Goal: Information Seeking & Learning: Compare options

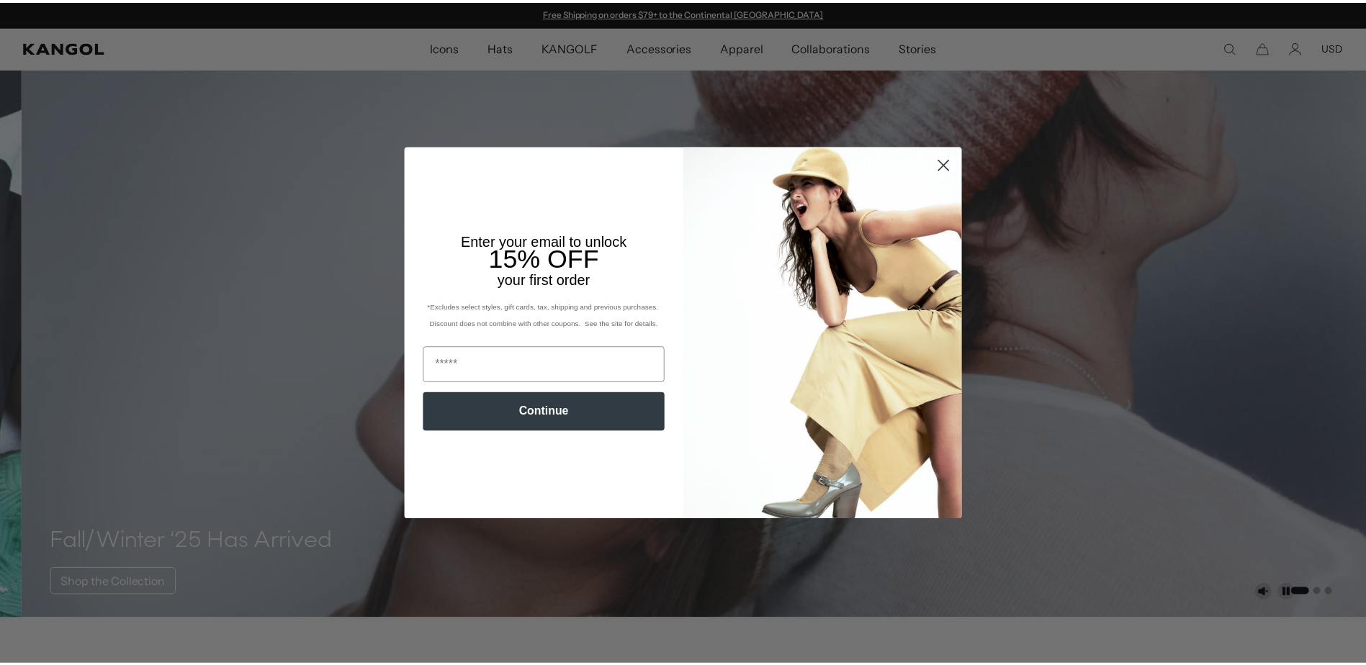
scroll to position [72, 0]
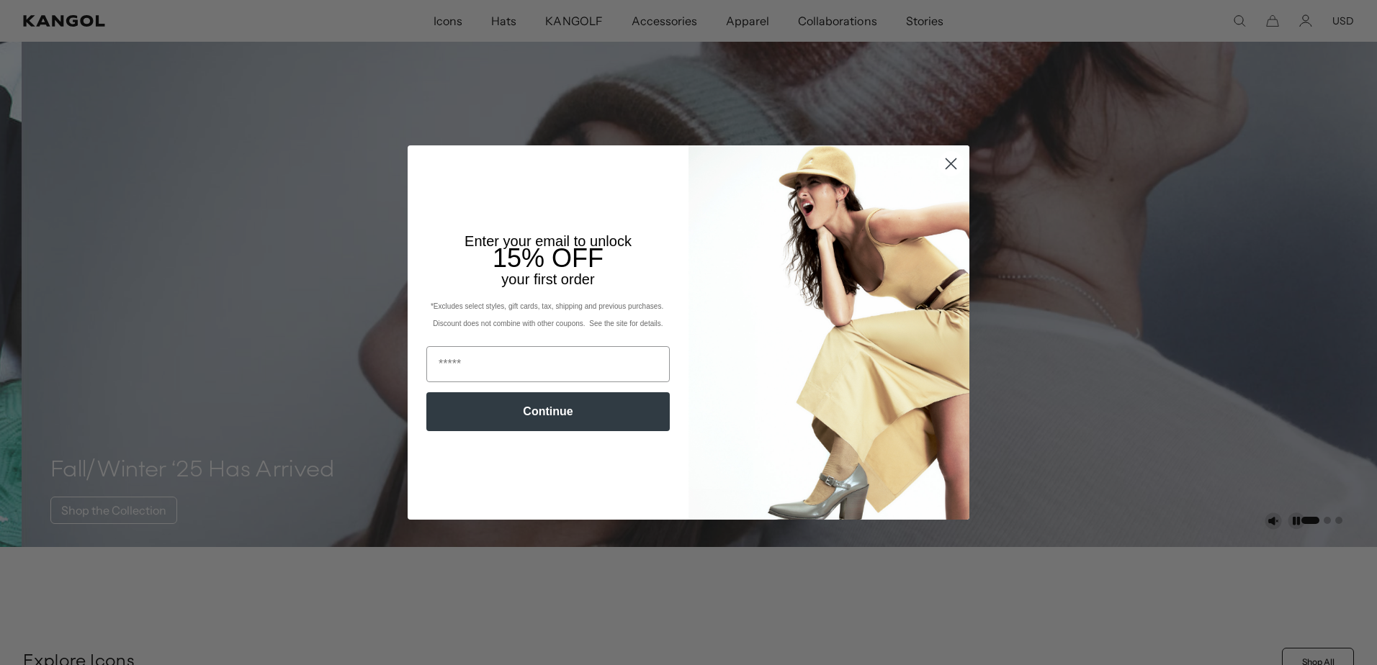
click at [942, 158] on circle "Close dialog" at bounding box center [951, 164] width 24 height 24
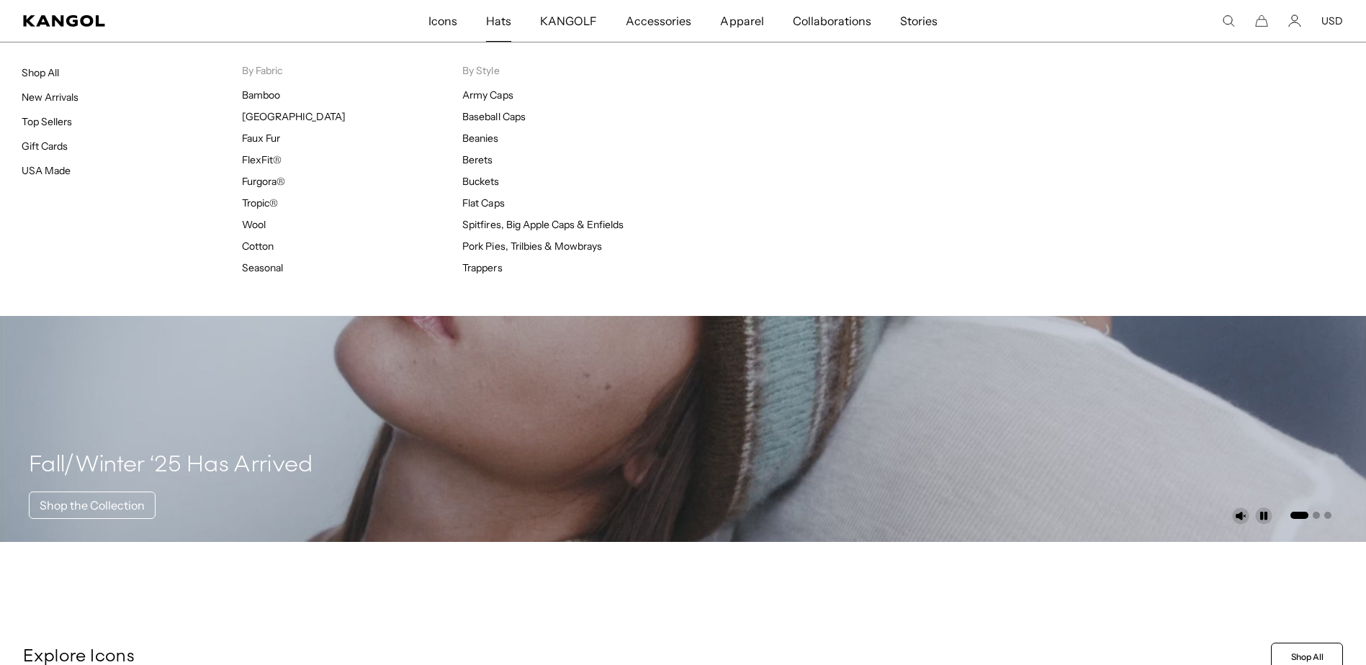
scroll to position [0, 297]
click at [504, 18] on span "Hats" at bounding box center [498, 21] width 25 height 42
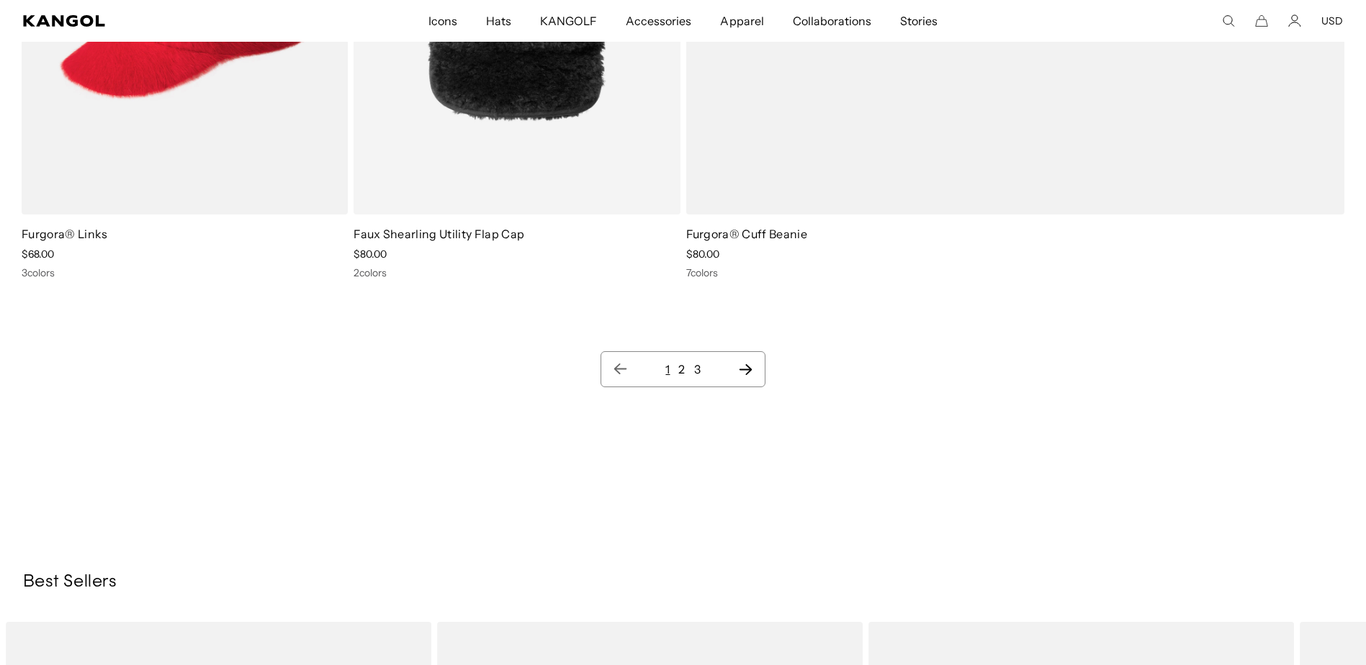
scroll to position [19080, 0]
click at [747, 368] on icon "Next page" at bounding box center [745, 368] width 15 height 14
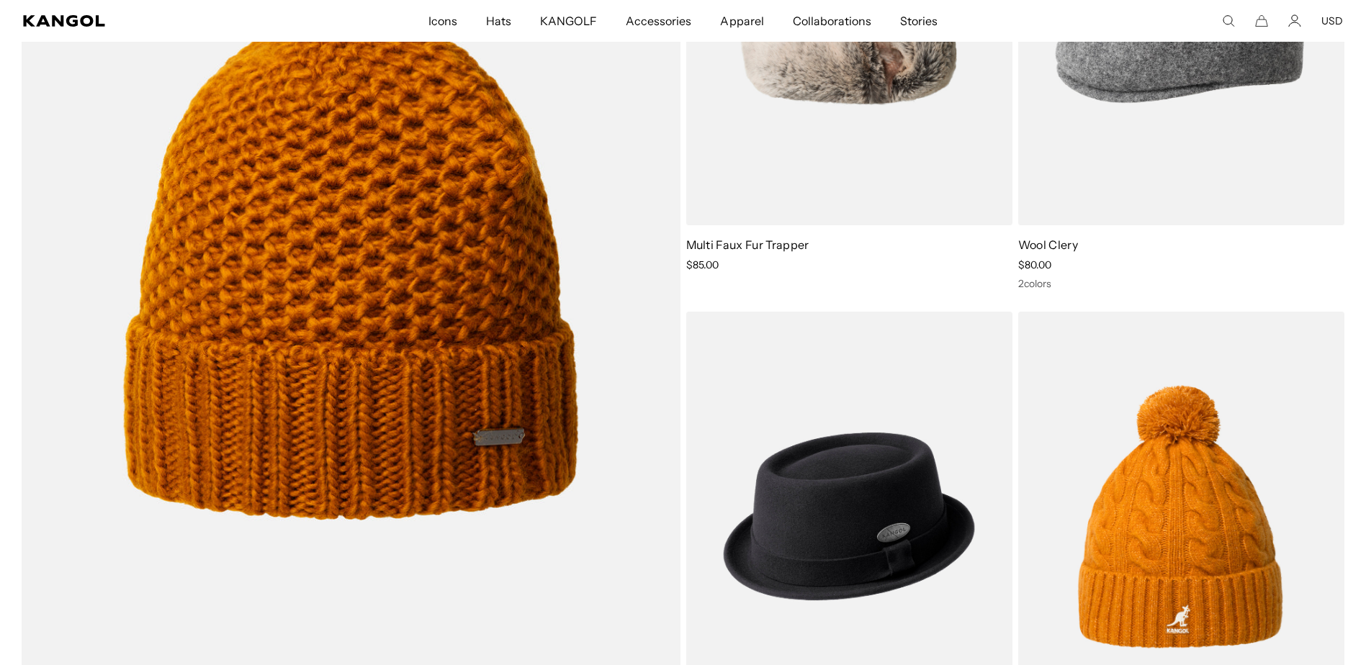
scroll to position [0, 297]
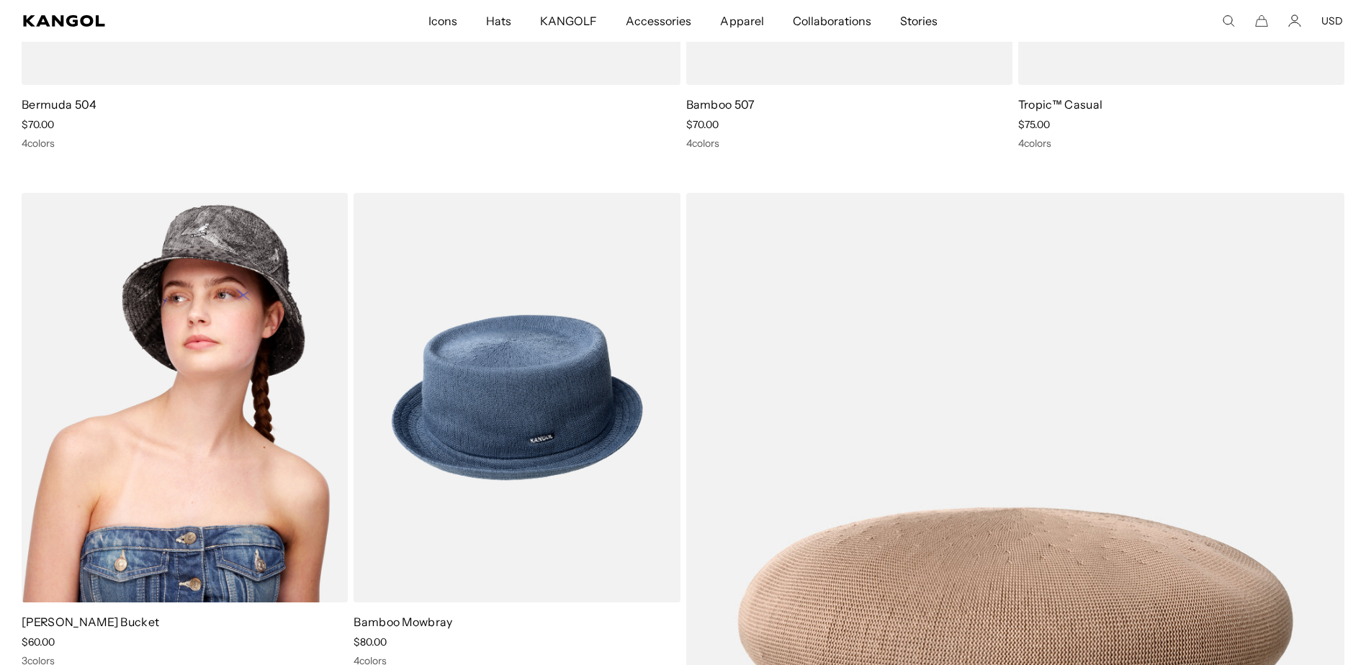
drag, startPoint x: 211, startPoint y: 328, endPoint x: 232, endPoint y: 307, distance: 29.5
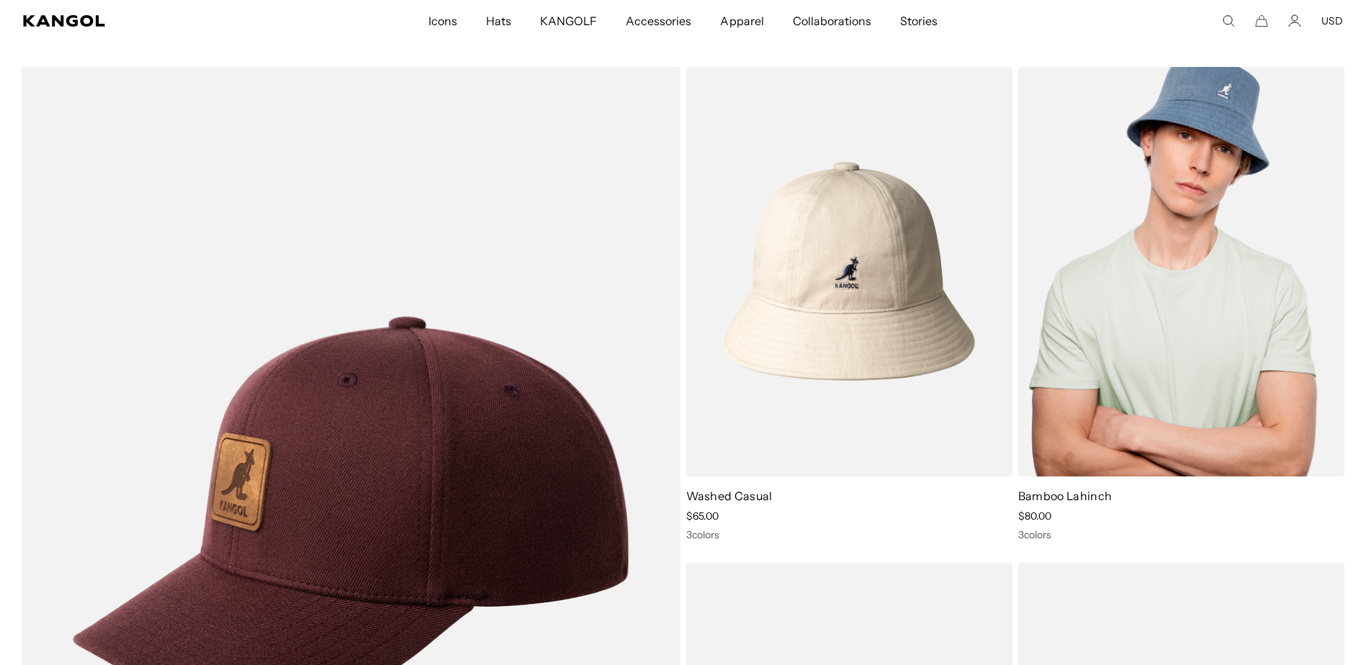
drag, startPoint x: 1148, startPoint y: 227, endPoint x: 1142, endPoint y: 195, distance: 32.3
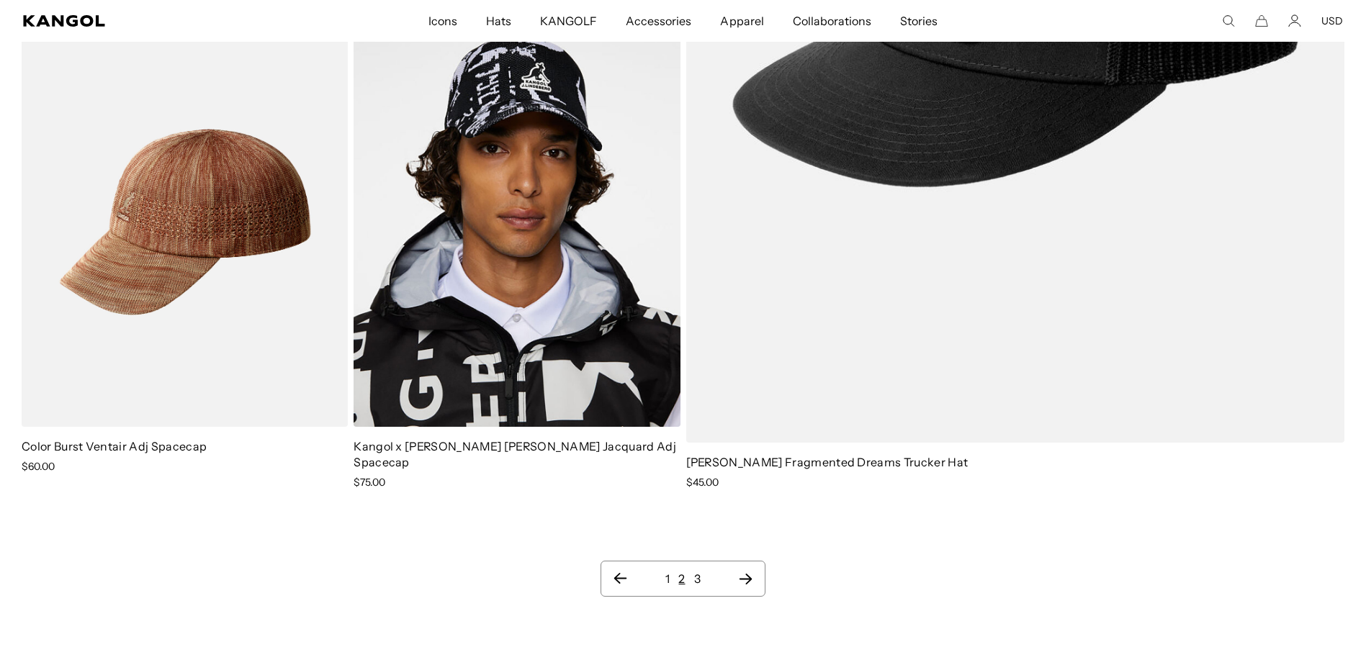
click at [740, 570] on ul "1 2 3" at bounding box center [683, 578] width 140 height 17
click at [742, 572] on icon "Next page" at bounding box center [745, 579] width 15 height 14
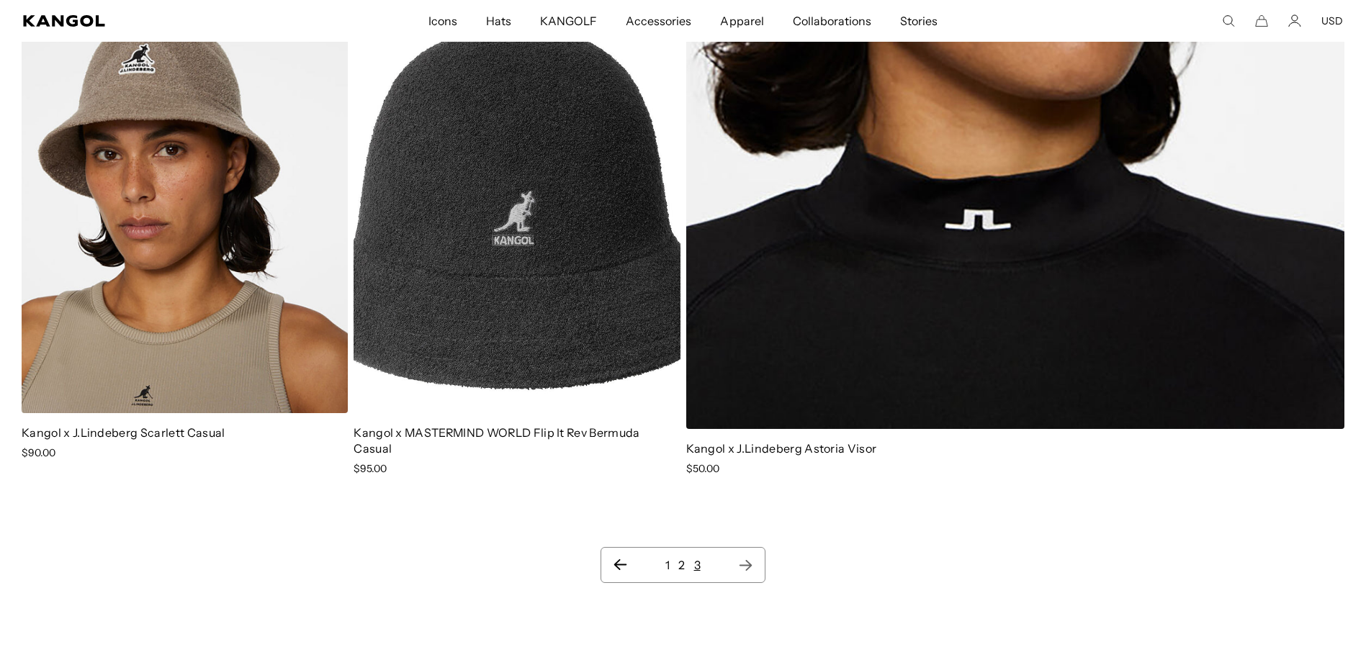
click at [667, 558] on link "1" at bounding box center [667, 565] width 4 height 14
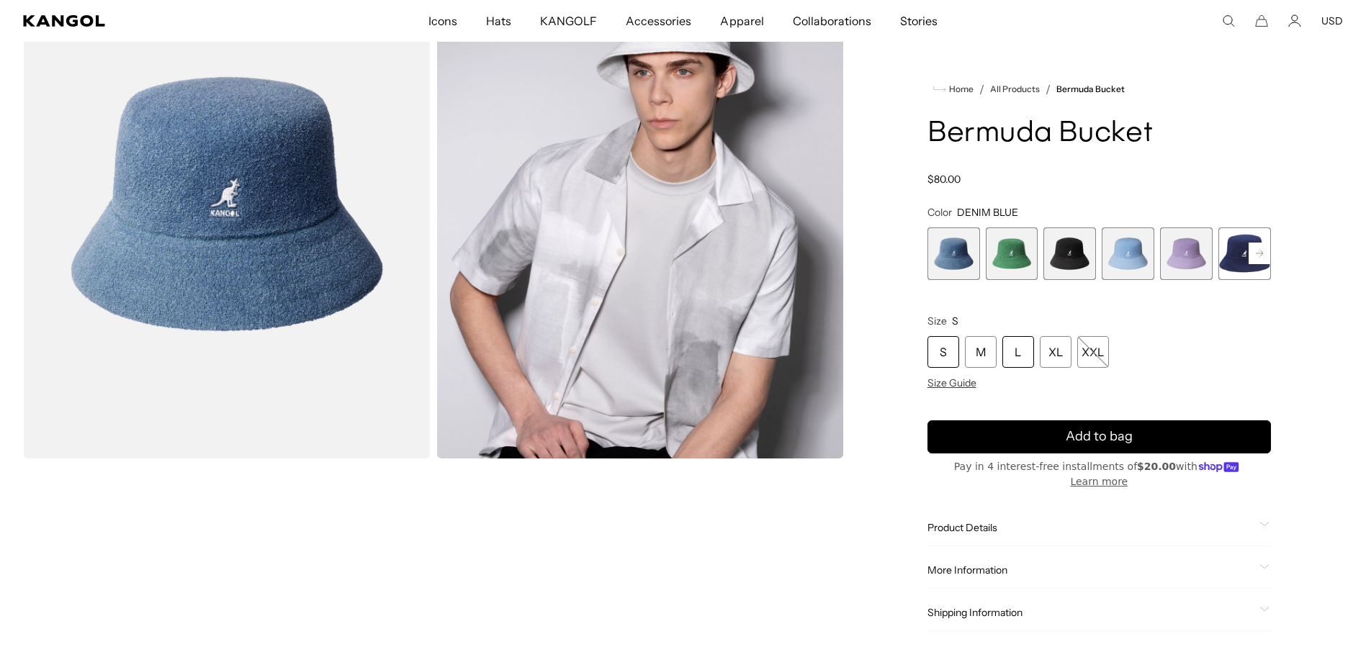
click at [1014, 354] on div "L" at bounding box center [1018, 352] width 32 height 32
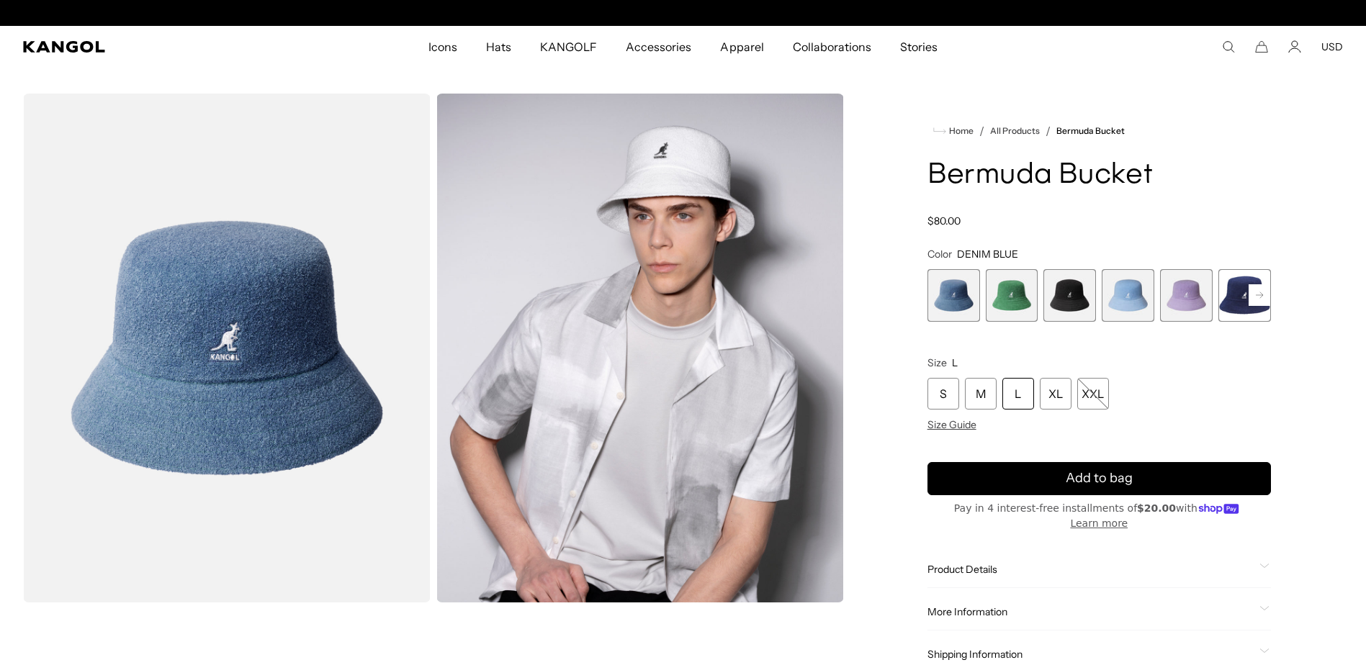
scroll to position [0, 297]
click at [1257, 294] on rect at bounding box center [1259, 295] width 22 height 22
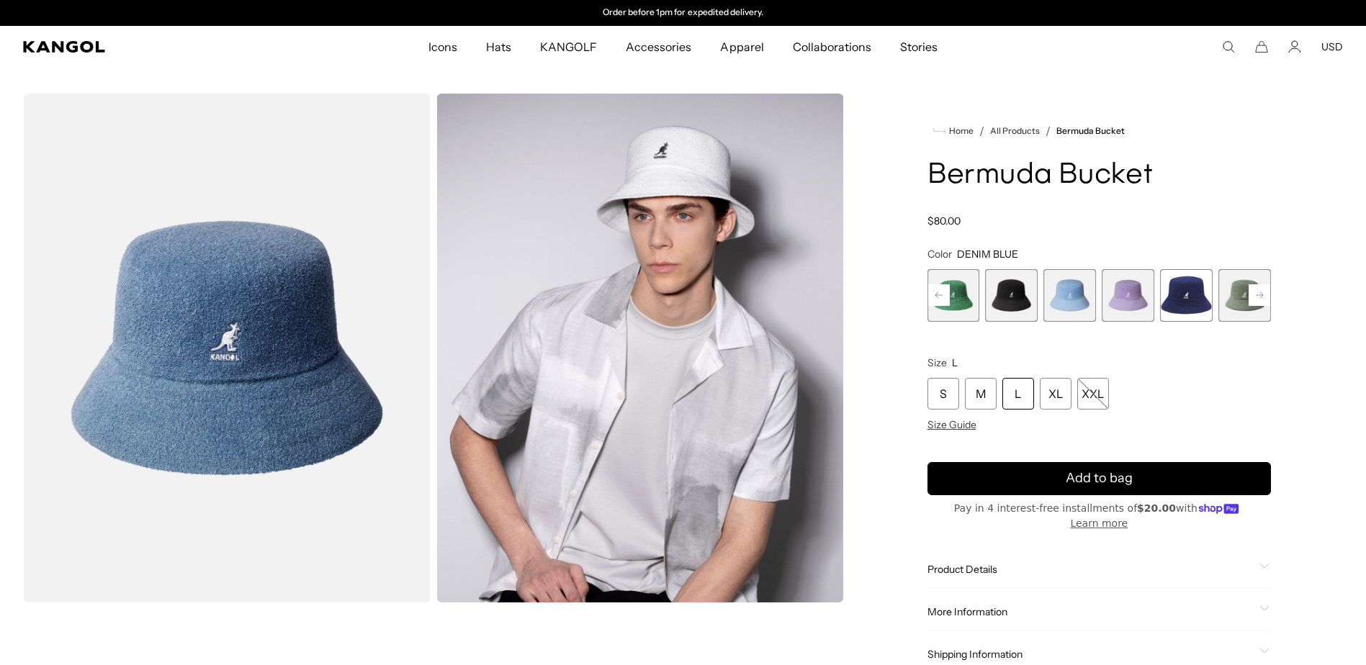
click at [1257, 294] on rect at bounding box center [1259, 295] width 22 height 22
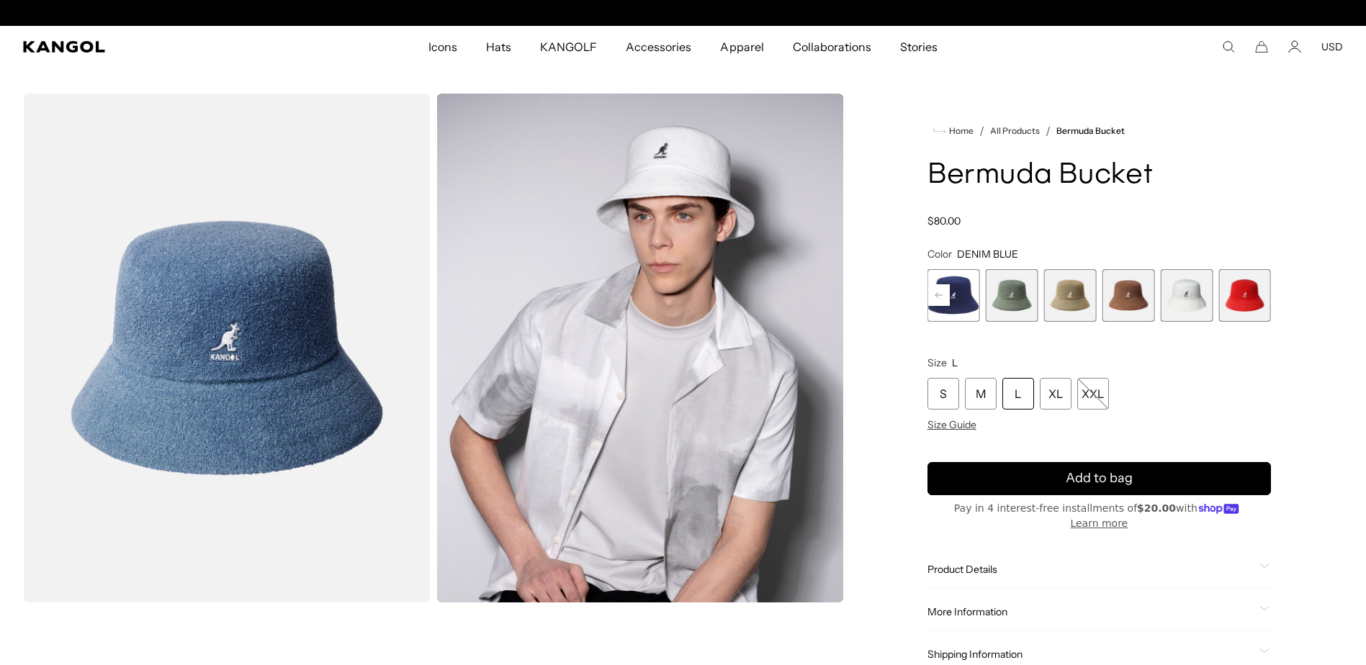
scroll to position [0, 0]
click at [1239, 294] on span "11 of 11" at bounding box center [1244, 295] width 53 height 53
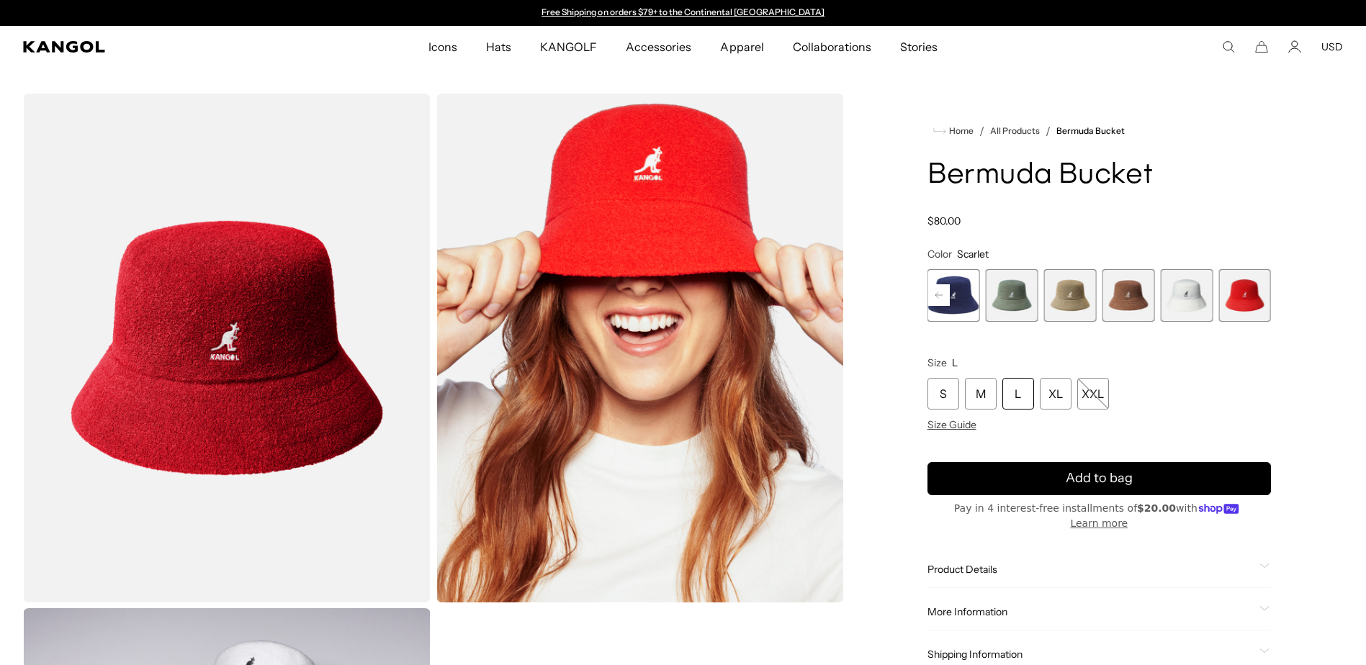
click at [937, 297] on icon at bounding box center [938, 295] width 7 height 6
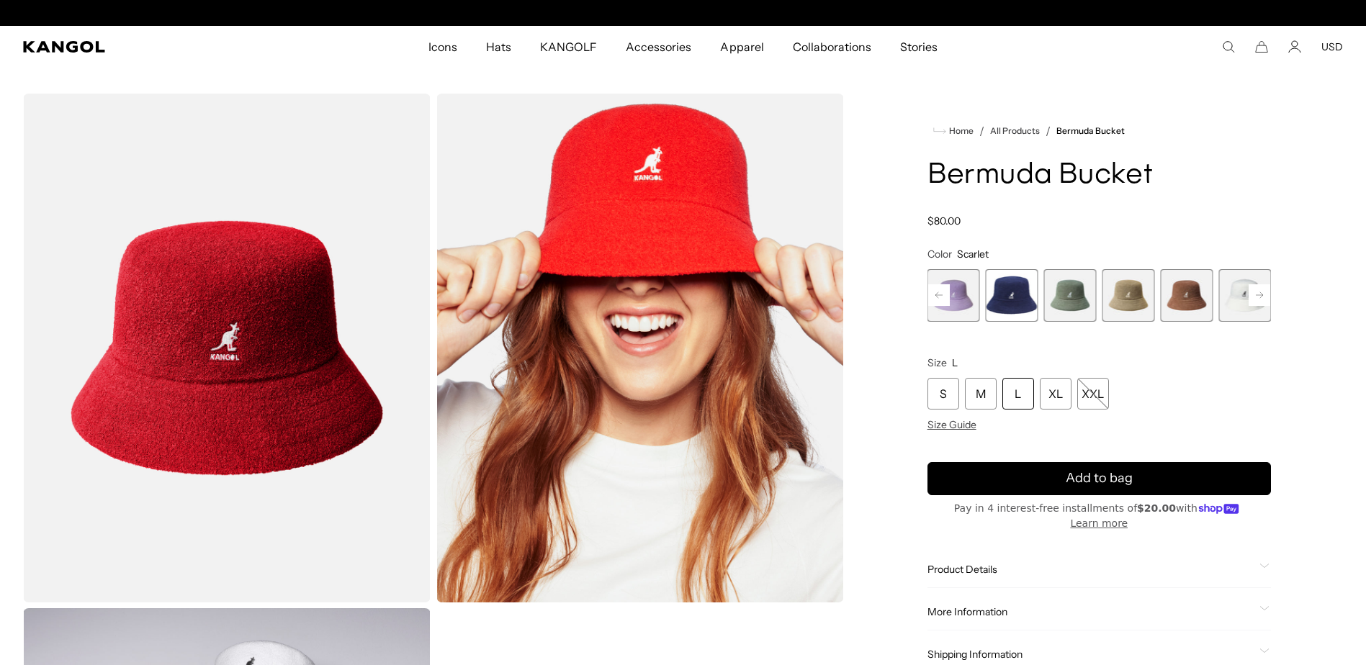
scroll to position [0, 297]
click at [1232, 281] on span "10 of 11" at bounding box center [1244, 295] width 53 height 53
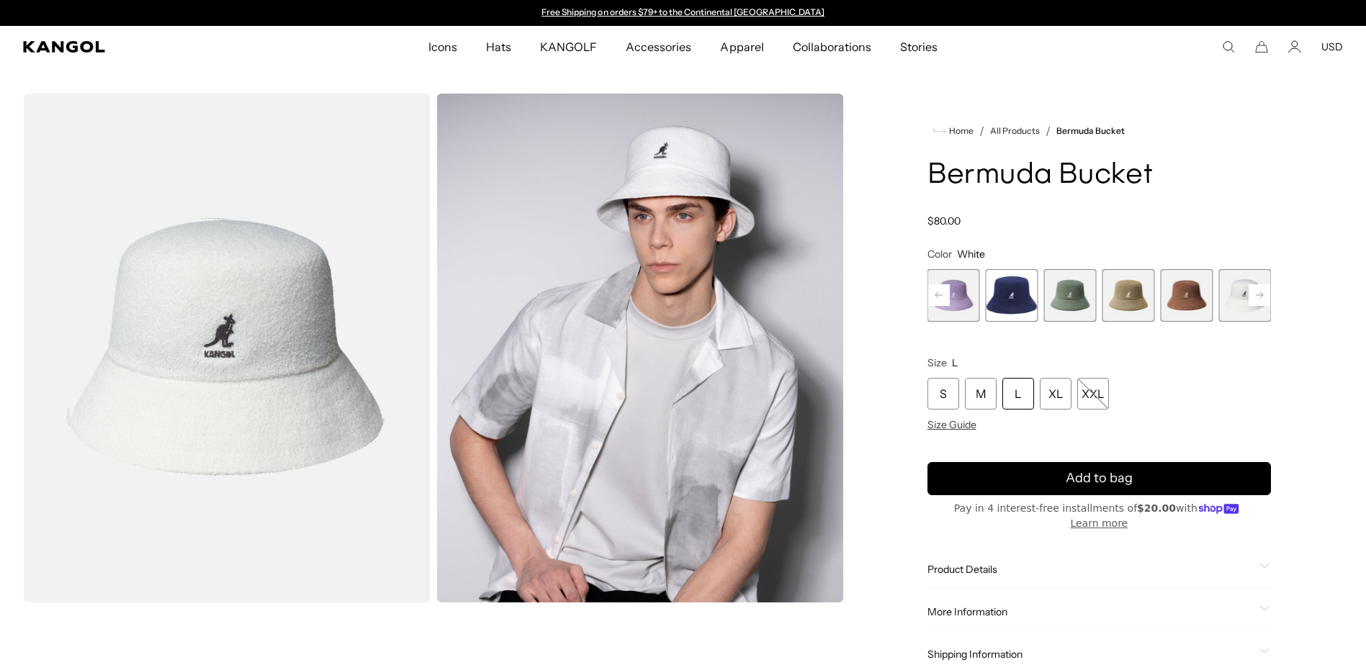
click at [942, 295] on icon at bounding box center [938, 295] width 7 height 6
click at [1023, 395] on div "L" at bounding box center [1018, 394] width 32 height 32
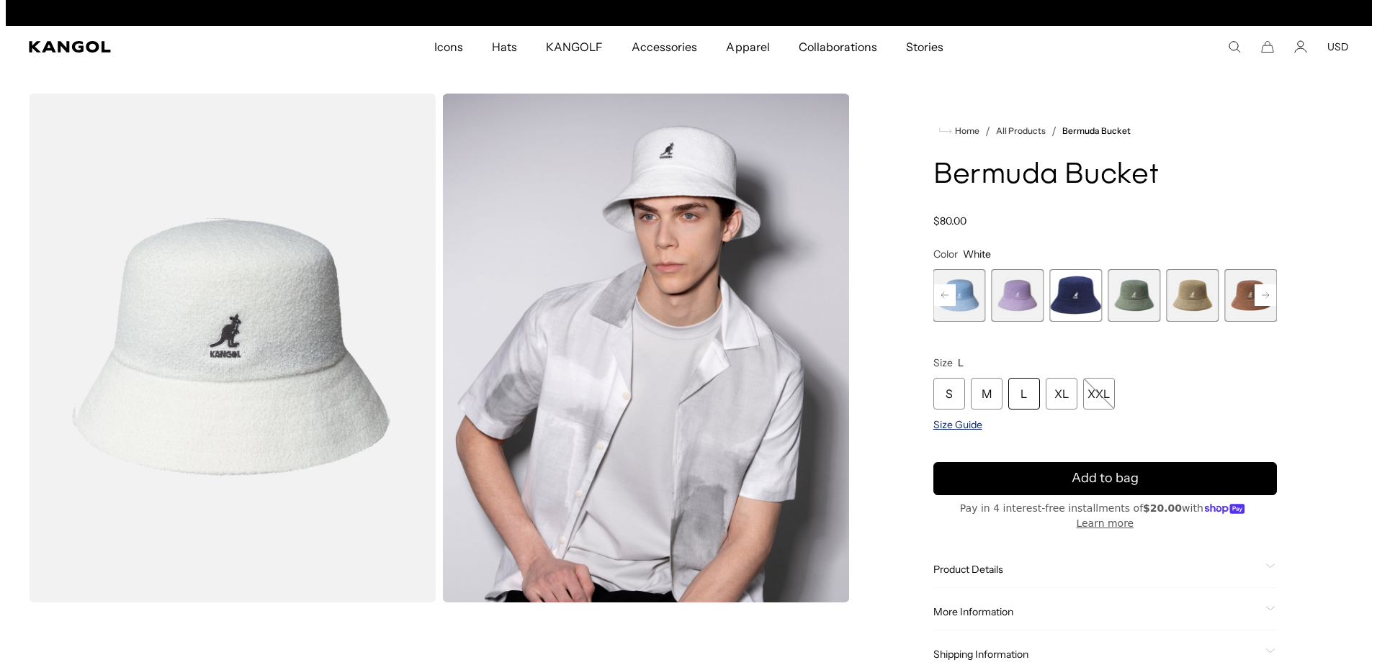
scroll to position [0, 297]
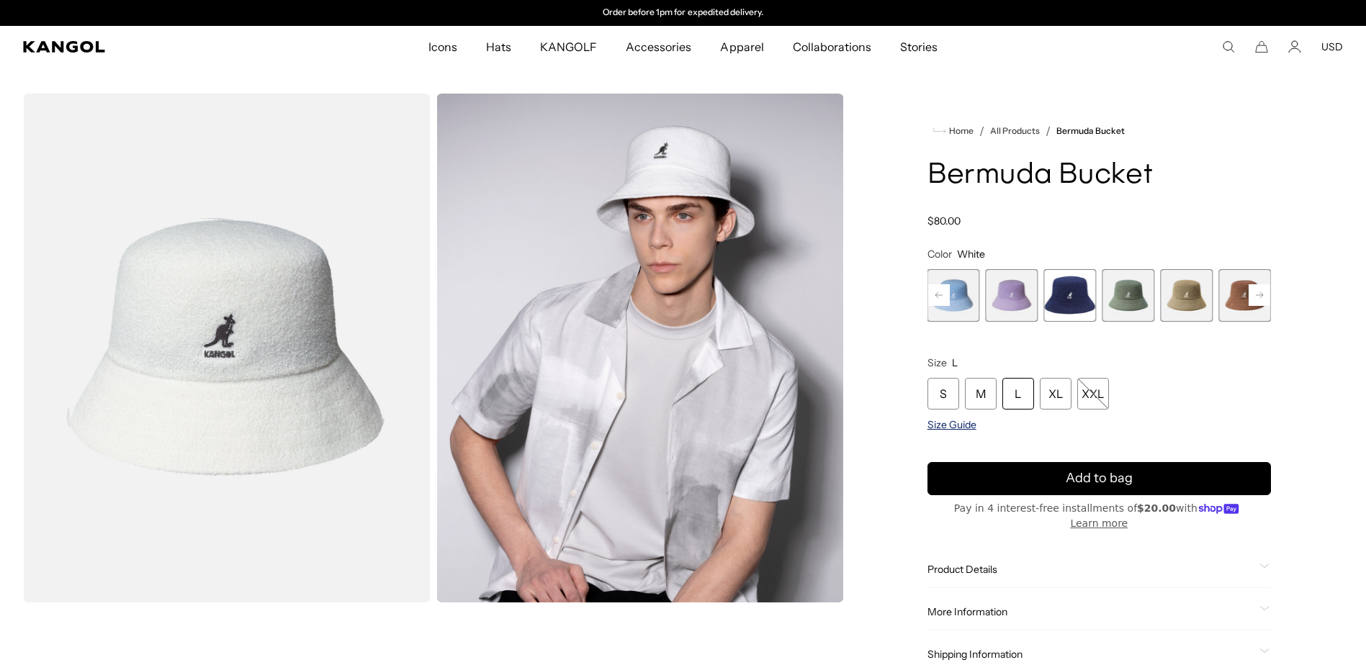
click at [957, 428] on span "Size Guide" at bounding box center [951, 424] width 49 height 13
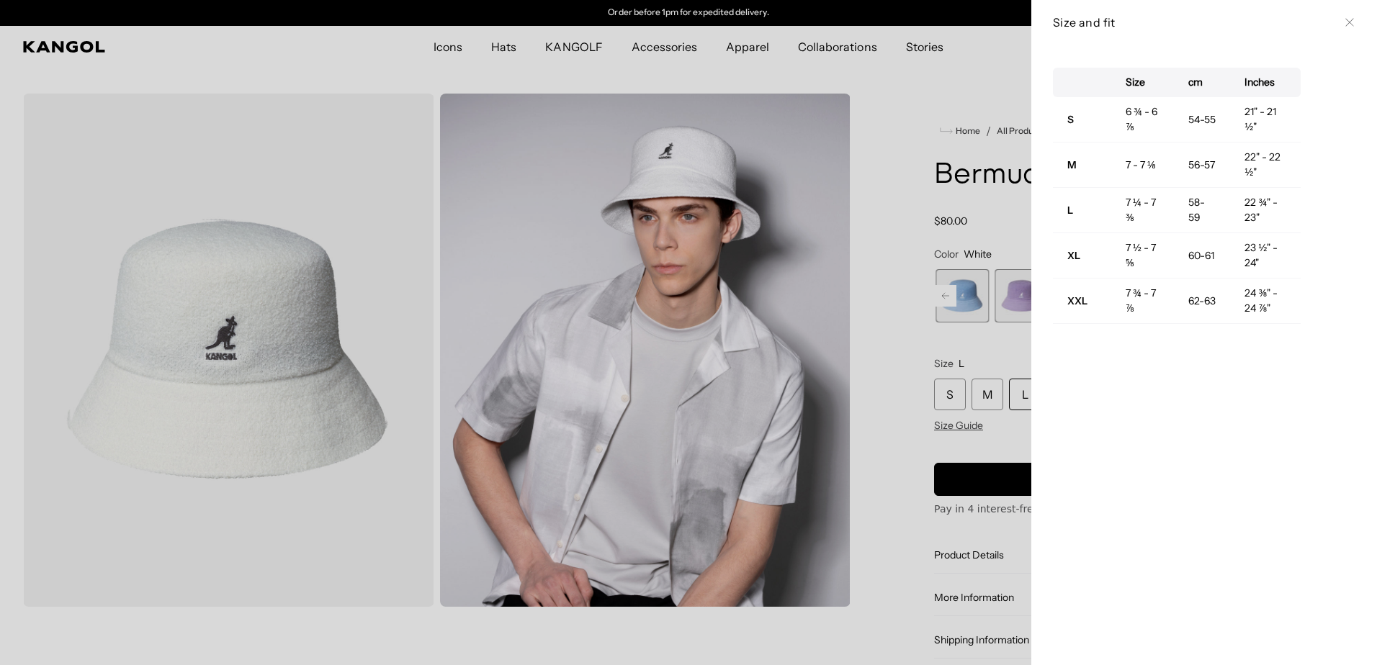
click at [1345, 19] on icon at bounding box center [1349, 22] width 9 height 9
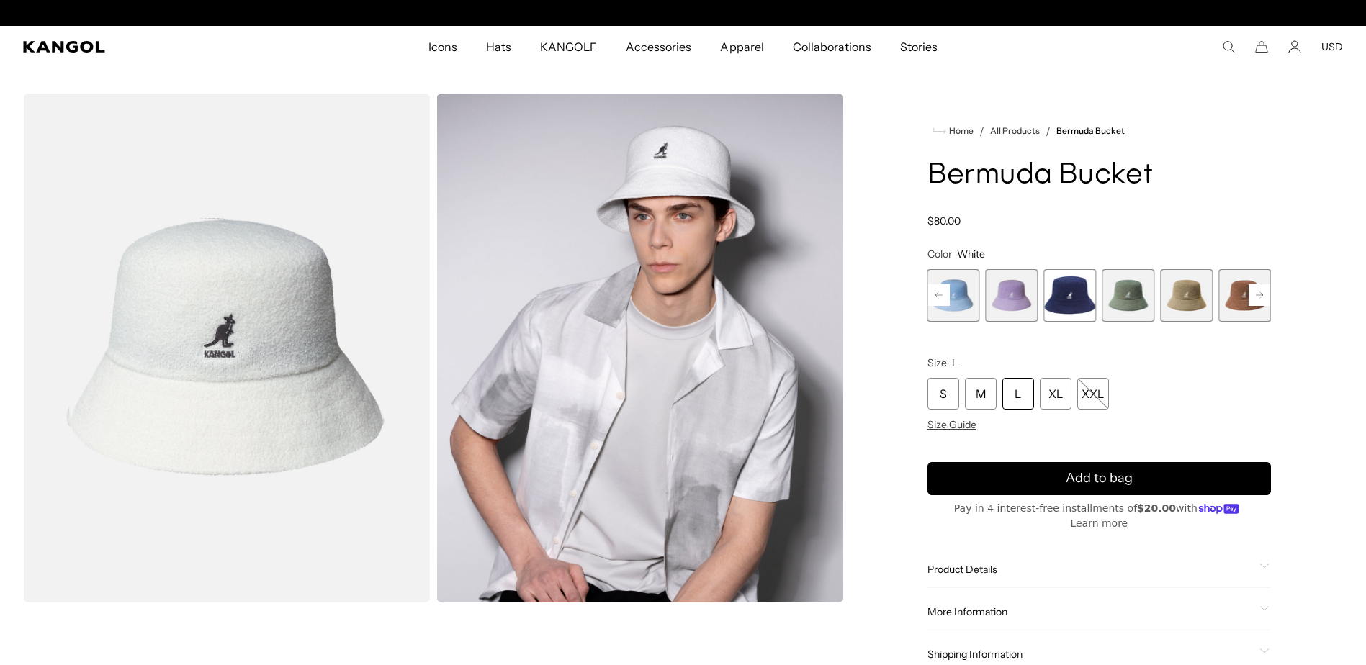
scroll to position [0, 0]
click at [1073, 305] on span "6 of 11" at bounding box center [1069, 295] width 53 height 53
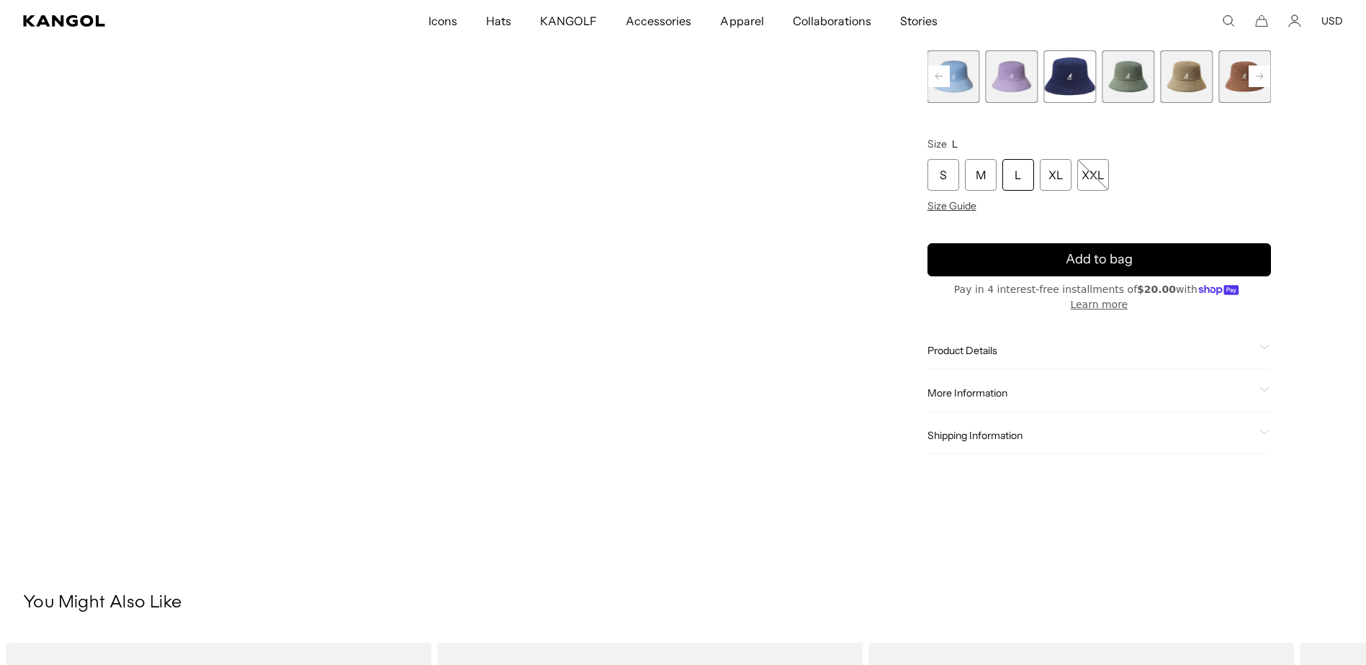
scroll to position [648, 0]
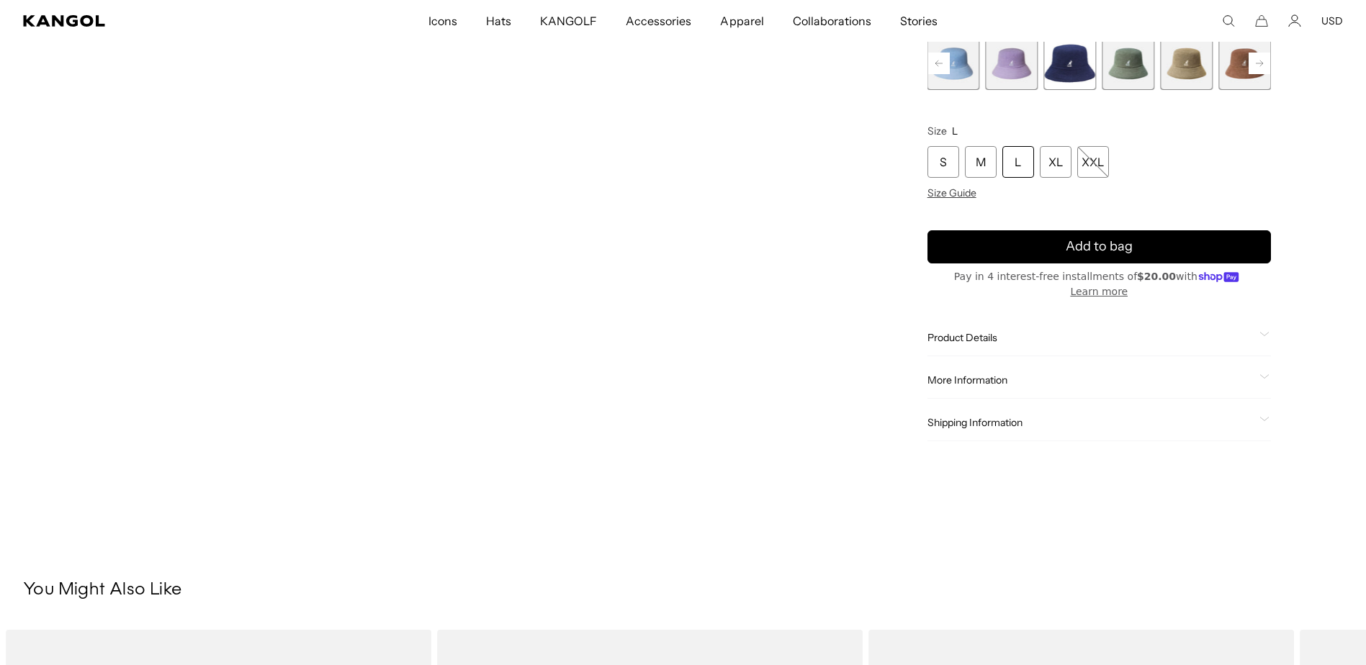
click at [989, 338] on span "Product Details" at bounding box center [1090, 337] width 326 height 13
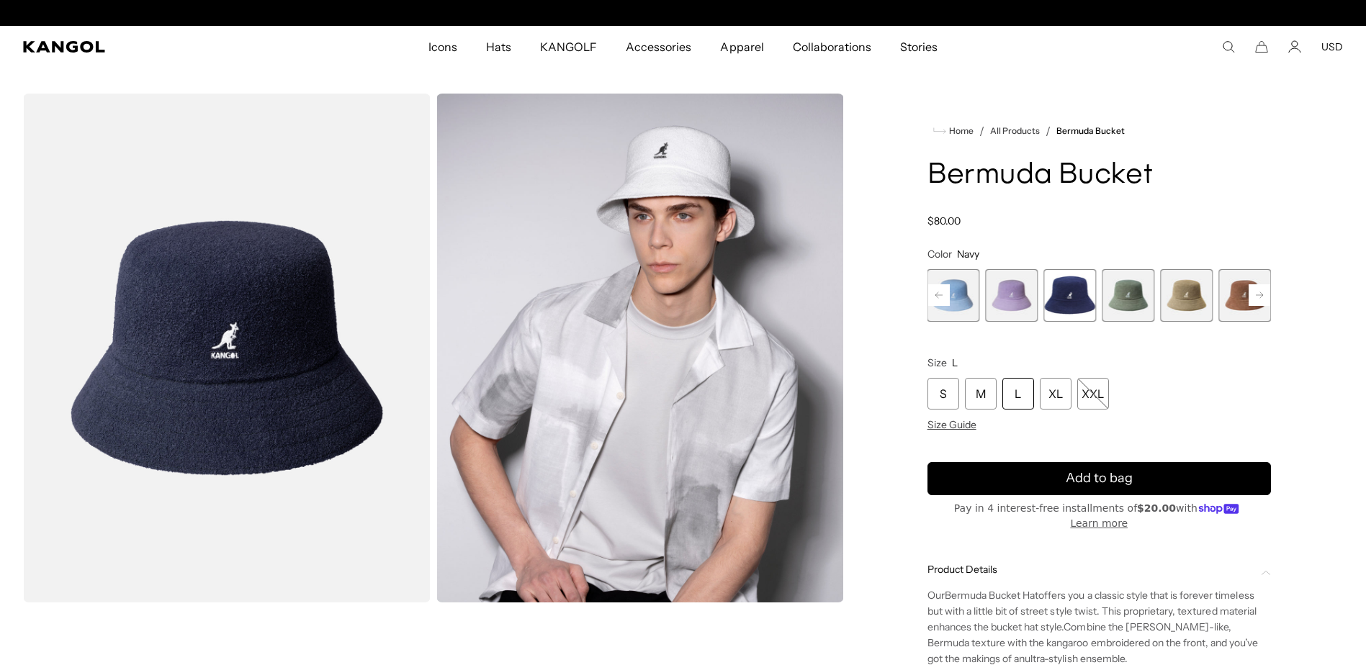
scroll to position [0, 297]
click at [1251, 295] on rect at bounding box center [1259, 295] width 22 height 22
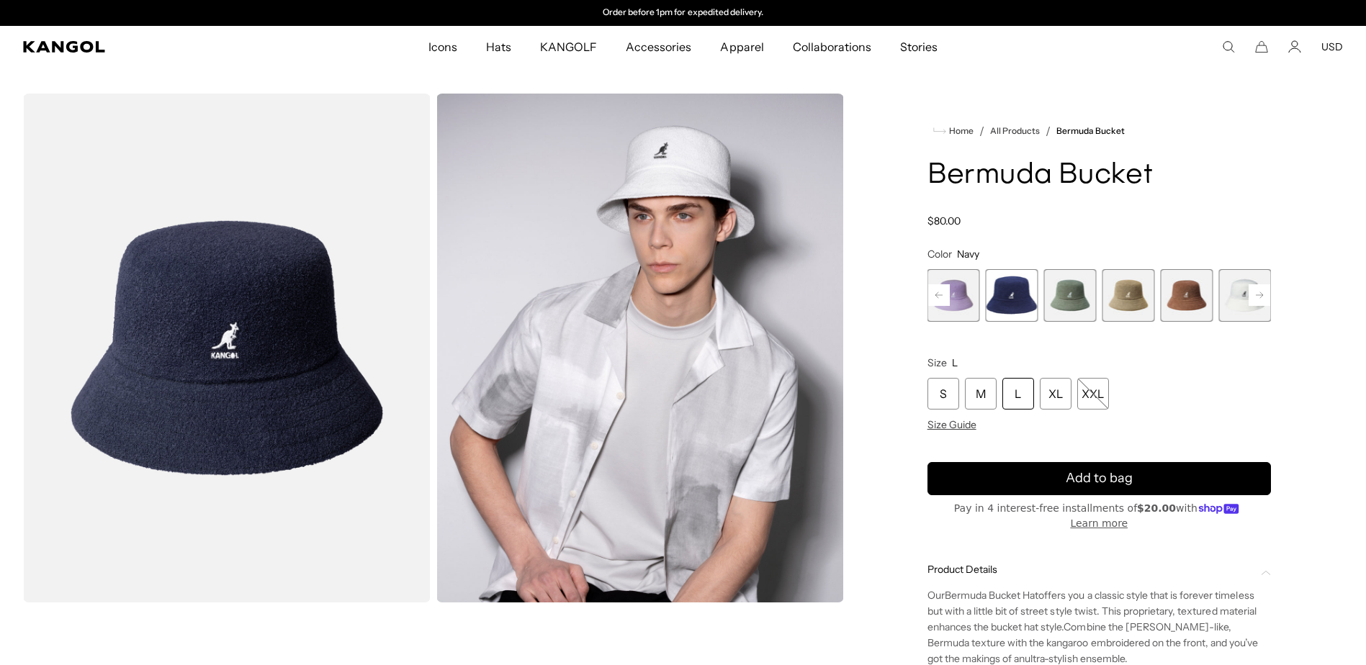
click at [1257, 295] on icon at bounding box center [1259, 295] width 7 height 6
click at [1258, 295] on span "11 of 11" at bounding box center [1244, 295] width 53 height 53
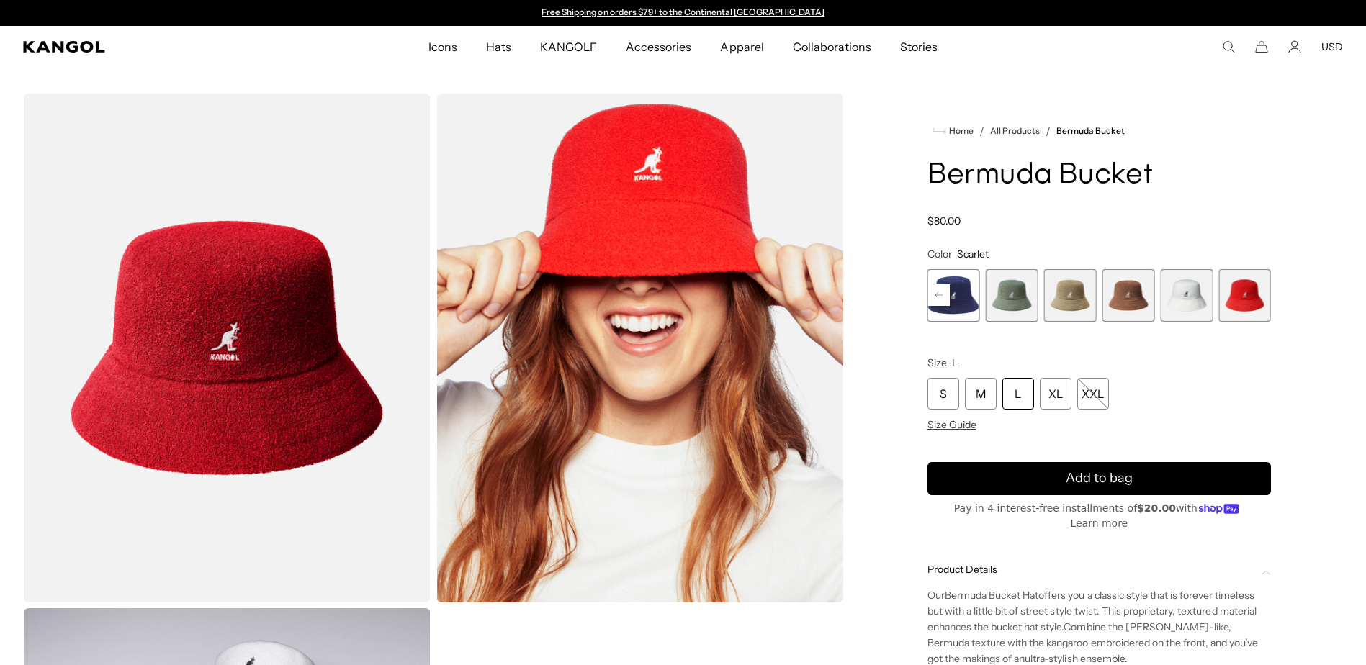
click at [939, 294] on rect at bounding box center [939, 295] width 22 height 22
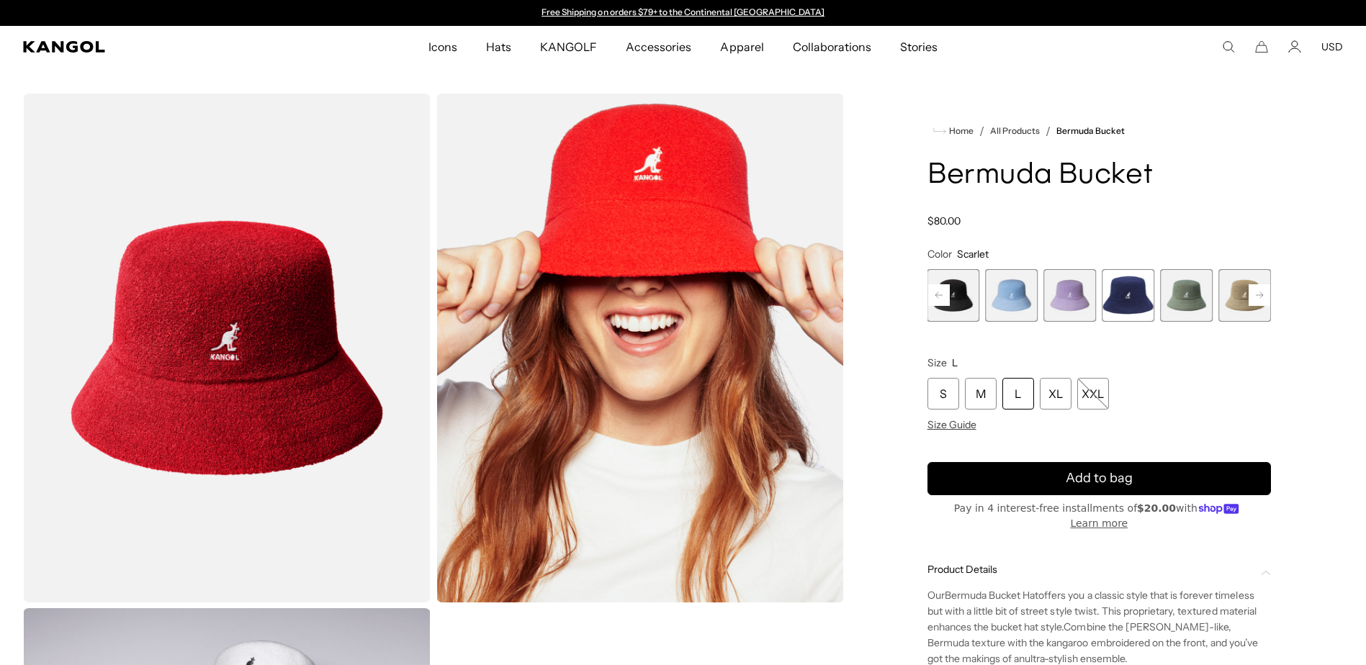
click at [939, 294] on rect at bounding box center [939, 295] width 22 height 22
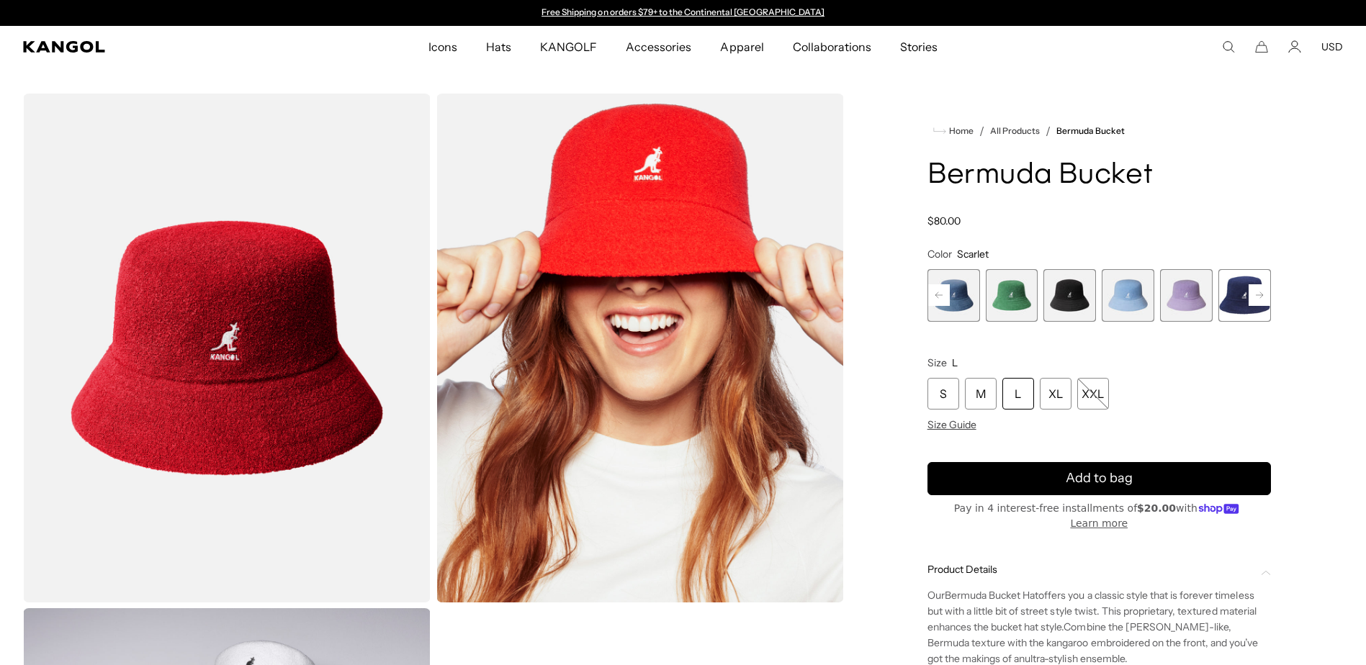
click at [939, 294] on rect at bounding box center [939, 295] width 22 height 22
drag, startPoint x: 939, startPoint y: 294, endPoint x: 1066, endPoint y: 293, distance: 127.4
click at [1066, 293] on span "3 of 11" at bounding box center [1069, 295] width 53 height 53
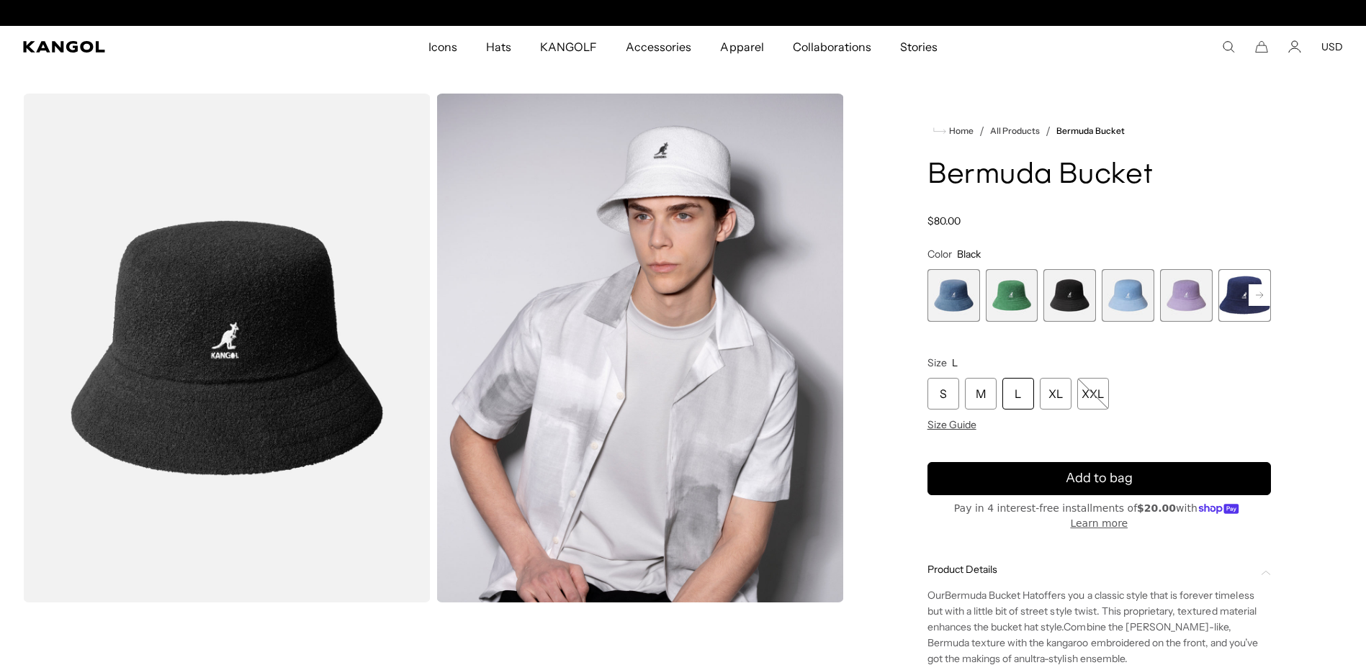
scroll to position [0, 297]
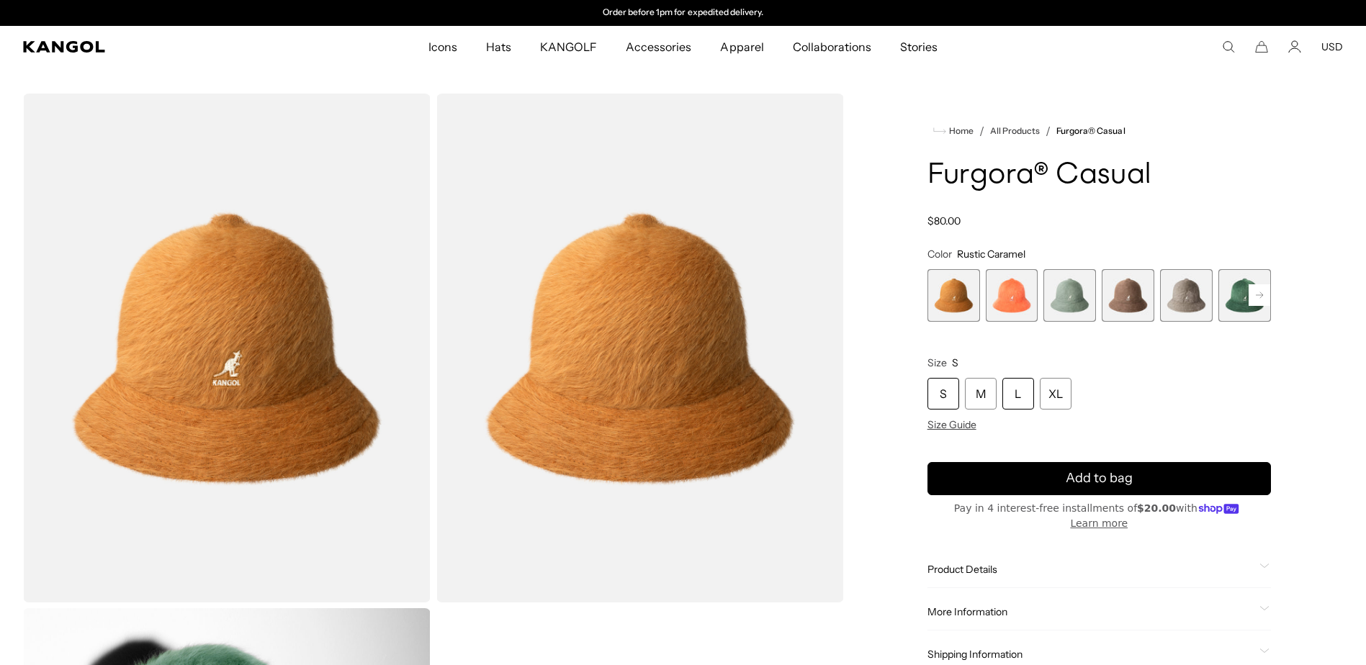
click at [1027, 389] on div "L" at bounding box center [1018, 394] width 32 height 32
click at [1270, 300] on button "Next" at bounding box center [1259, 295] width 23 height 23
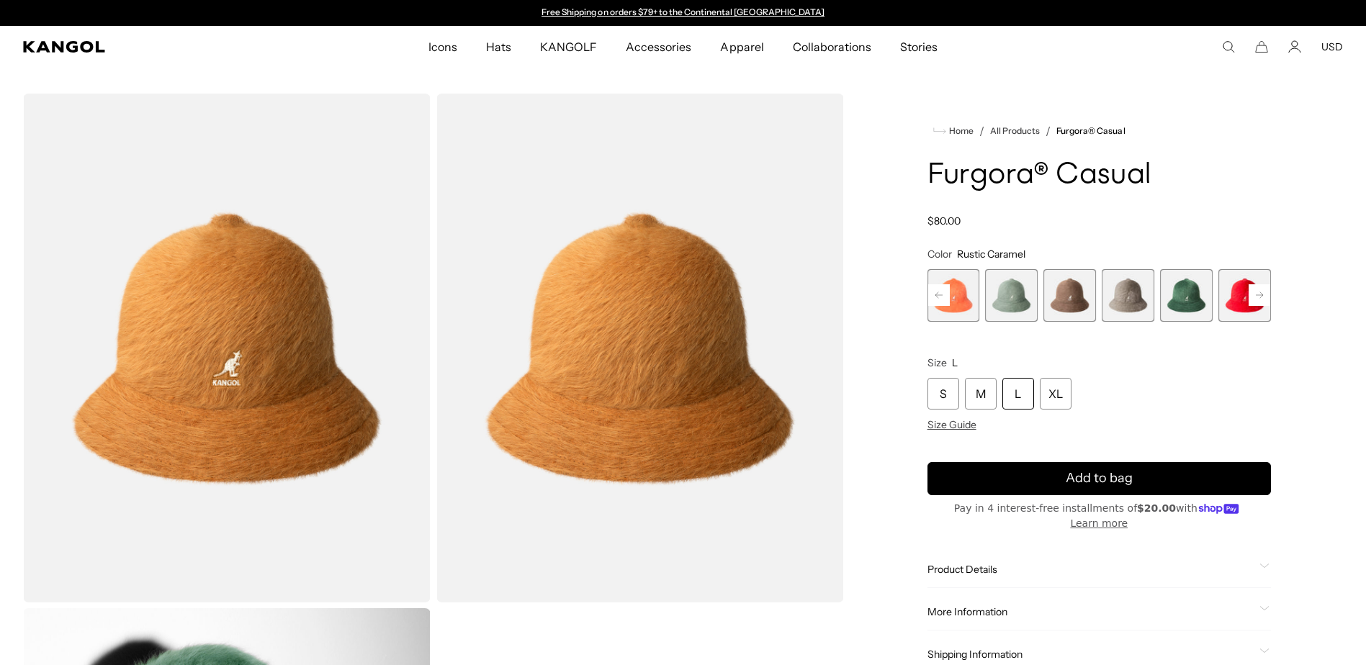
click at [1270, 300] on button "Next" at bounding box center [1259, 295] width 23 height 23
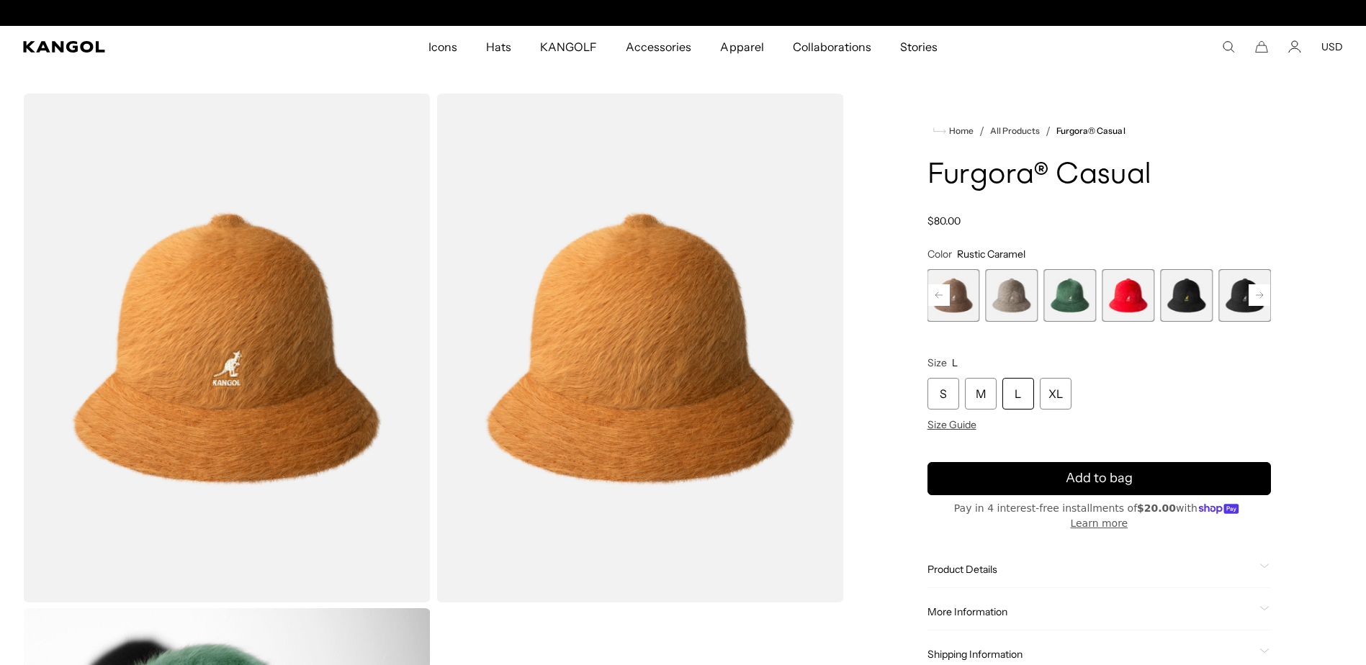
scroll to position [0, 297]
click at [1137, 300] on span "7 of 12" at bounding box center [1128, 295] width 53 height 53
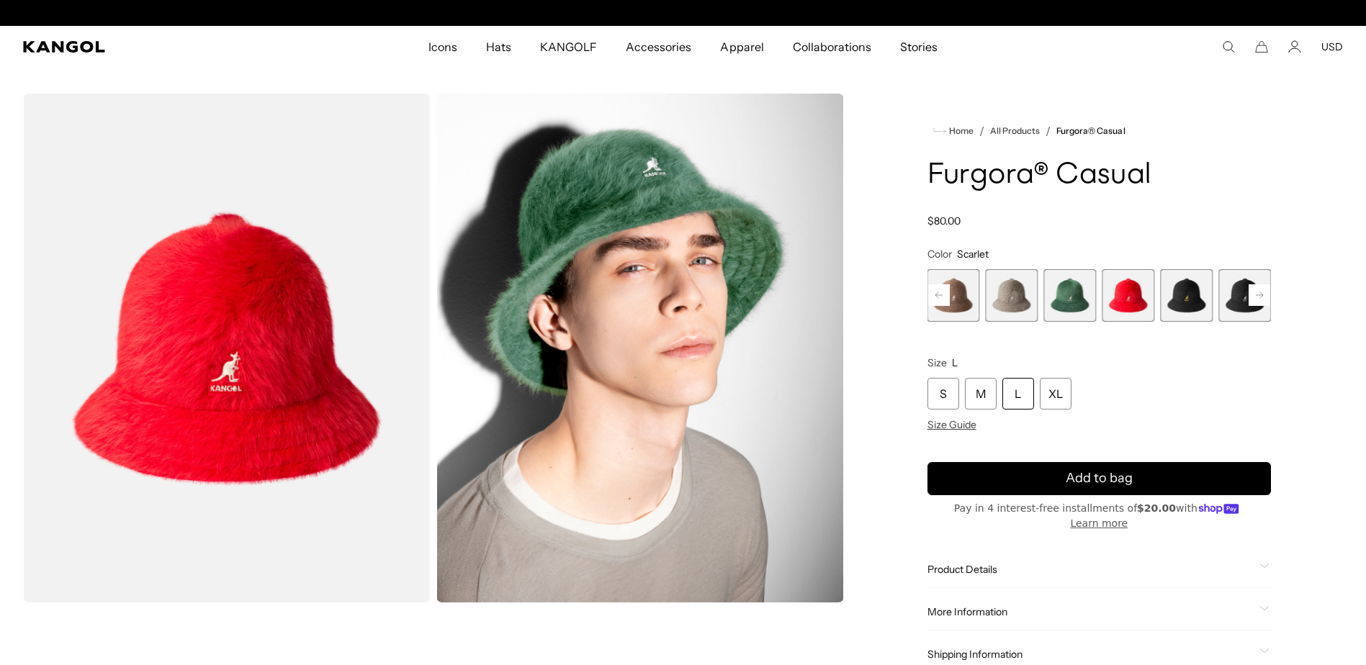
scroll to position [0, 297]
click at [1258, 289] on rect at bounding box center [1259, 295] width 22 height 22
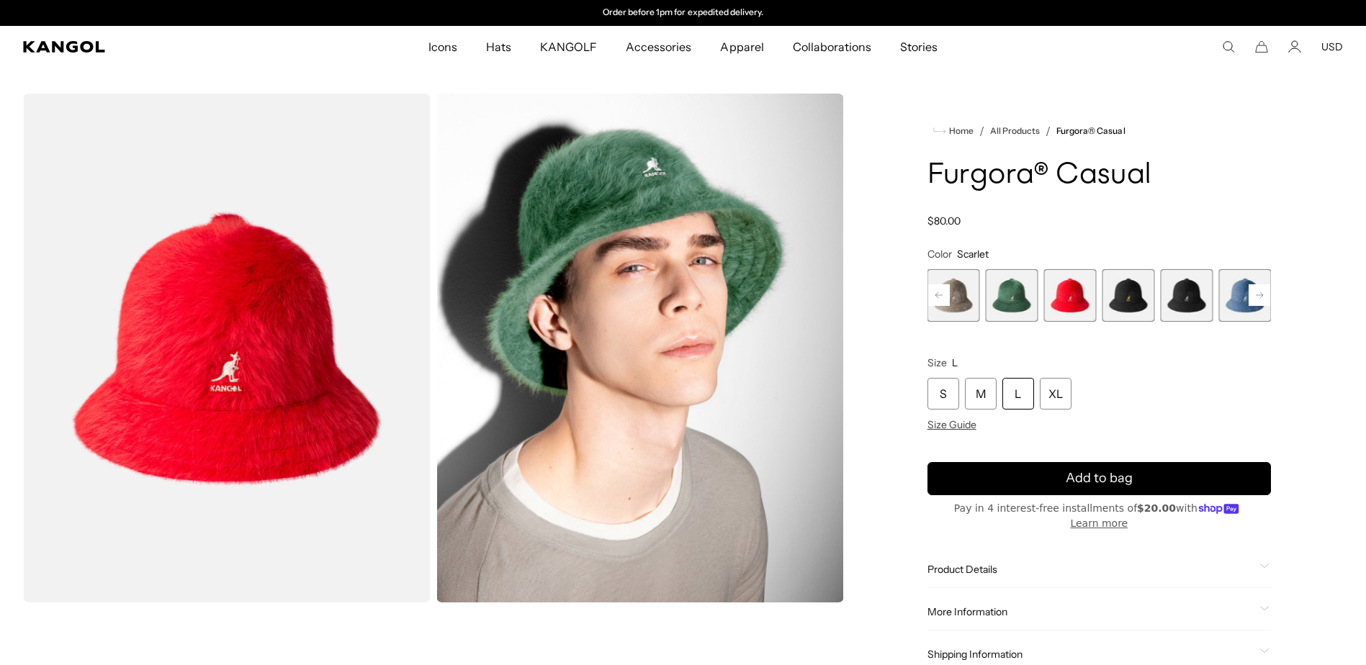
click at [1259, 292] on rect at bounding box center [1259, 295] width 22 height 22
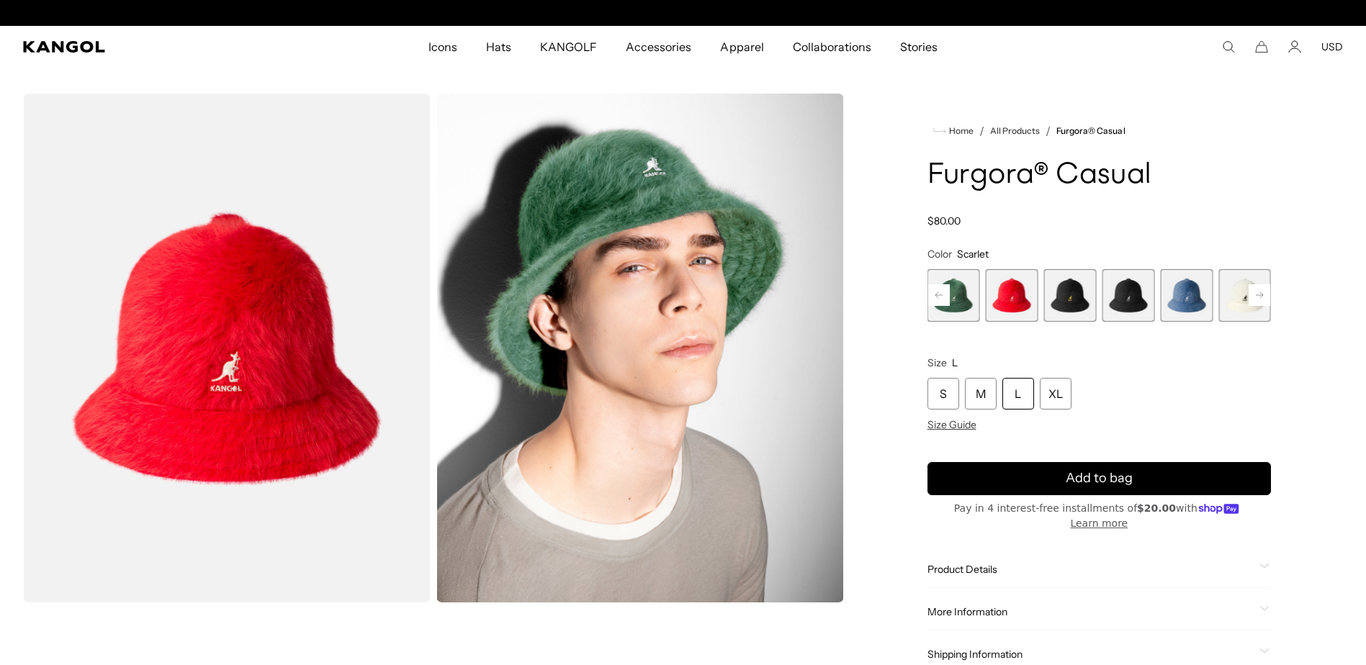
click at [1259, 292] on rect at bounding box center [1259, 295] width 22 height 22
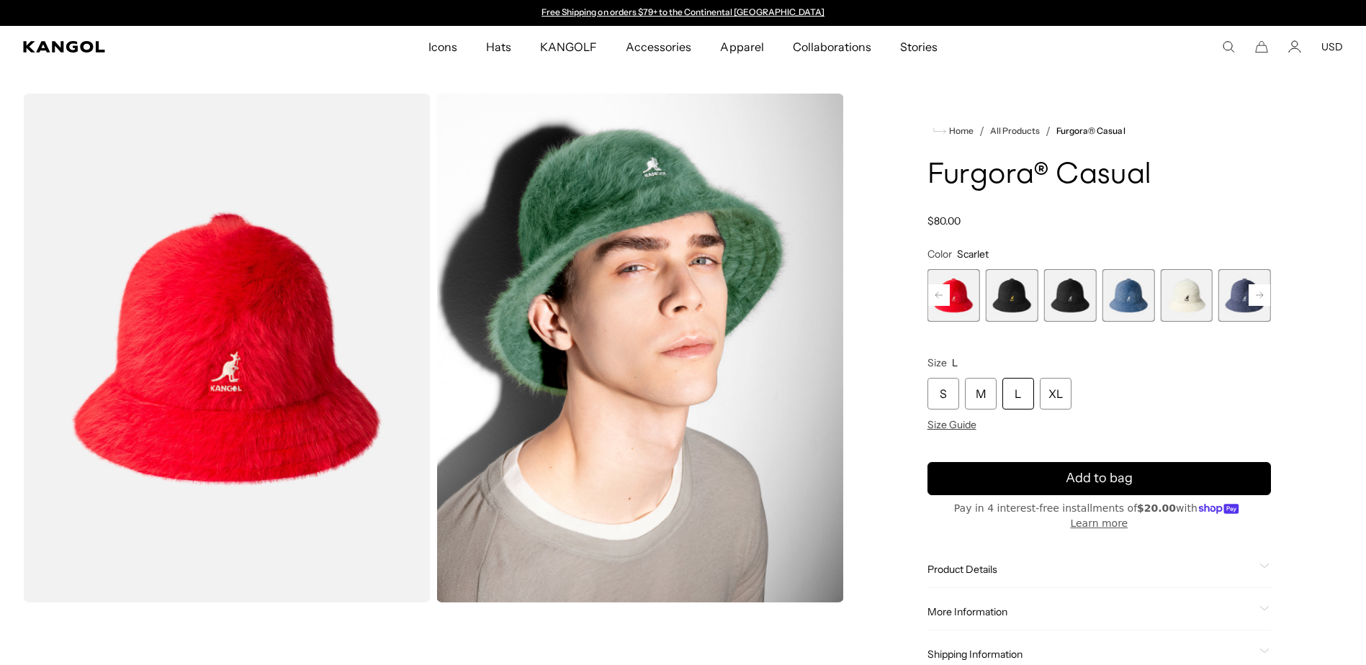
click at [1259, 292] on span "12 of 12" at bounding box center [1244, 295] width 53 height 53
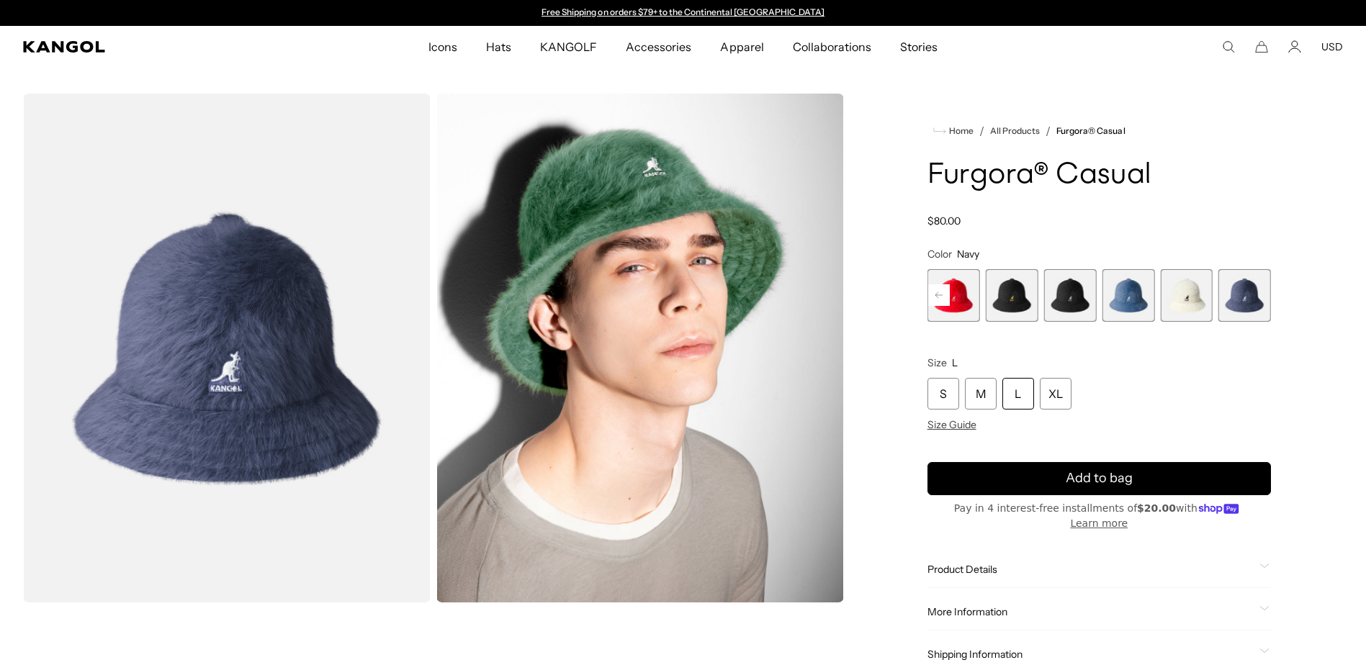
click at [1259, 292] on span "12 of 12" at bounding box center [1244, 295] width 53 height 53
click at [1078, 295] on span "9 of 12" at bounding box center [1069, 295] width 53 height 53
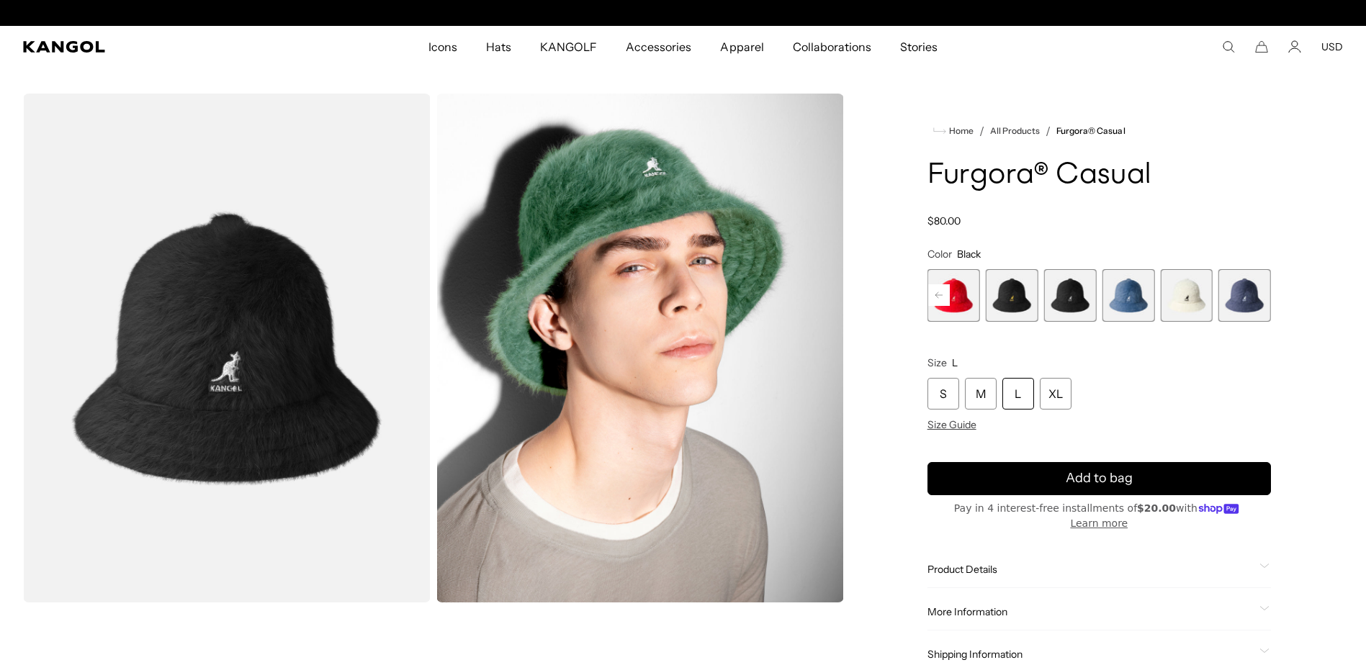
click at [1021, 295] on span "8 of 12" at bounding box center [1012, 295] width 53 height 53
click at [1058, 297] on span "9 of 12" at bounding box center [1069, 295] width 53 height 53
click at [1016, 300] on span "8 of 12" at bounding box center [1012, 295] width 53 height 53
click at [930, 292] on rect at bounding box center [939, 295] width 22 height 22
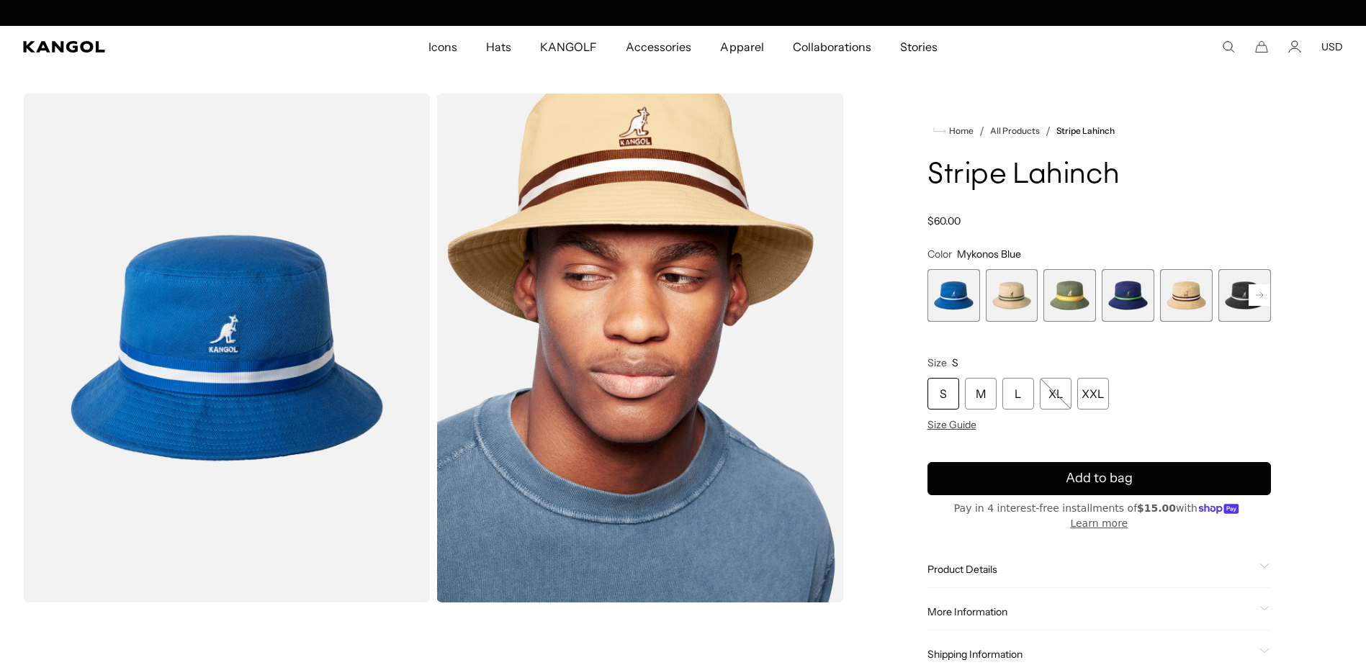
scroll to position [0, 297]
click at [1063, 292] on span "3 of 9" at bounding box center [1069, 295] width 53 height 53
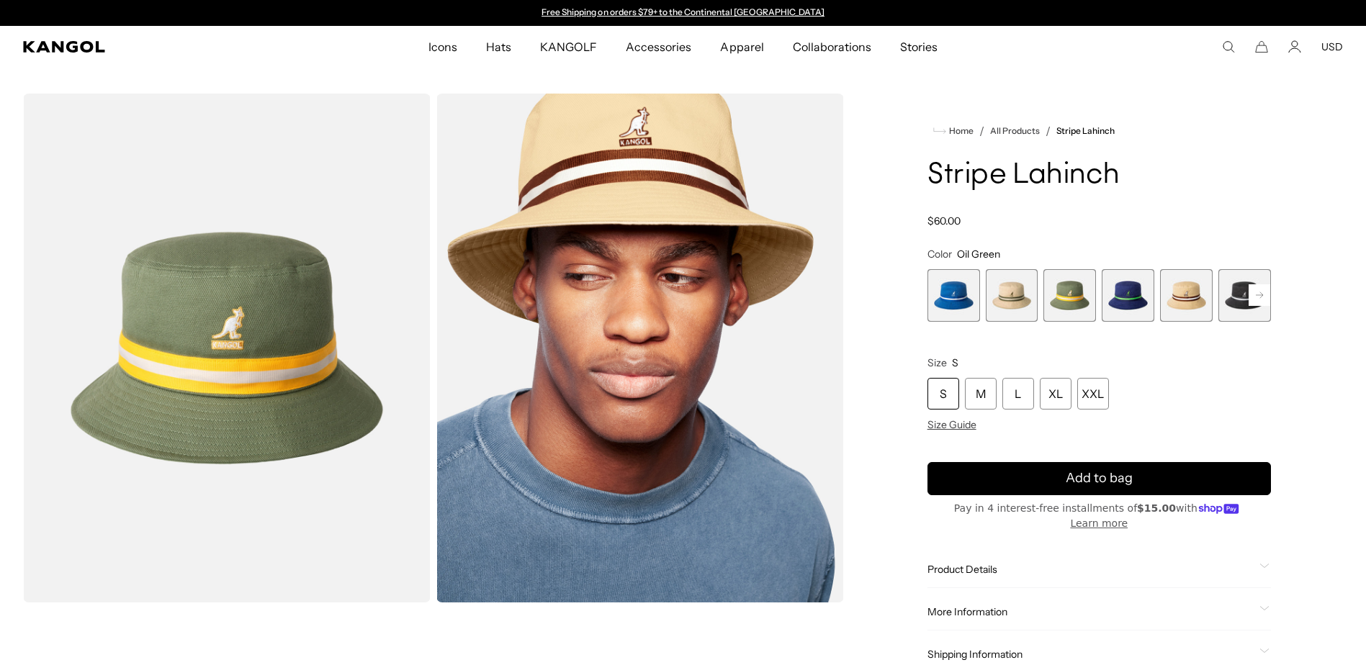
click at [1254, 293] on rect at bounding box center [1259, 295] width 22 height 22
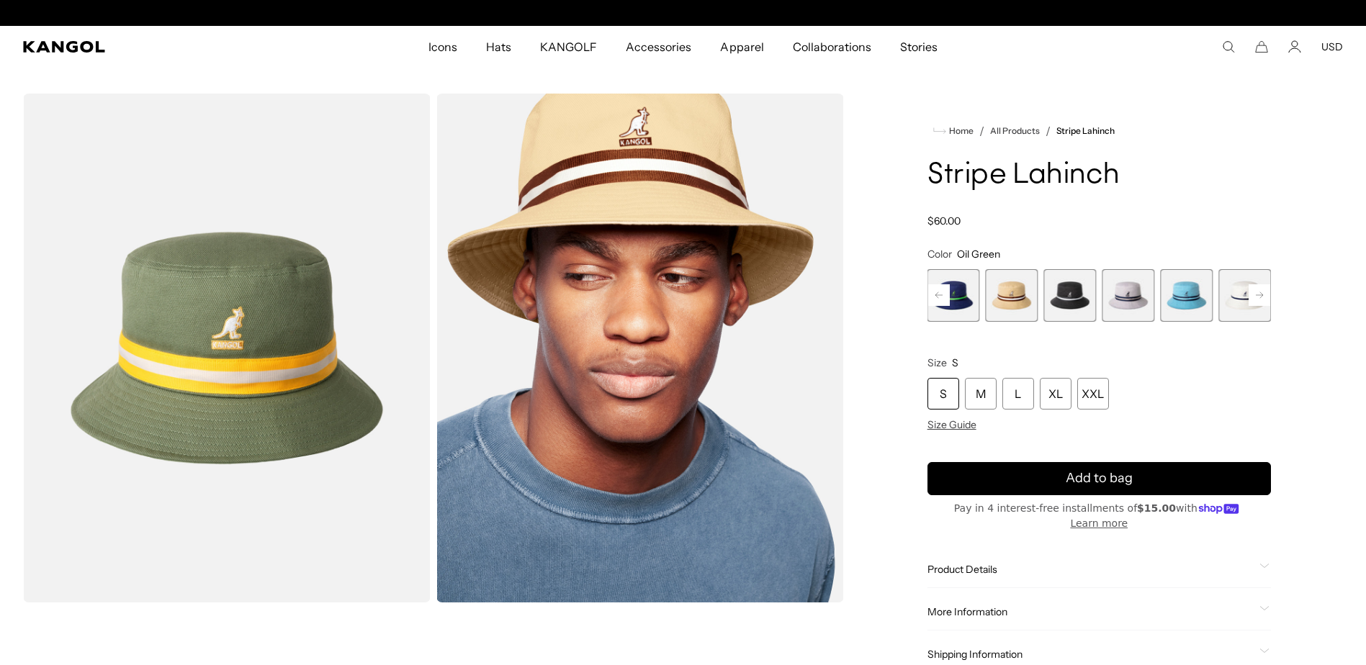
scroll to position [0, 297]
click at [1254, 293] on span "9 of 9" at bounding box center [1244, 295] width 53 height 53
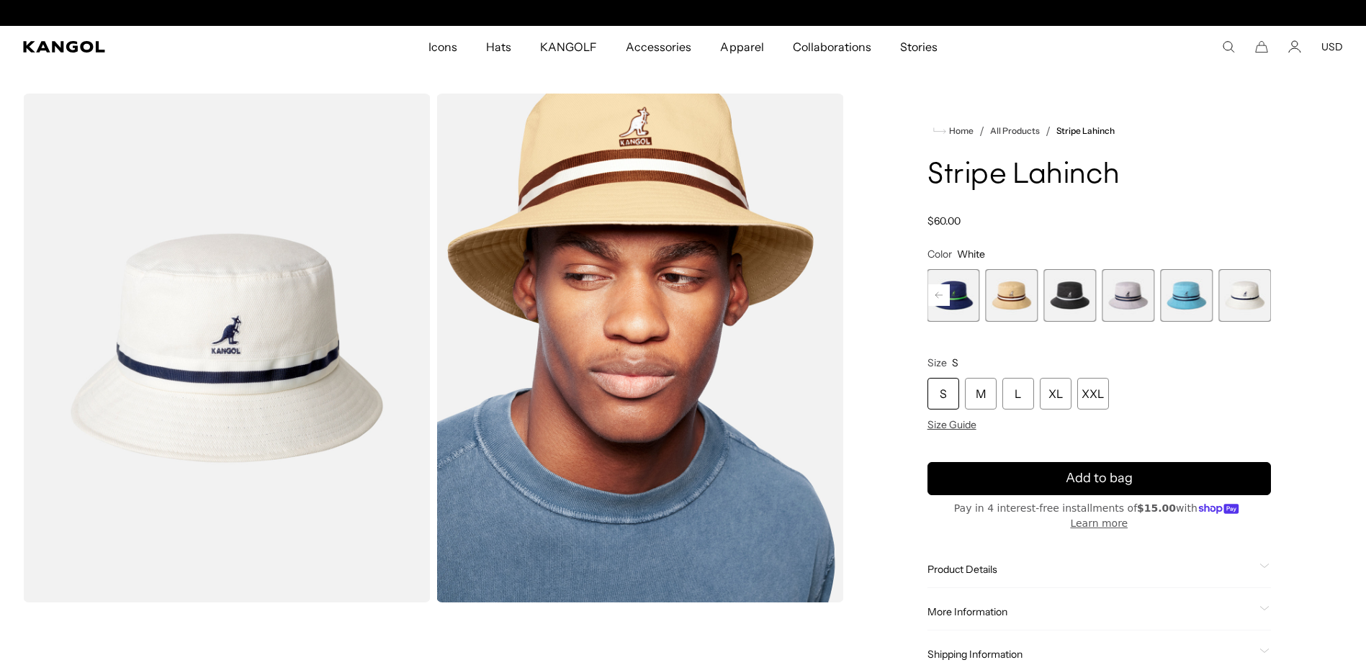
scroll to position [0, 297]
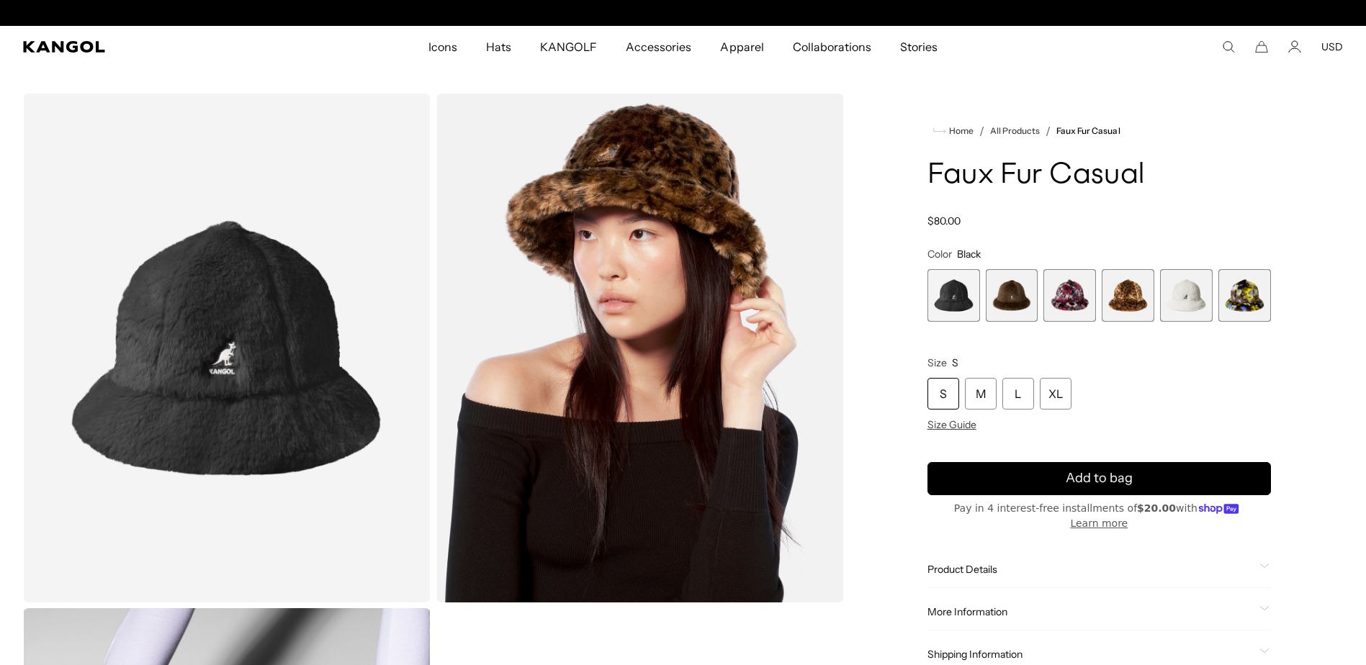
scroll to position [0, 297]
click at [1019, 289] on span "2 of 6" at bounding box center [1012, 295] width 53 height 53
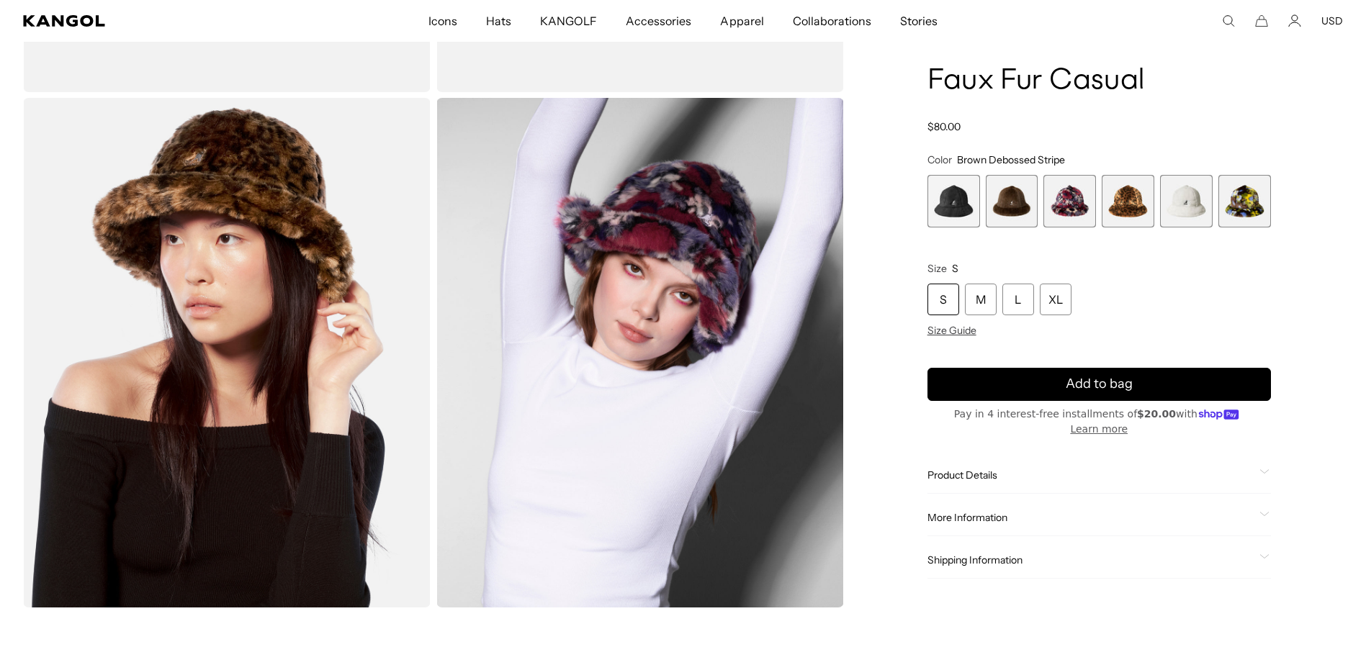
scroll to position [288, 0]
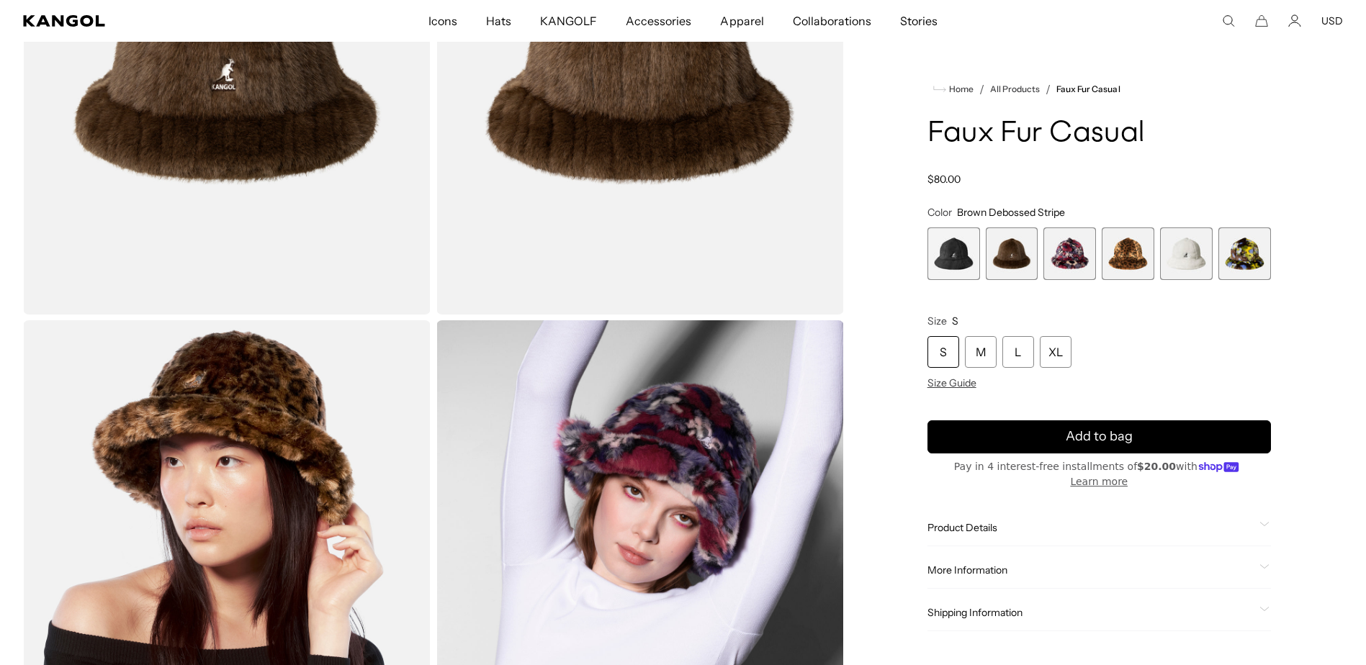
click at [1194, 262] on span "5 of 6" at bounding box center [1186, 254] width 53 height 53
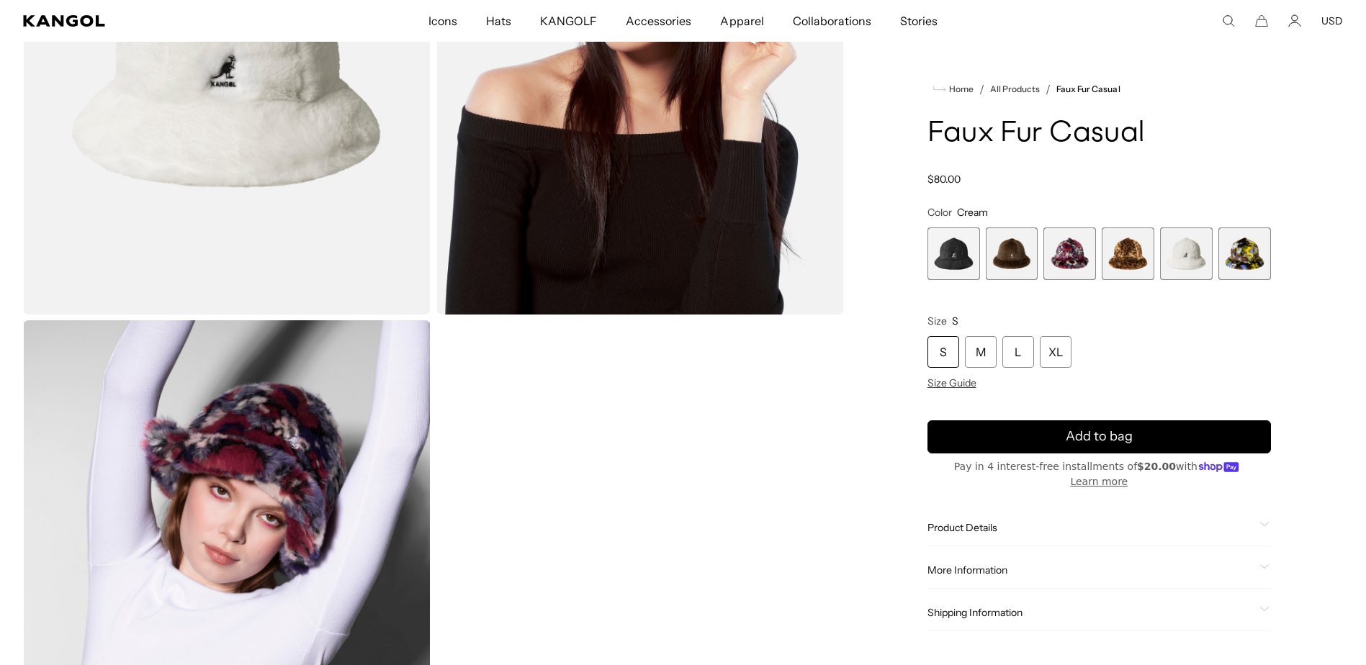
click at [1236, 250] on span "6 of 6" at bounding box center [1244, 254] width 53 height 53
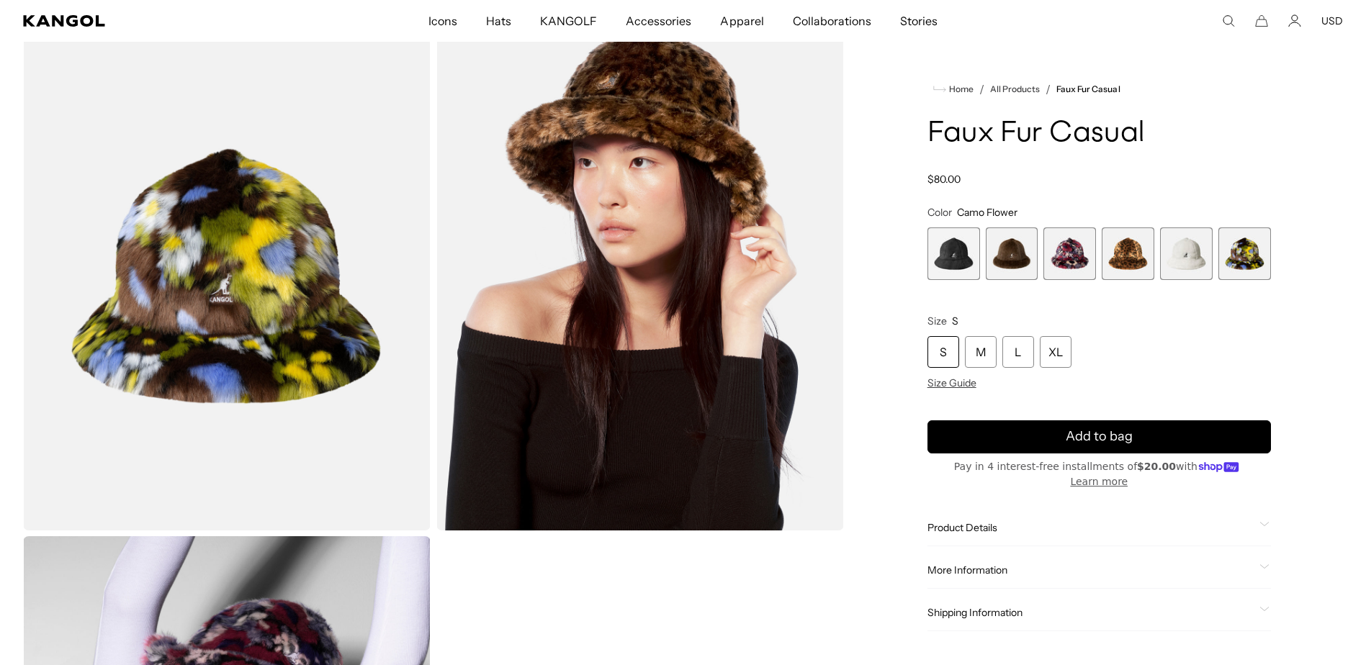
scroll to position [0, 297]
click at [1117, 253] on span "4 of 6" at bounding box center [1128, 254] width 53 height 53
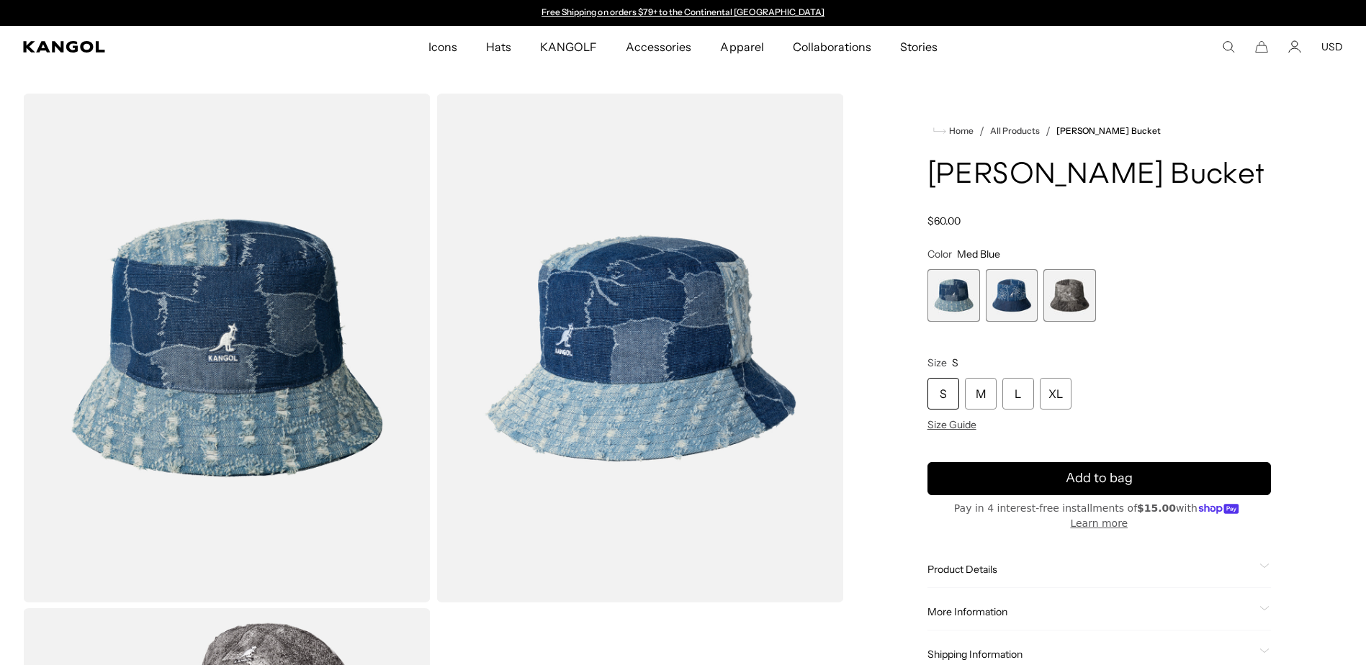
click at [1003, 300] on span "2 of 3" at bounding box center [1012, 295] width 53 height 53
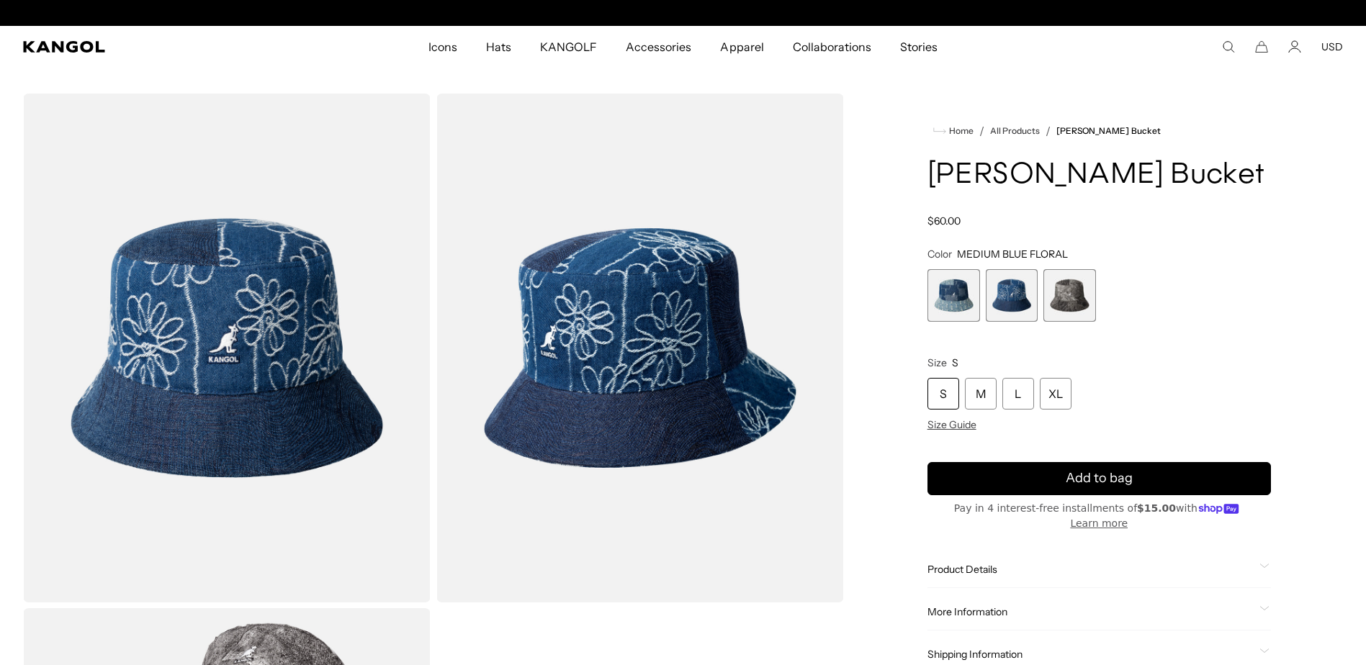
scroll to position [0, 297]
click at [1048, 296] on span "3 of 3" at bounding box center [1069, 295] width 53 height 53
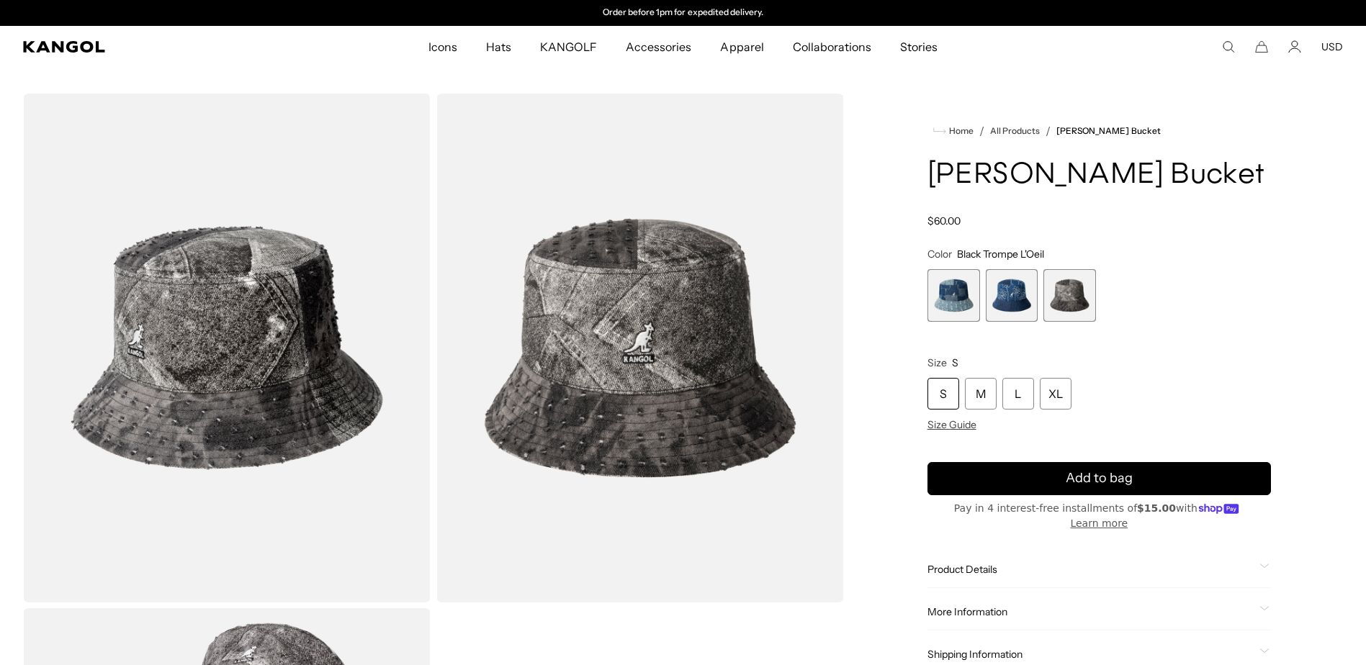
click at [950, 293] on span "1 of 3" at bounding box center [953, 295] width 53 height 53
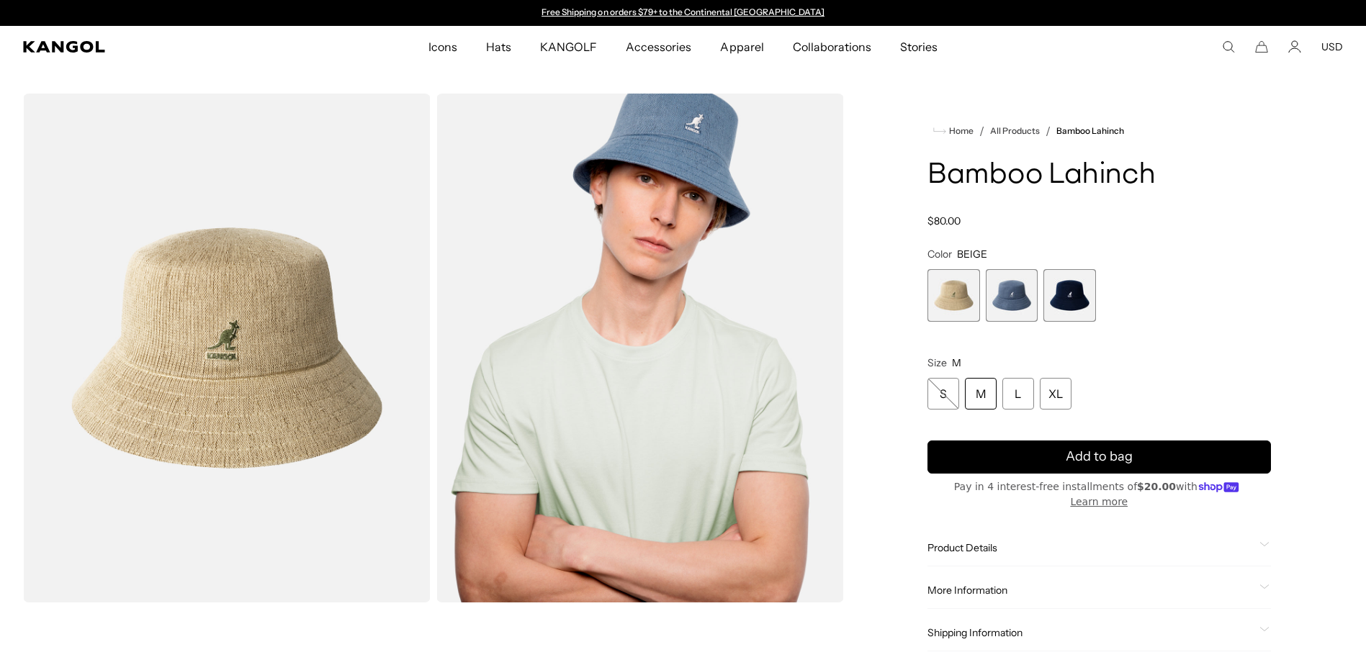
click at [1002, 301] on span "2 of 3" at bounding box center [1012, 295] width 53 height 53
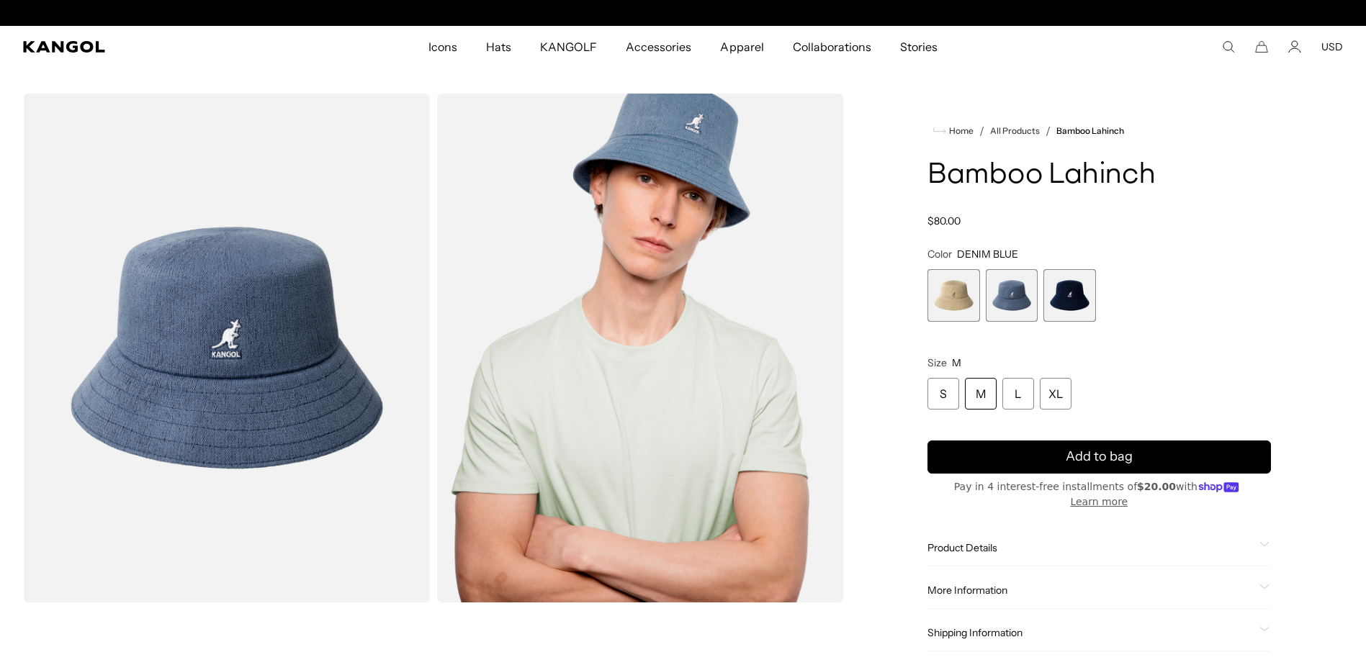
click at [1065, 300] on span "3 of 3" at bounding box center [1069, 295] width 53 height 53
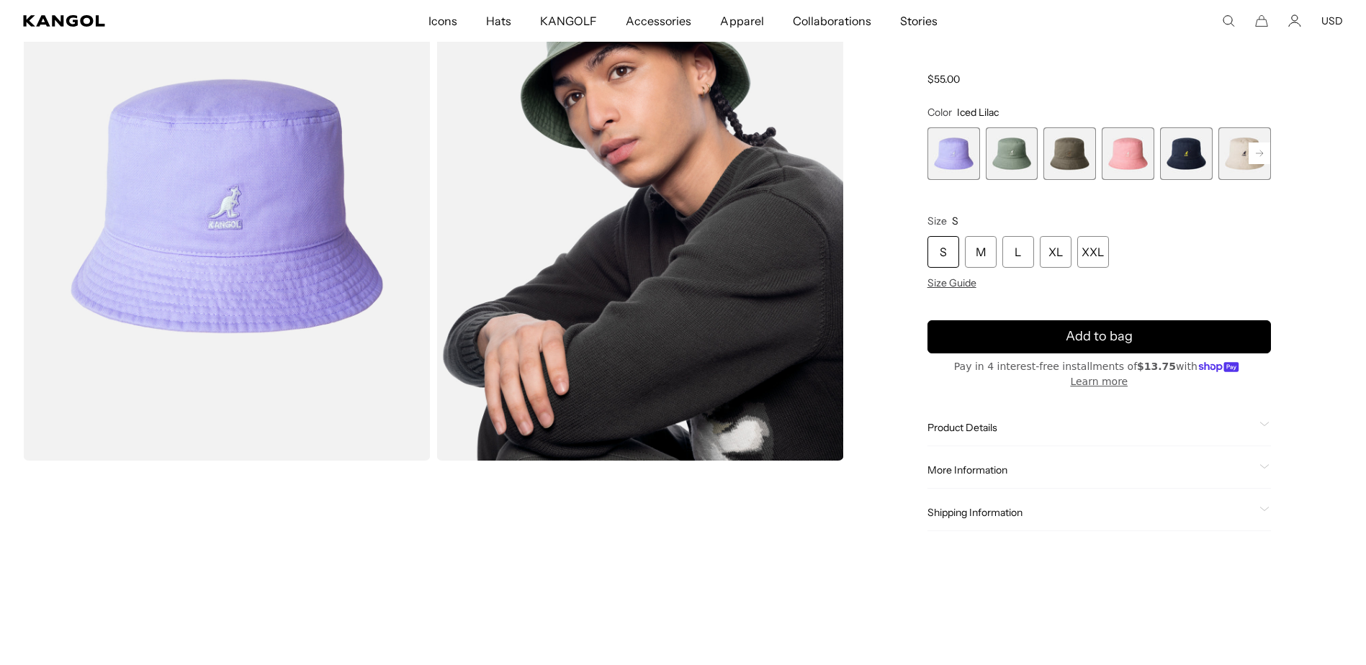
scroll to position [72, 0]
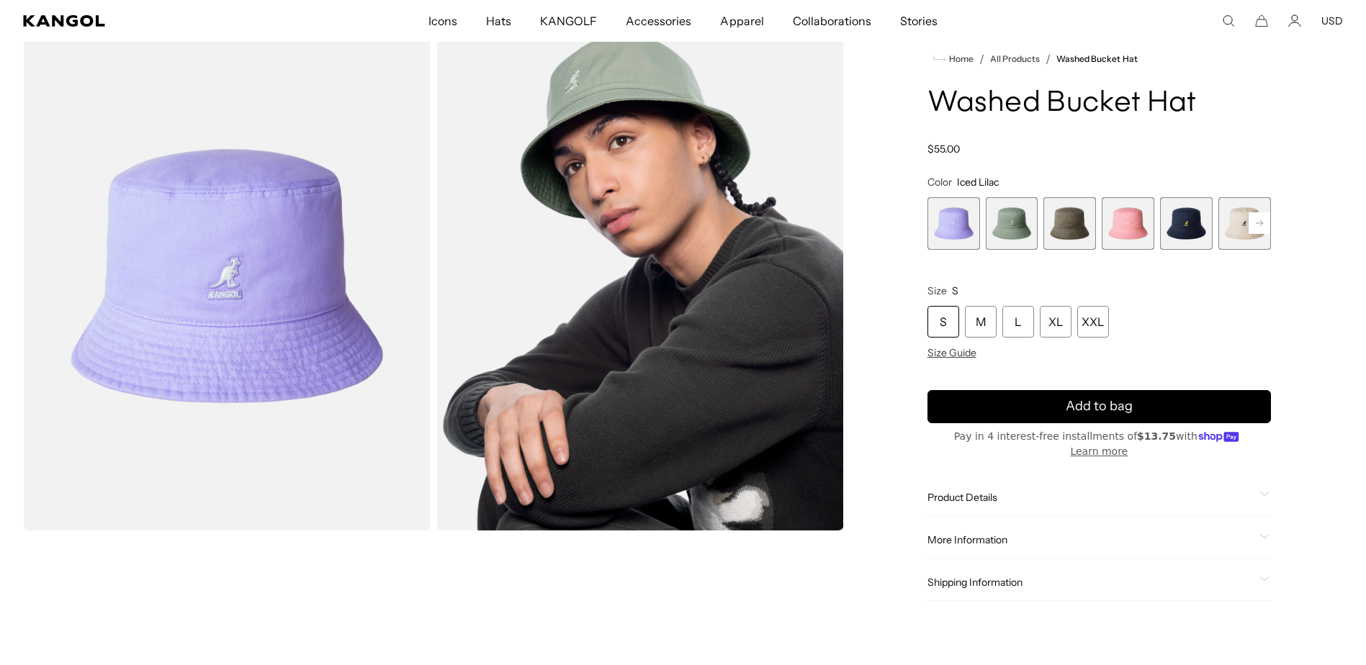
click at [1253, 225] on rect at bounding box center [1259, 223] width 22 height 22
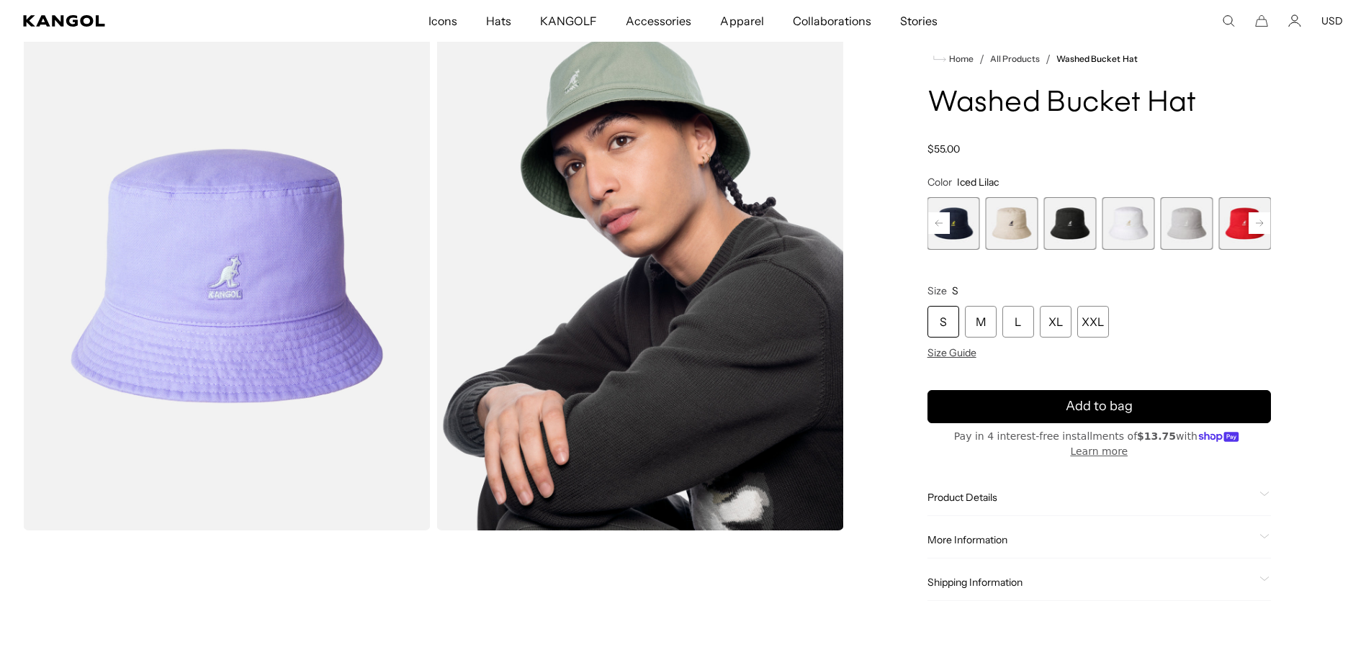
click at [1253, 225] on rect at bounding box center [1259, 223] width 22 height 22
click at [1081, 234] on span "10 of 13" at bounding box center [1069, 223] width 53 height 53
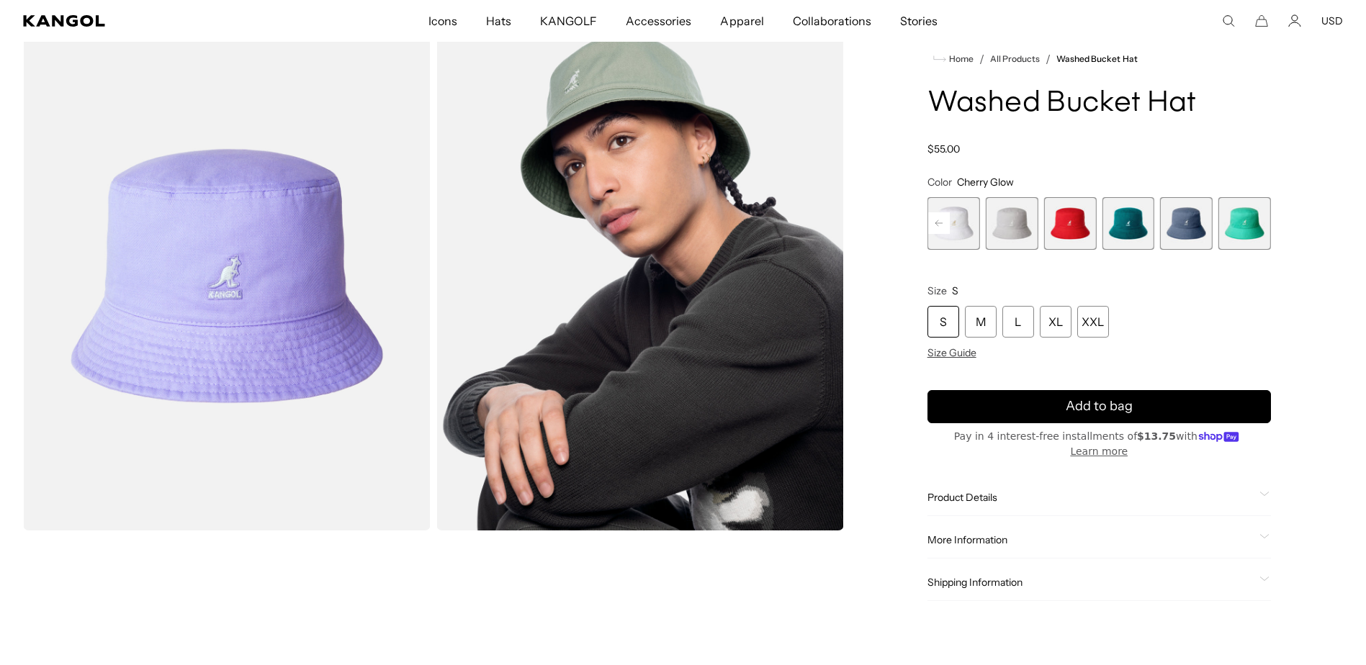
scroll to position [0, 297]
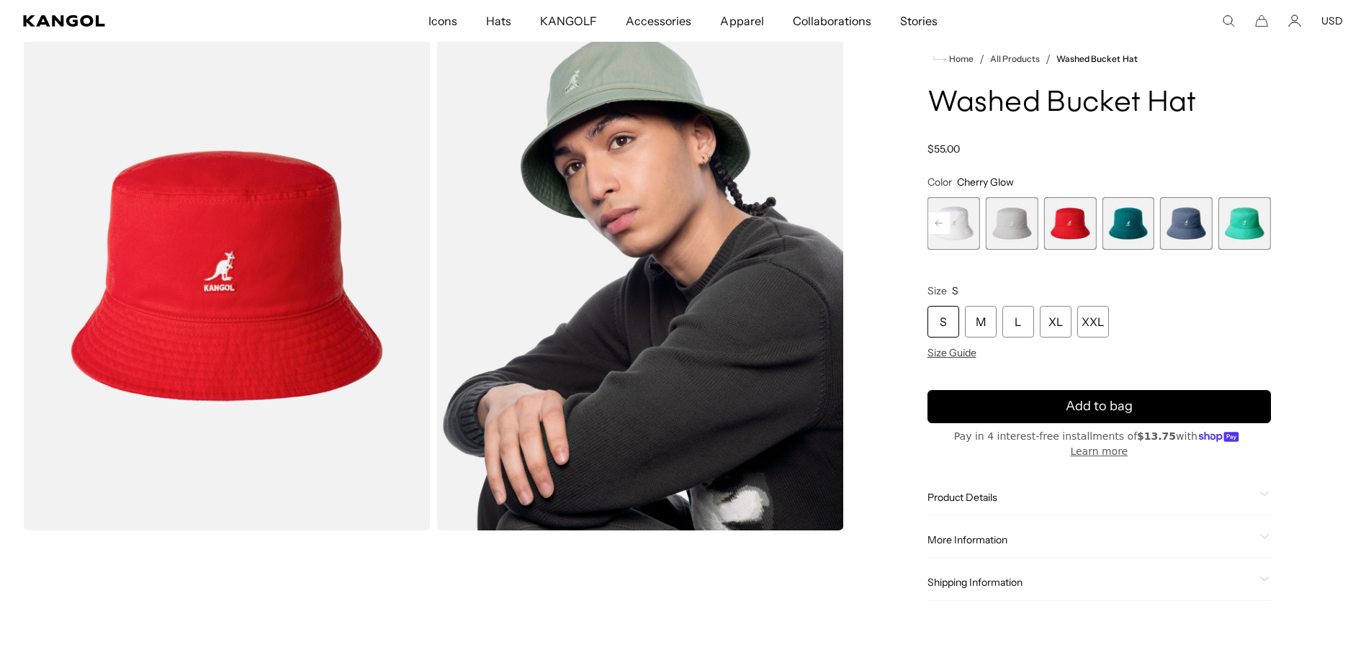
click at [939, 222] on rect at bounding box center [939, 223] width 22 height 22
click at [940, 226] on rect at bounding box center [939, 223] width 22 height 22
click at [1002, 220] on span "7 of 13" at bounding box center [1012, 223] width 53 height 53
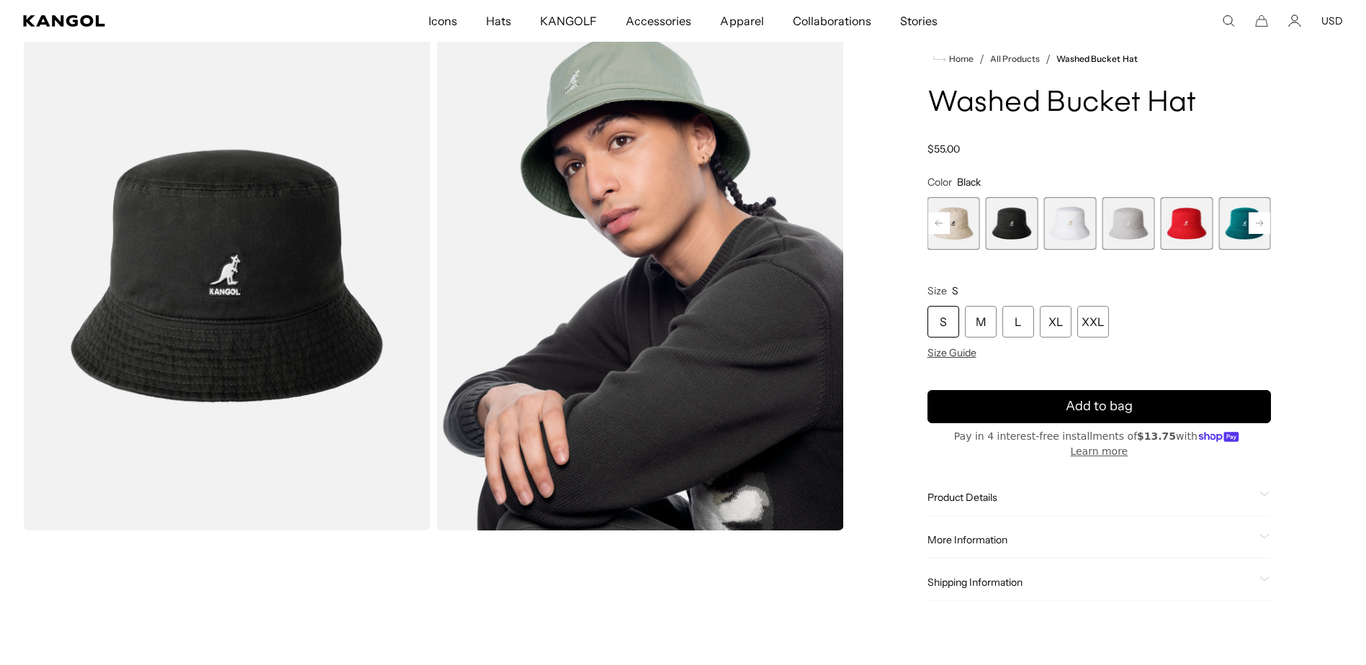
click at [940, 225] on rect at bounding box center [939, 223] width 22 height 22
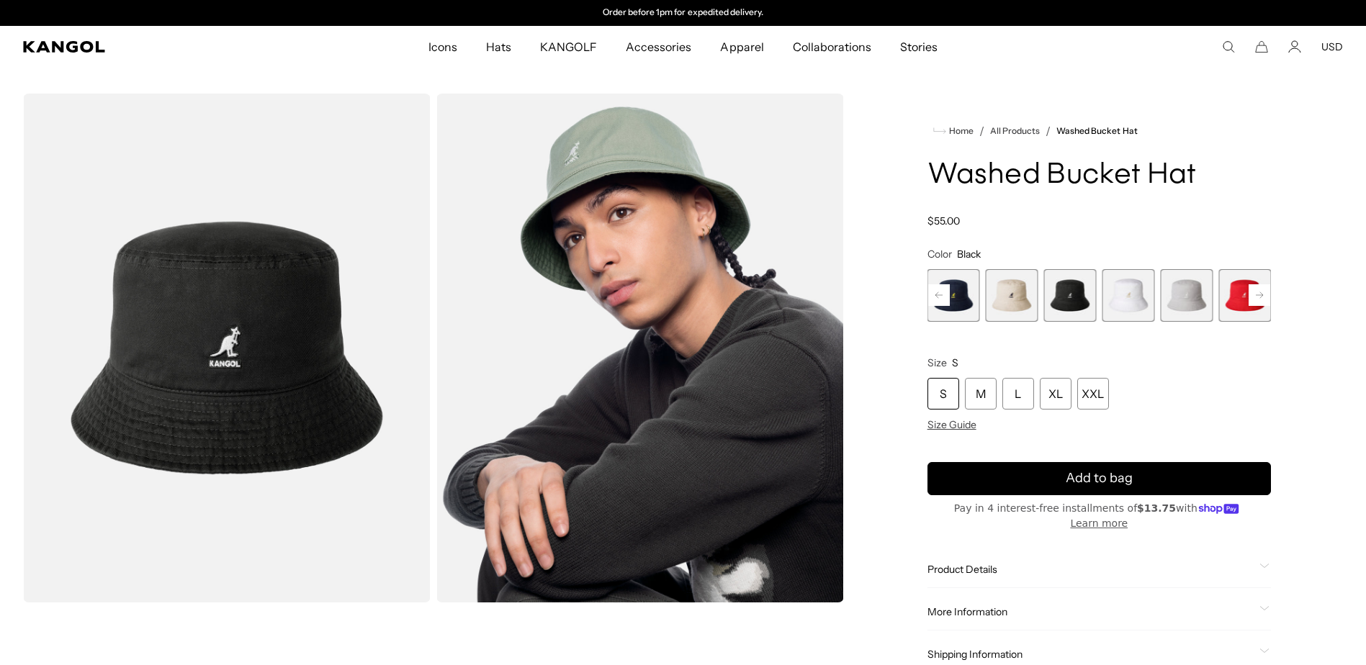
scroll to position [0, 297]
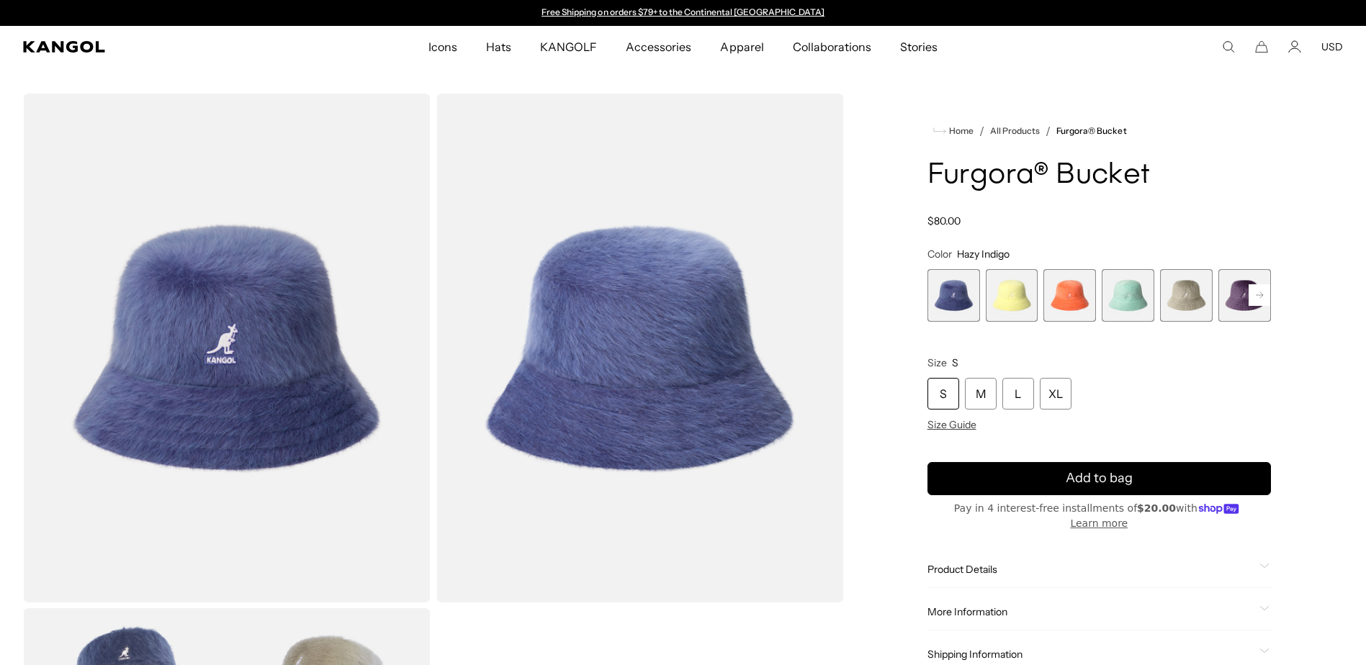
click at [1261, 292] on rect at bounding box center [1259, 295] width 22 height 22
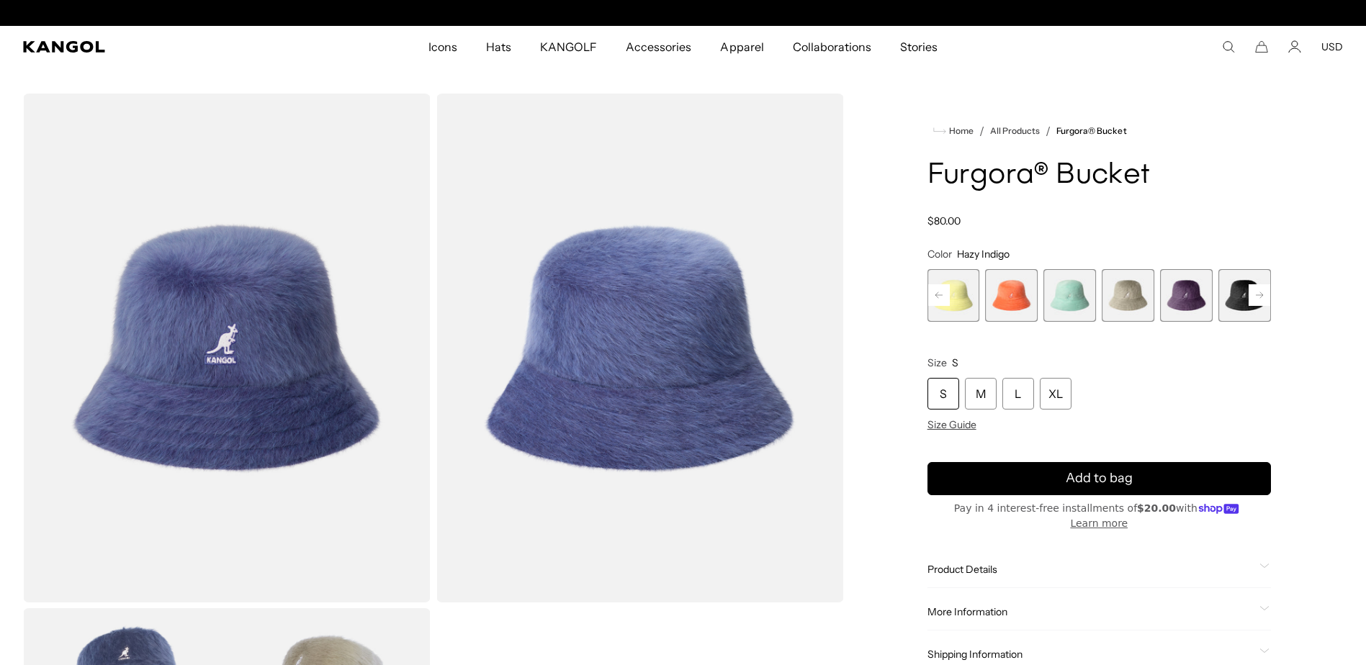
scroll to position [0, 297]
click at [1261, 292] on rect at bounding box center [1259, 295] width 22 height 22
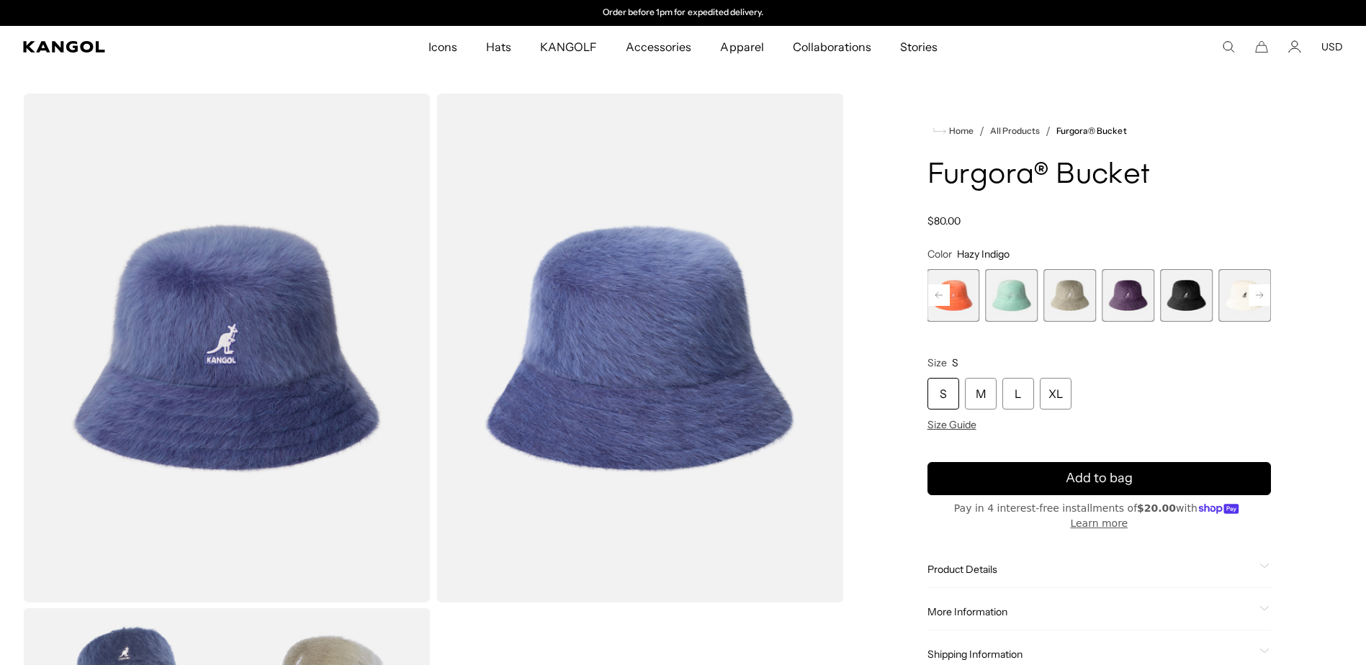
click at [1261, 292] on rect at bounding box center [1259, 295] width 22 height 22
click at [1261, 292] on div "Previous Next Hazy Indigo Variant sold out or unavailable Butter Chiffon Varian…" at bounding box center [1098, 295] width 343 height 53
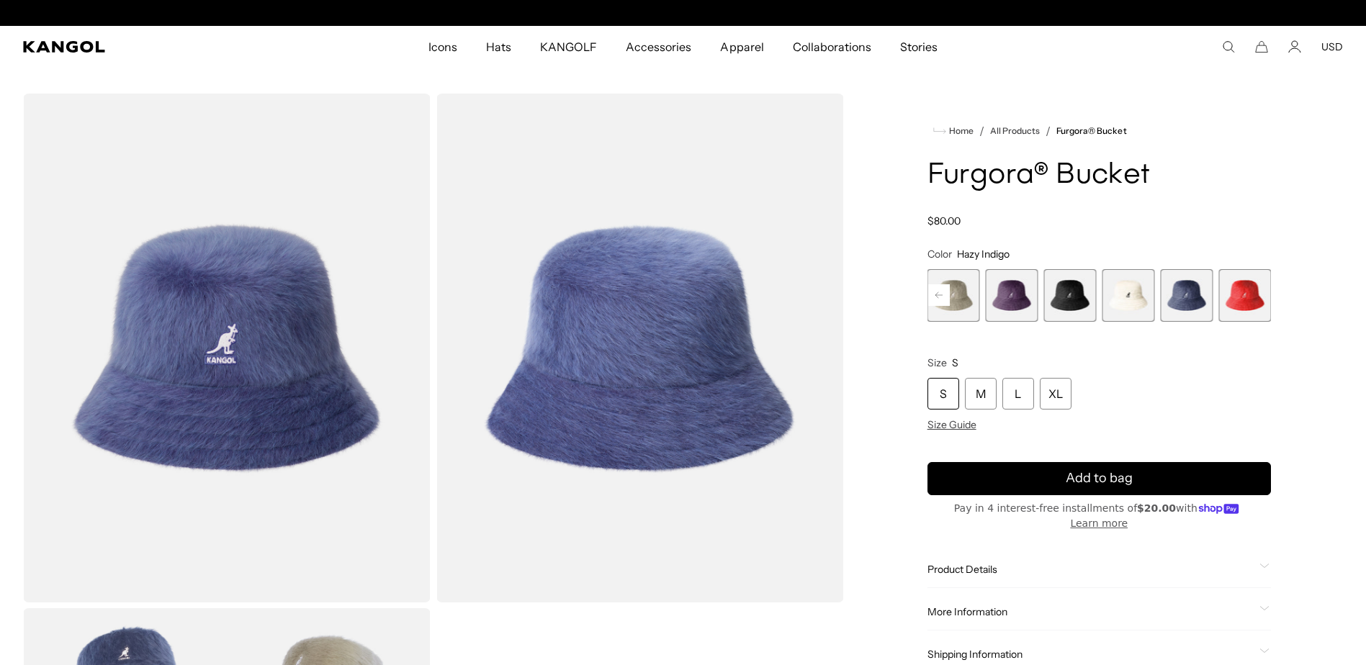
click at [1234, 298] on span "10 of 10" at bounding box center [1244, 295] width 53 height 53
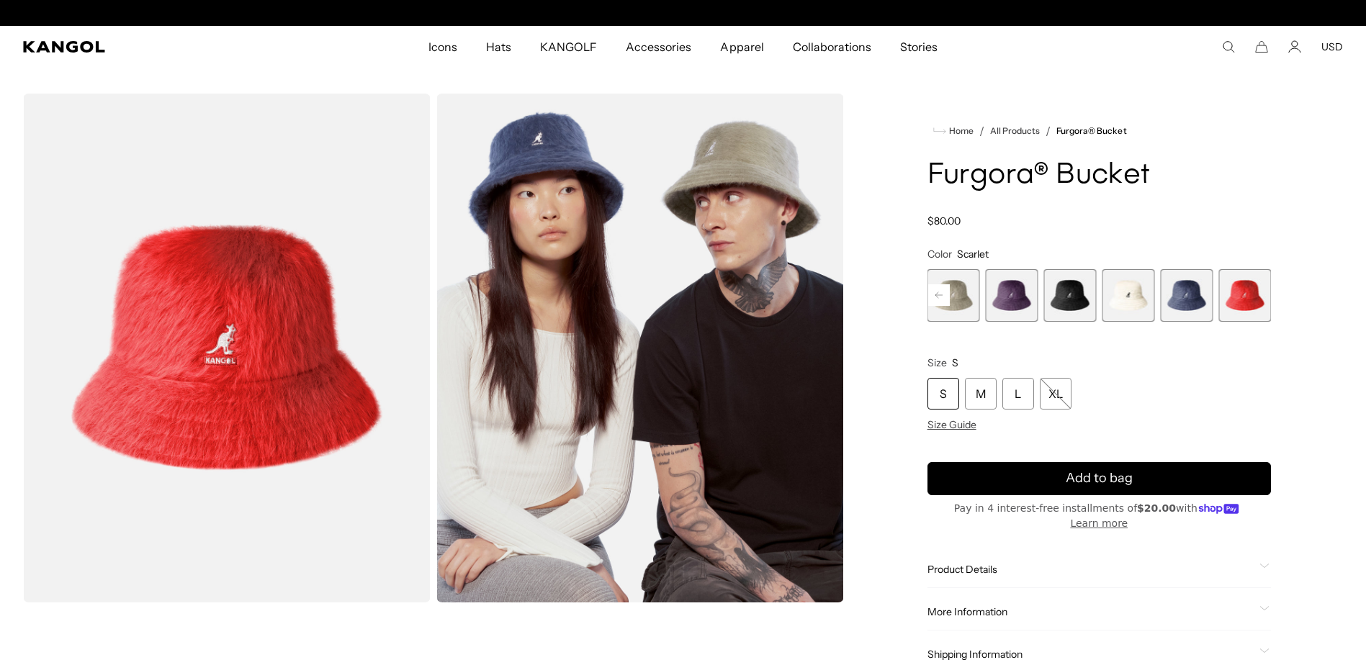
click at [1176, 297] on span "9 of 10" at bounding box center [1186, 295] width 53 height 53
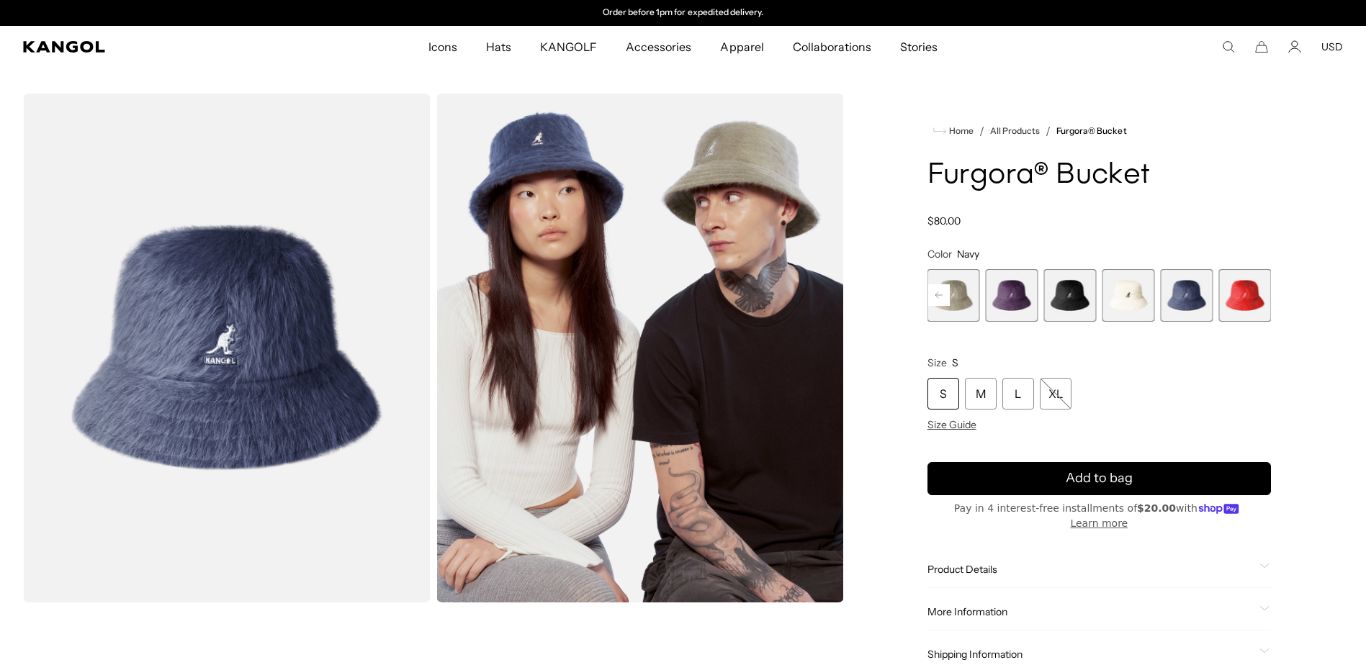
click at [1125, 296] on span "8 of 10" at bounding box center [1128, 295] width 53 height 53
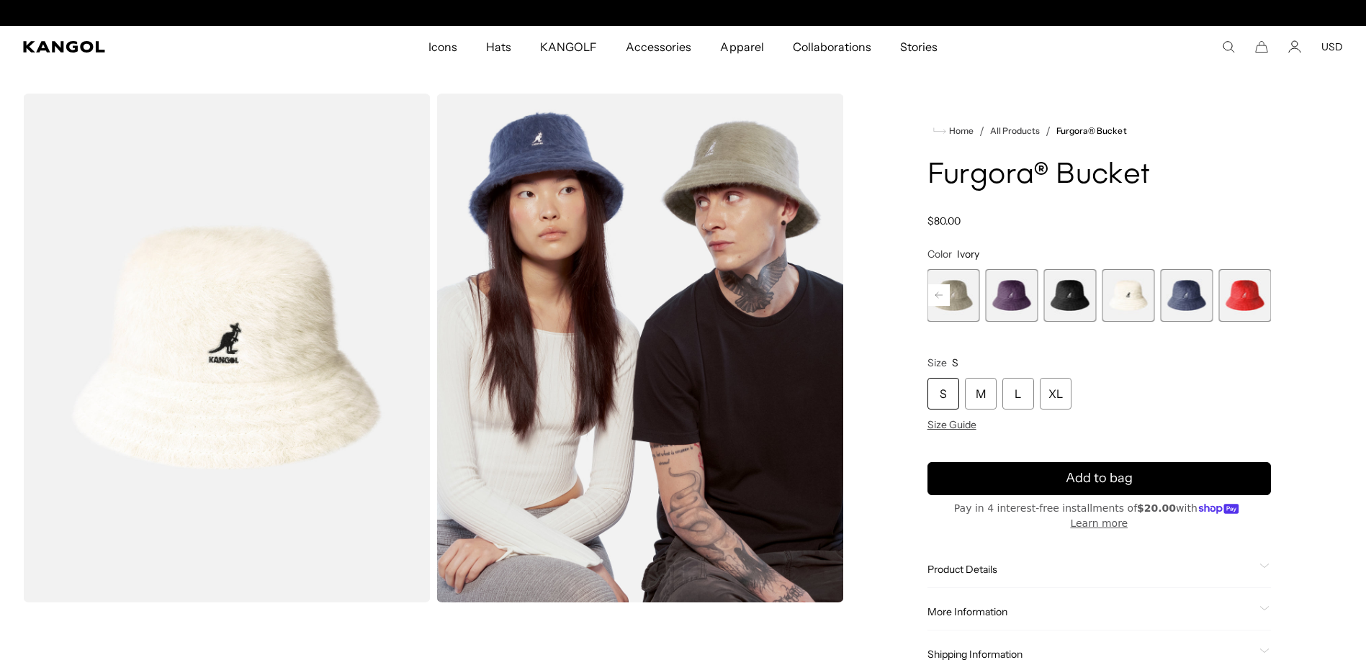
click at [1066, 289] on span "7 of 10" at bounding box center [1069, 295] width 53 height 53
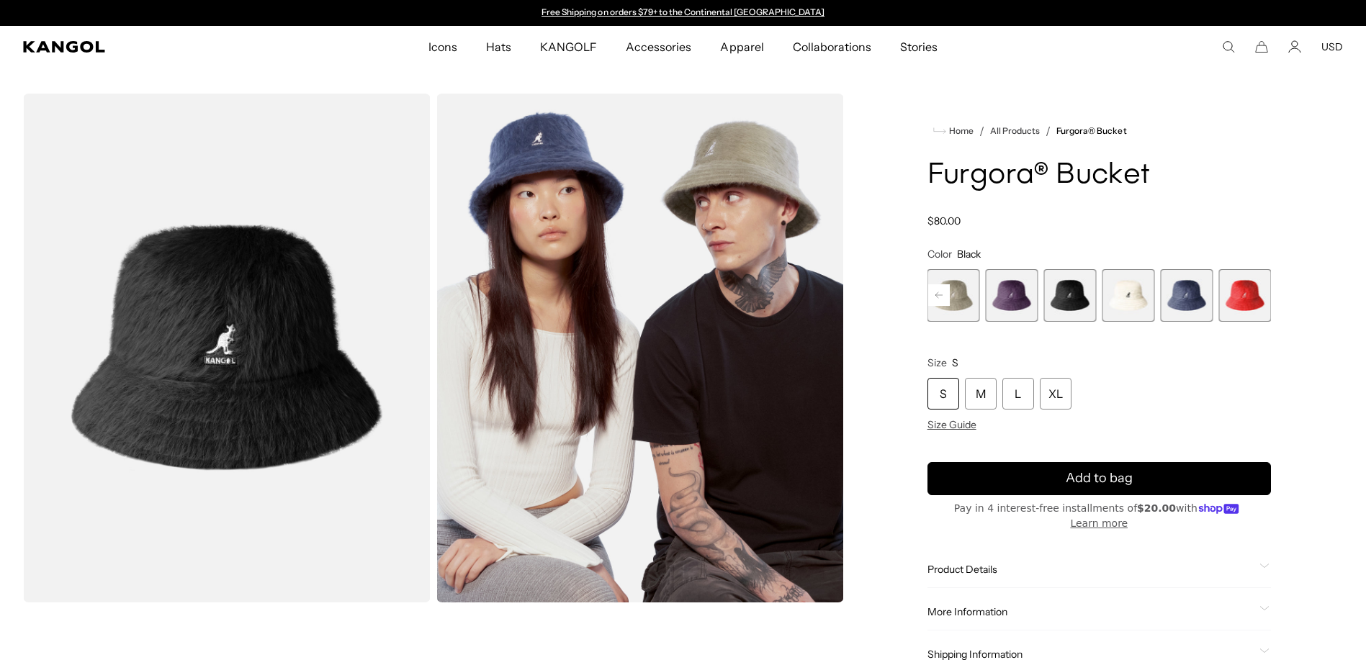
click at [937, 292] on rect at bounding box center [939, 295] width 22 height 22
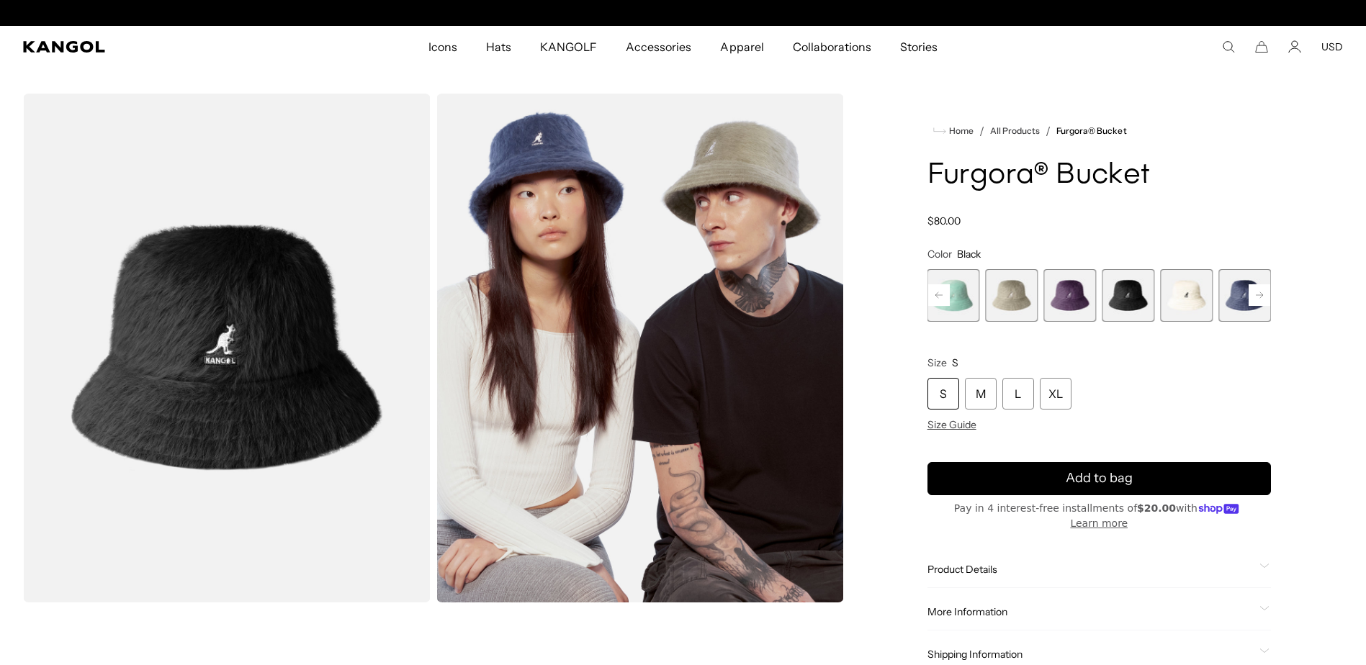
click at [937, 292] on rect at bounding box center [939, 295] width 22 height 22
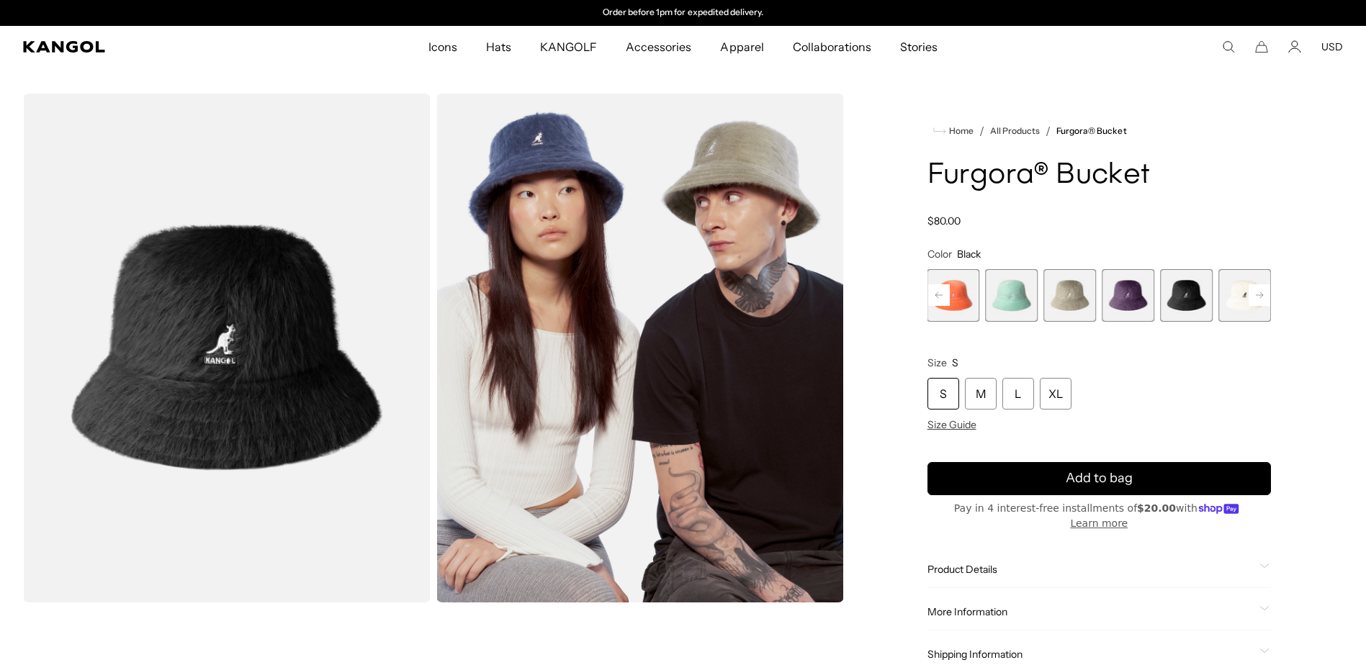
click at [937, 292] on rect at bounding box center [939, 295] width 22 height 22
click at [1125, 288] on span "5 of 10" at bounding box center [1128, 295] width 53 height 53
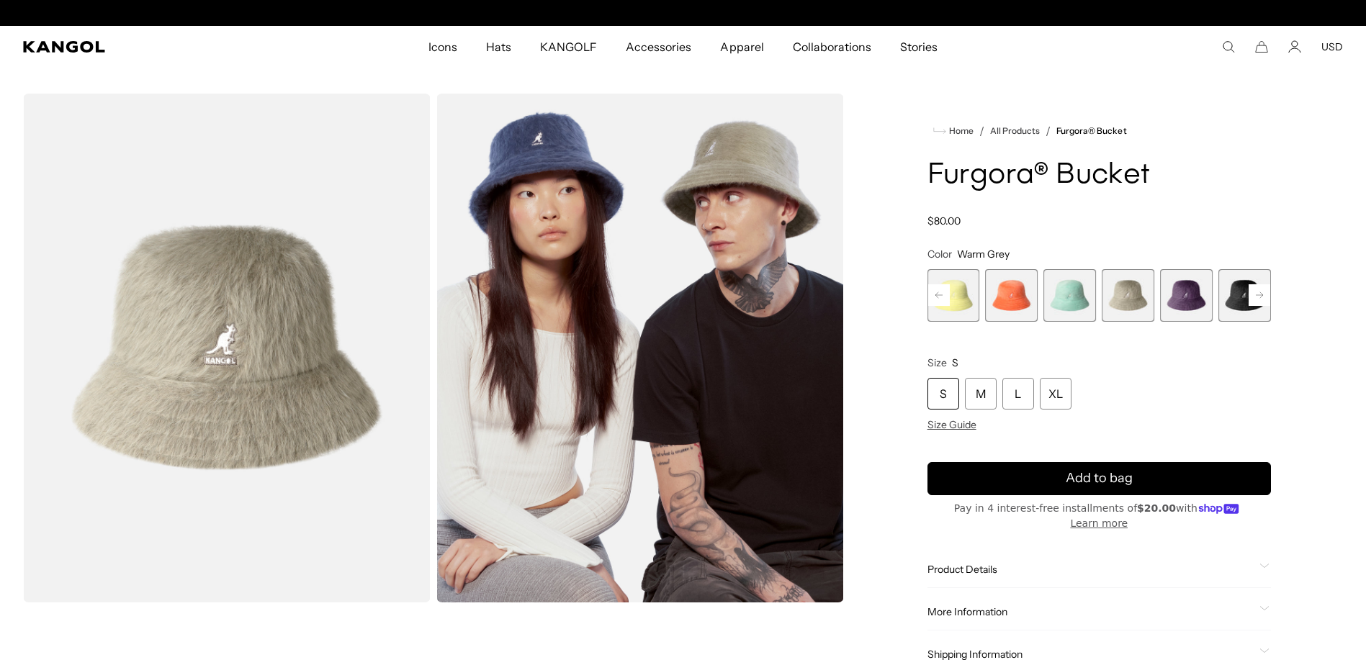
click at [942, 293] on rect at bounding box center [939, 295] width 22 height 22
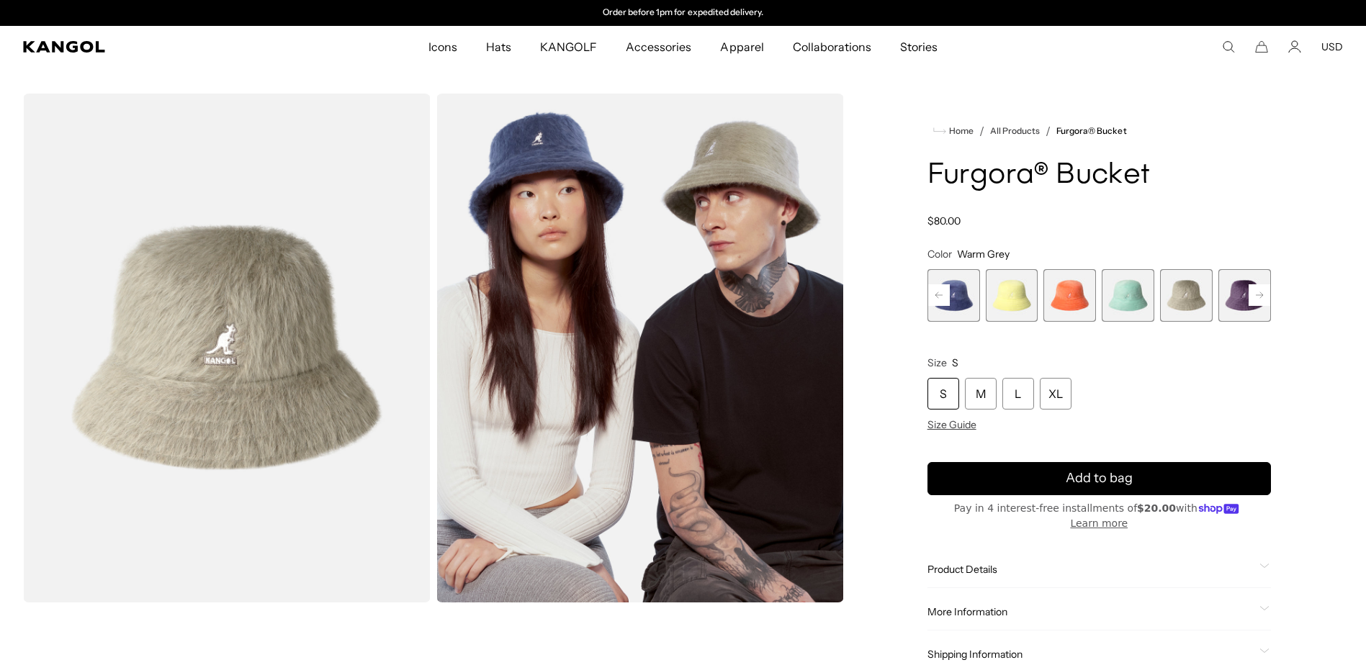
click at [942, 293] on div "Previous Next Hazy Indigo Variant sold out or unavailable Butter Chiffon Varian…" at bounding box center [1098, 295] width 343 height 53
click at [942, 293] on span "1 of 10" at bounding box center [953, 295] width 53 height 53
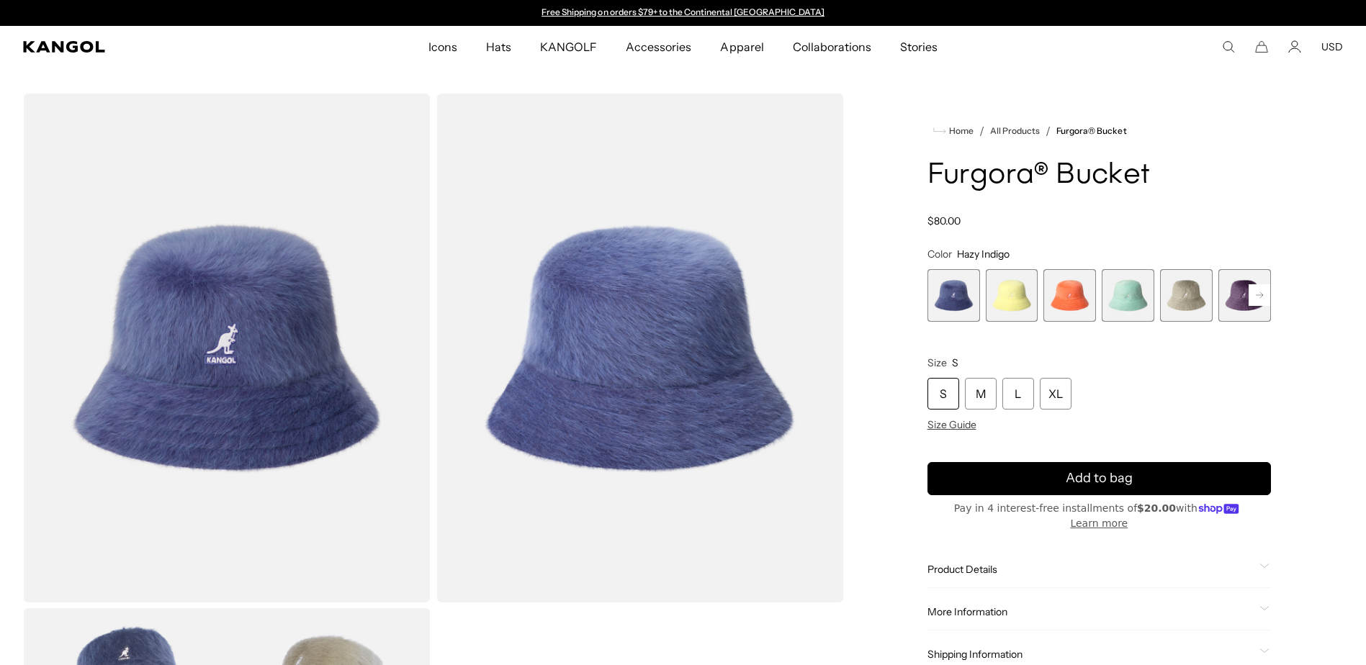
click at [1249, 294] on rect at bounding box center [1259, 295] width 22 height 22
click at [1251, 294] on rect at bounding box center [1259, 295] width 22 height 22
click at [1256, 293] on rect at bounding box center [1259, 295] width 22 height 22
click at [1256, 292] on span "10 of 10" at bounding box center [1244, 295] width 53 height 53
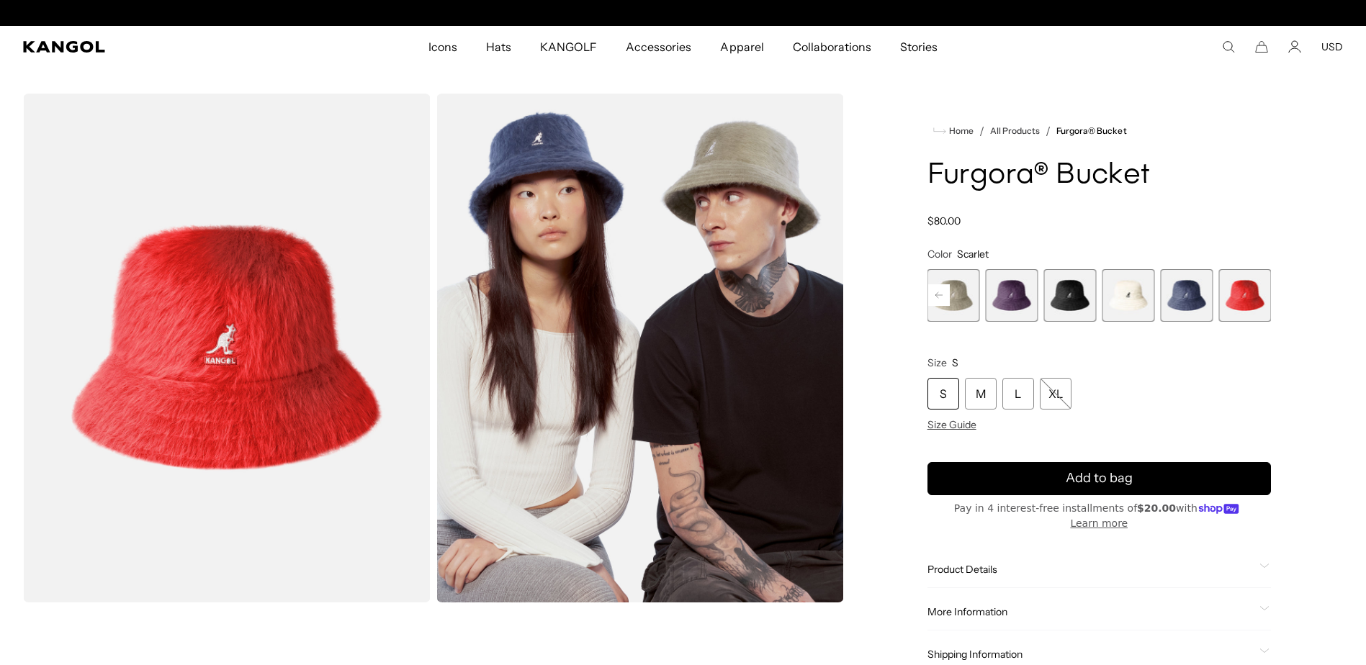
scroll to position [0, 297]
click at [1018, 389] on div "L" at bounding box center [1018, 394] width 32 height 32
click at [256, 328] on img "Gallery Viewer" at bounding box center [227, 348] width 408 height 509
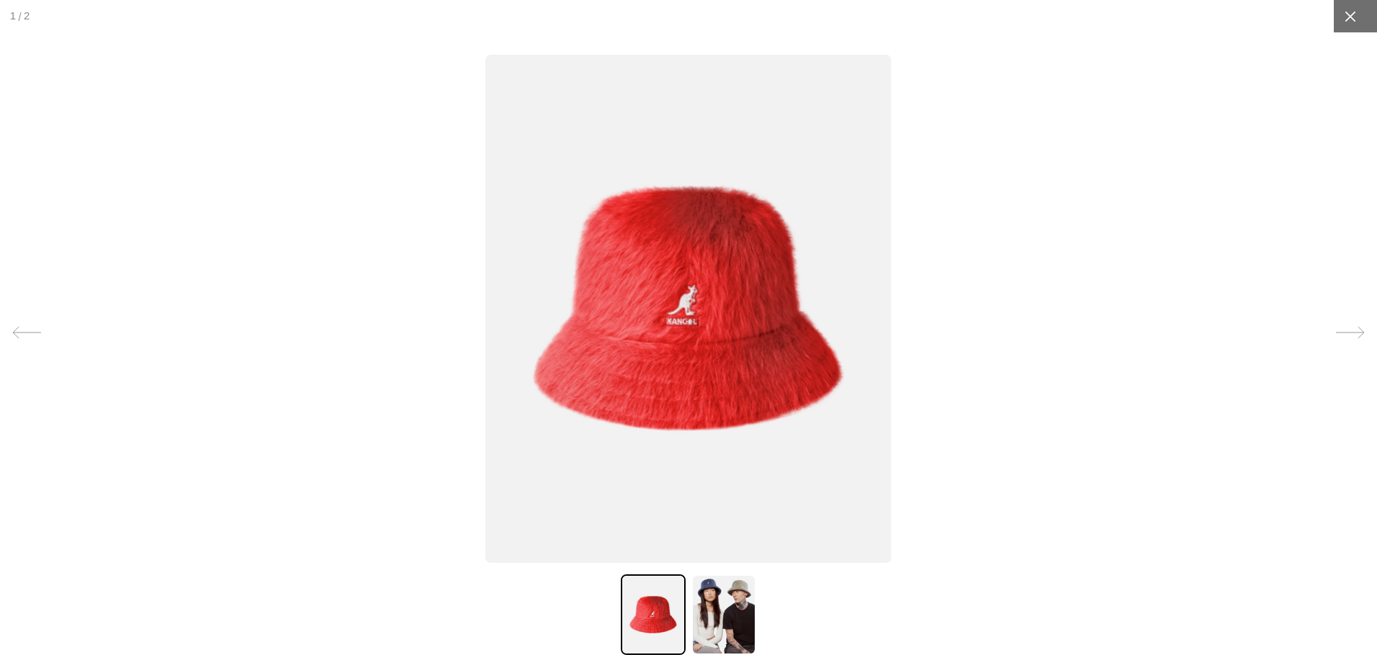
click at [1343, 16] on icon at bounding box center [1350, 16] width 14 height 14
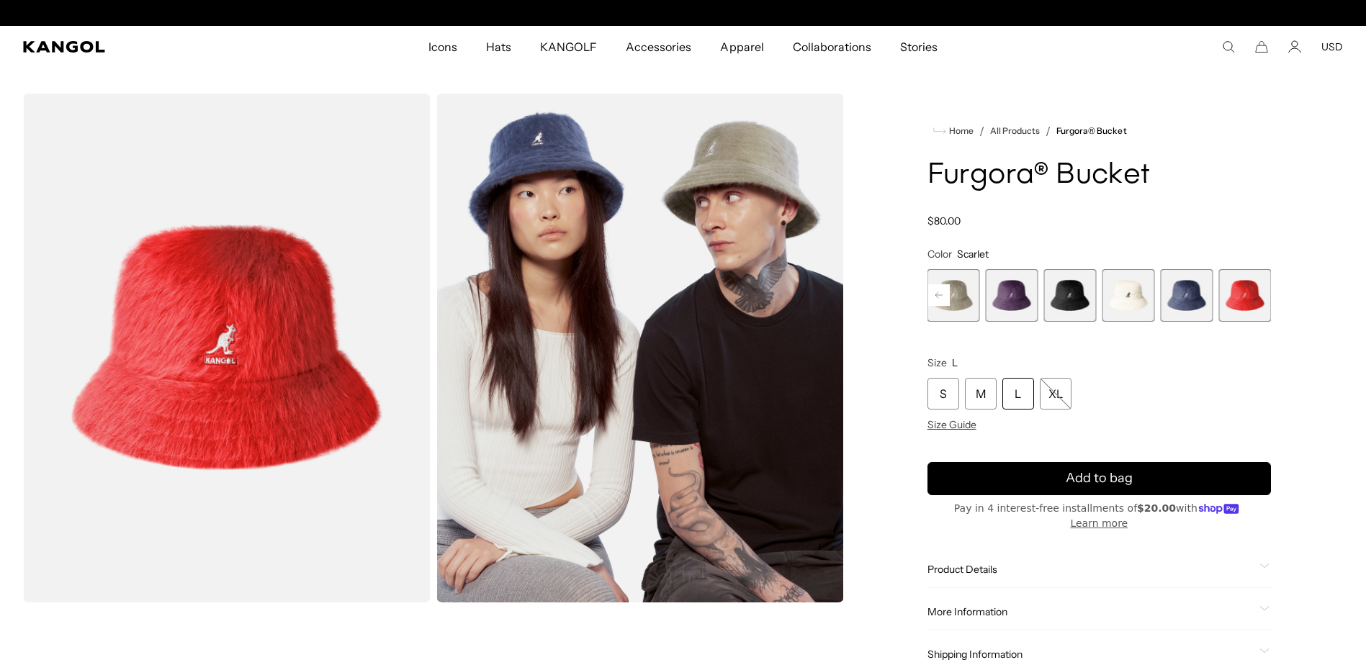
scroll to position [0, 297]
click at [944, 297] on rect at bounding box center [939, 295] width 22 height 22
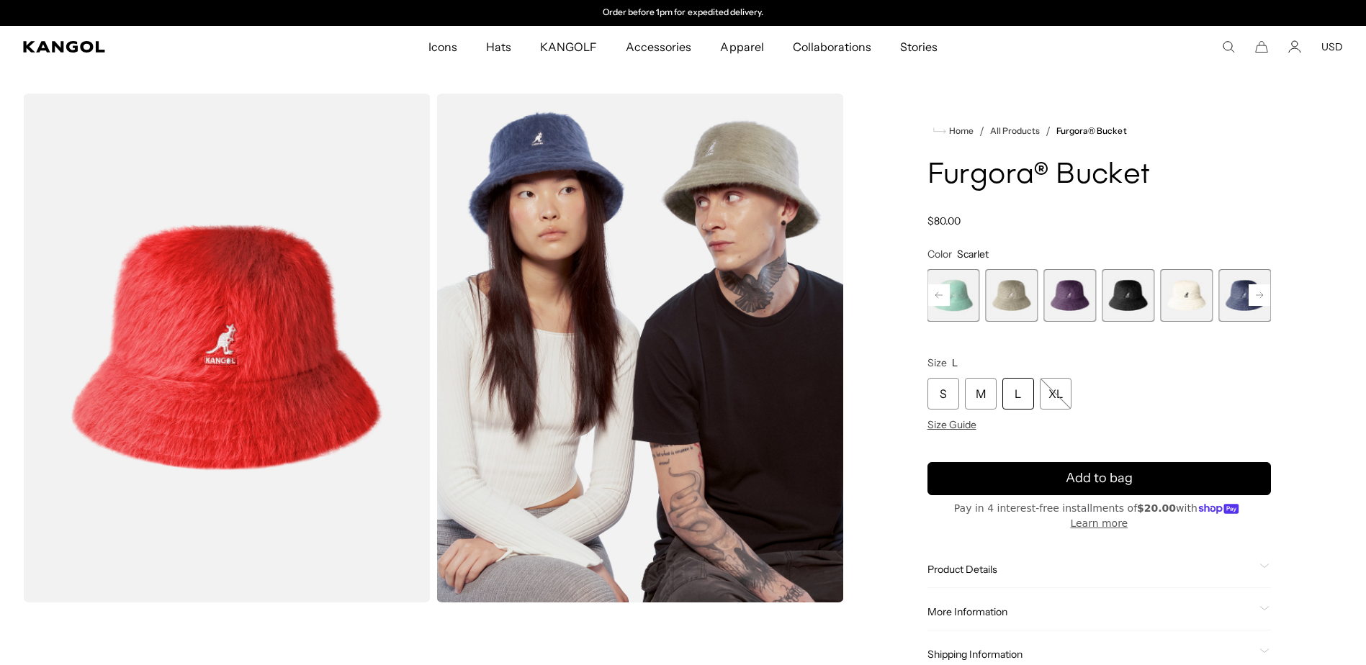
click at [1139, 300] on span "7 of 10" at bounding box center [1128, 295] width 53 height 53
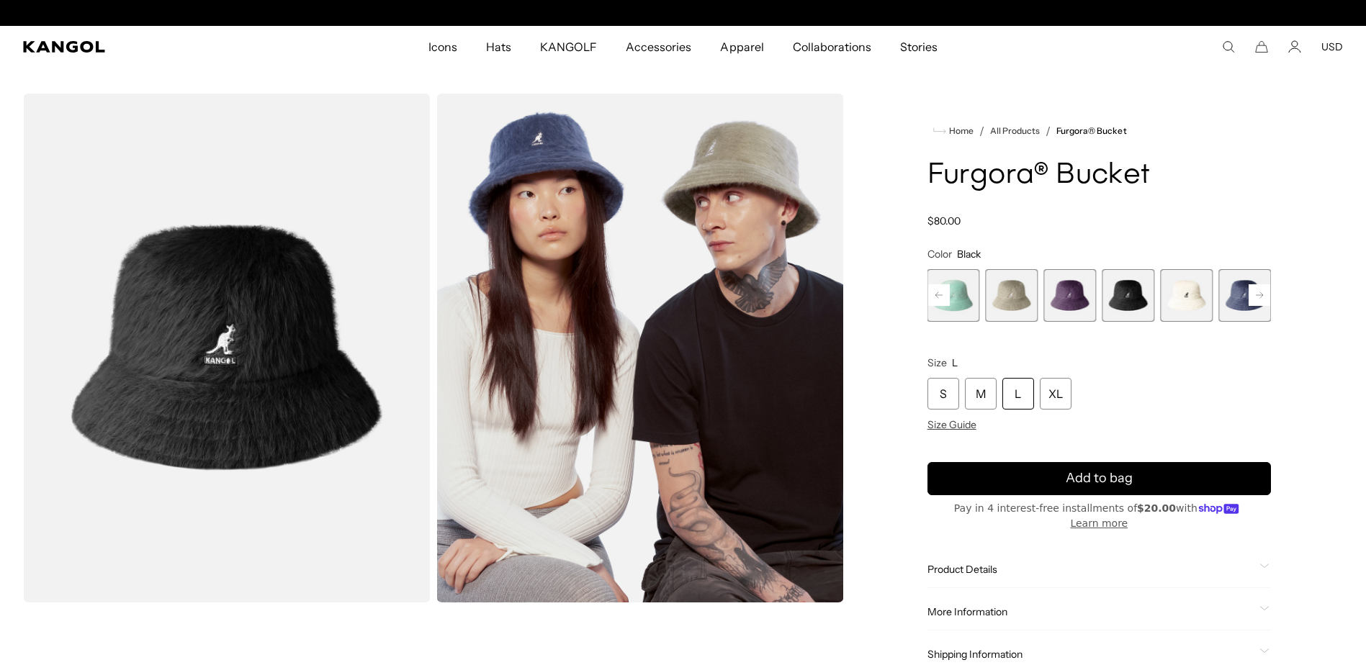
scroll to position [0, 297]
